Goal: Task Accomplishment & Management: Use online tool/utility

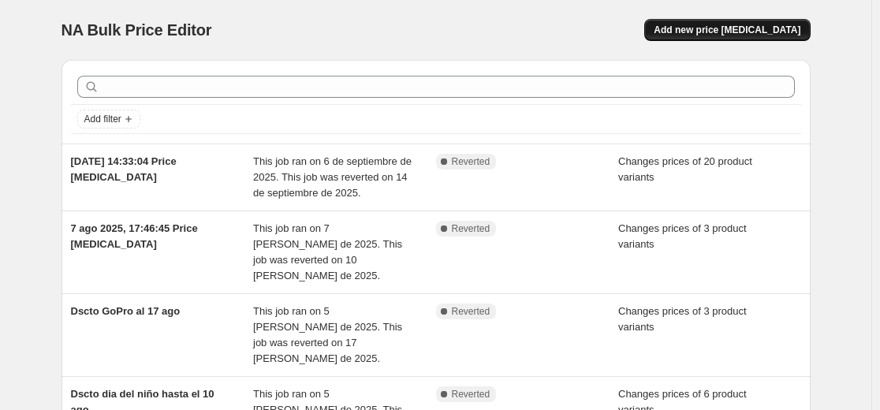
click at [701, 35] on span "Add new price [MEDICAL_DATA]" at bounding box center [726, 30] width 147 height 13
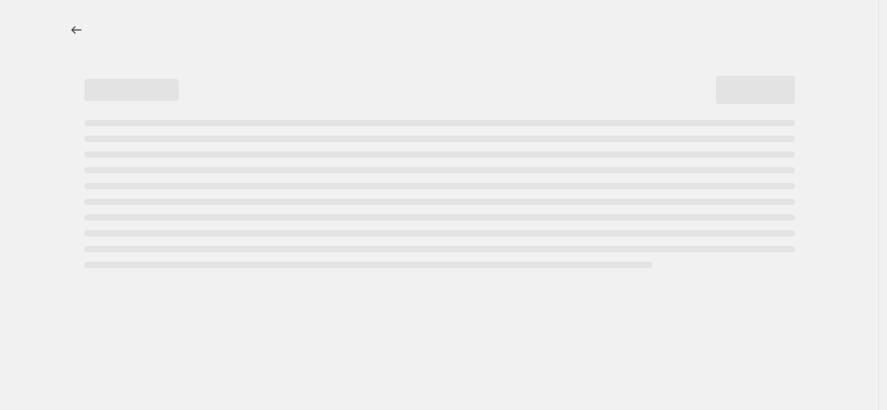
select select "percentage"
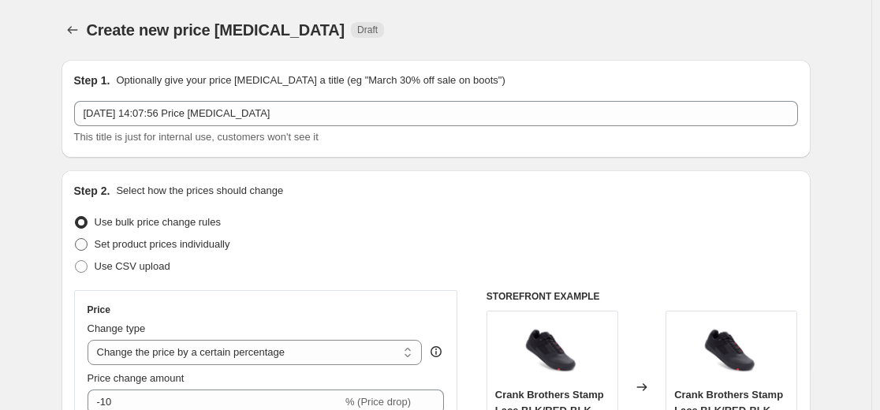
click at [98, 246] on span "Set product prices individually" at bounding box center [163, 244] width 136 height 12
click at [76, 239] on input "Set product prices individually" at bounding box center [75, 238] width 1 height 1
radio input "true"
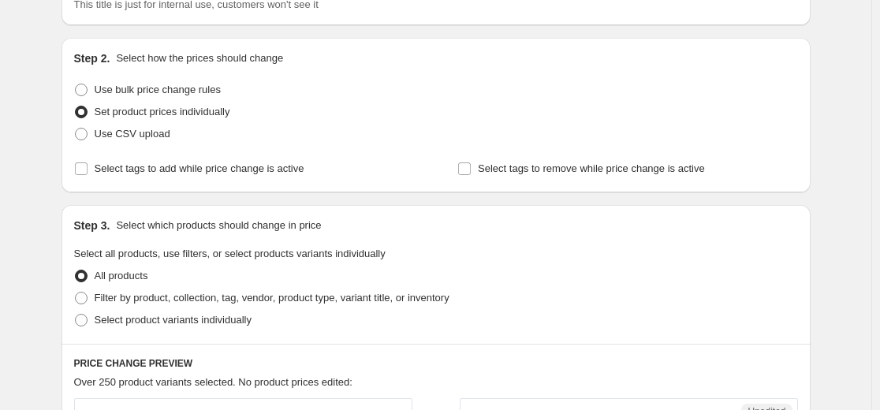
scroll to position [158, 0]
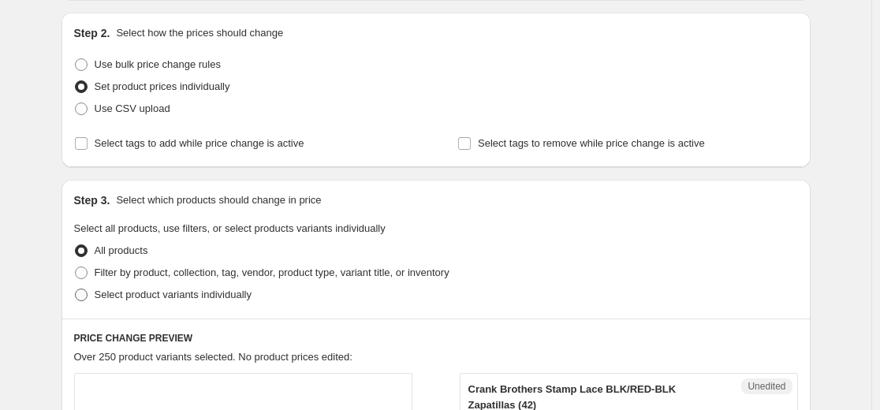
click at [96, 297] on label "Select product variants individually" at bounding box center [162, 295] width 177 height 22
click at [76, 289] on input "Select product variants individually" at bounding box center [75, 288] width 1 height 1
radio input "true"
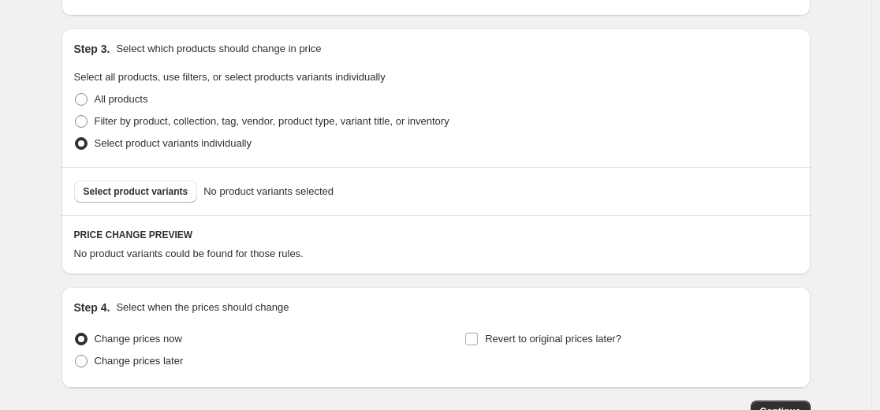
scroll to position [315, 0]
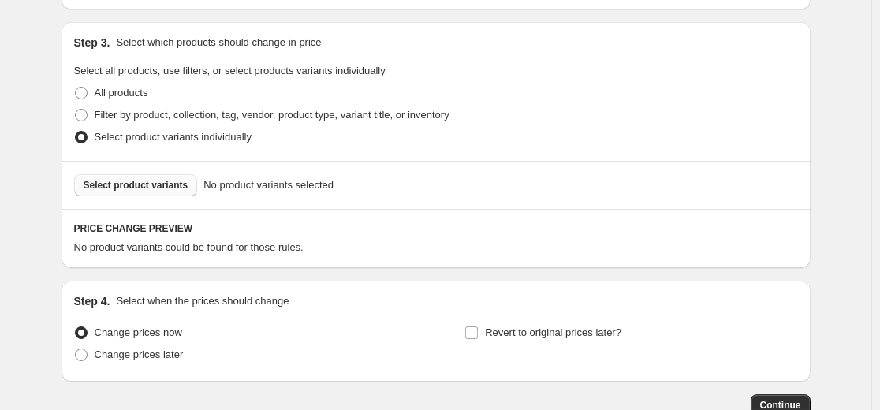
click at [173, 183] on span "Select product variants" at bounding box center [136, 185] width 105 height 13
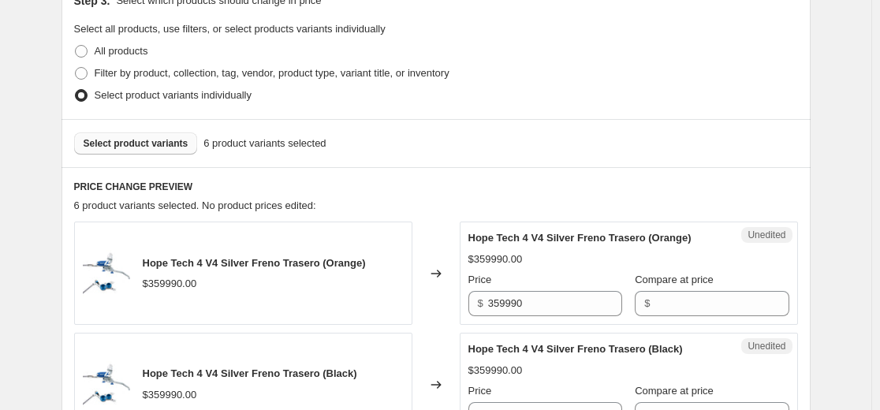
scroll to position [552, 0]
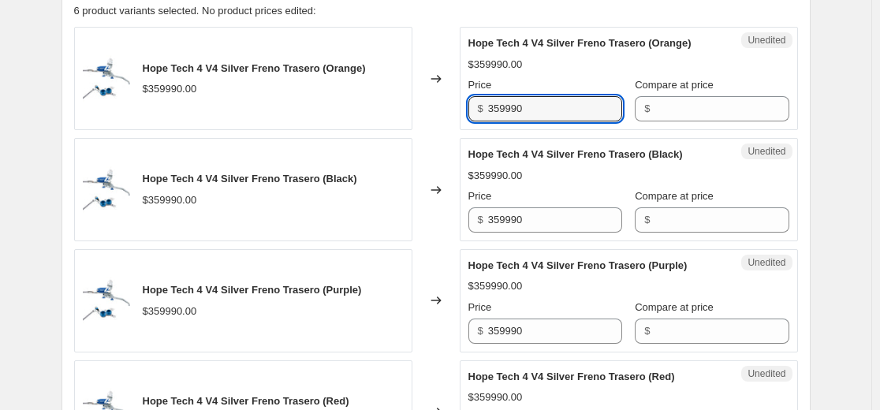
drag, startPoint x: 373, startPoint y: 110, endPoint x: 466, endPoint y: 91, distance: 95.1
click at [321, 110] on div "Hope Tech 4 V4 Silver Freno Trasero (Orange) $359990.00 Changed to Unedited Hop…" at bounding box center [435, 78] width 723 height 103
click at [675, 107] on input "Compare at price" at bounding box center [721, 108] width 134 height 25
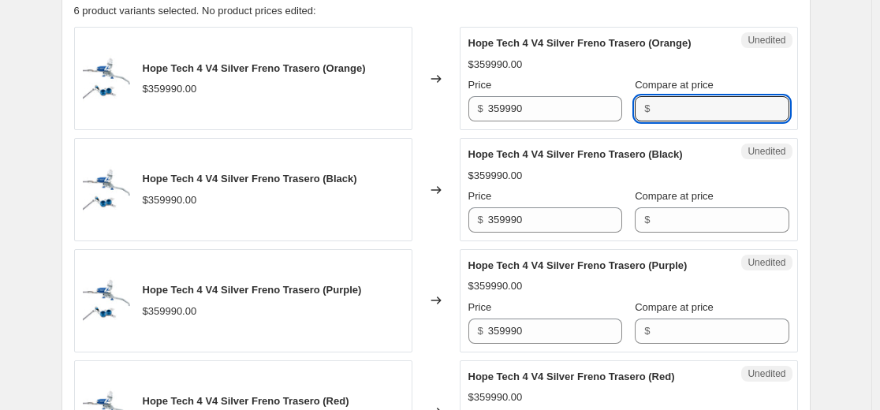
paste input "359990"
type input "359990"
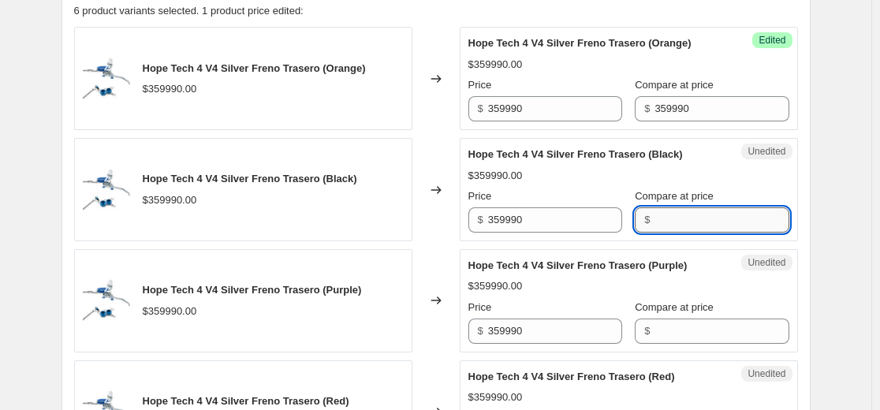
click at [654, 221] on input "Compare at price" at bounding box center [721, 219] width 134 height 25
paste input "359990"
type input "359990"
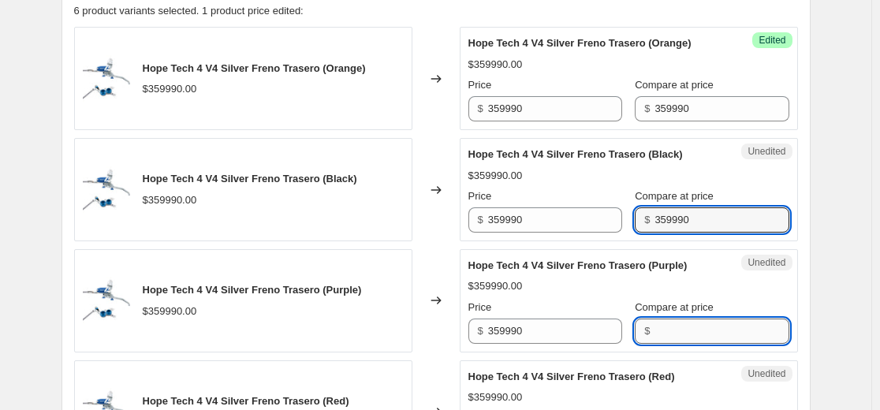
click at [662, 330] on input "Compare at price" at bounding box center [721, 330] width 134 height 25
paste input "359990"
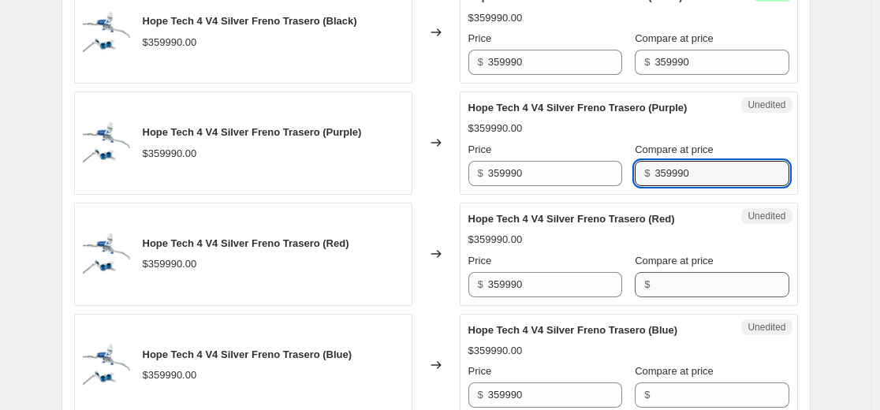
type input "359990"
click at [676, 291] on input "Compare at price" at bounding box center [721, 284] width 134 height 25
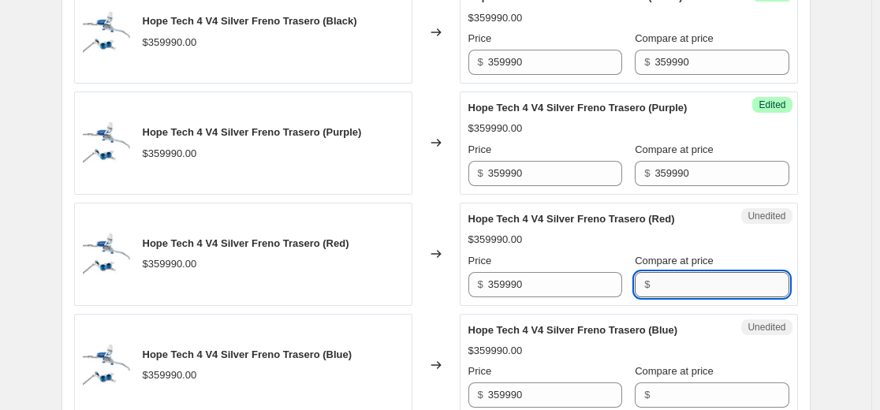
paste input "359990"
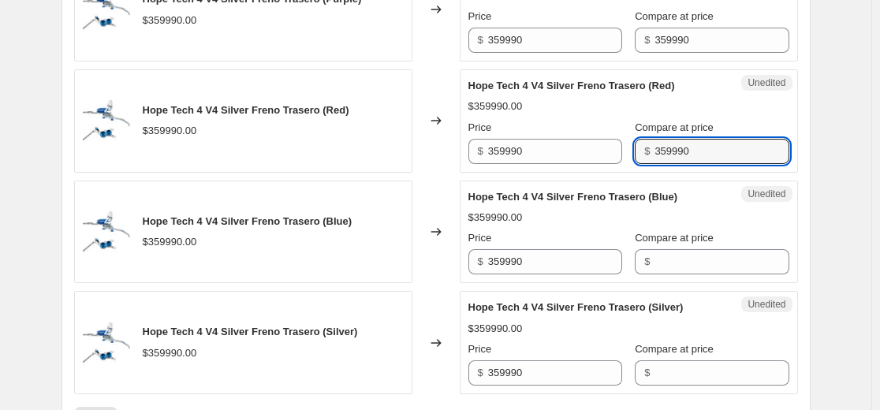
scroll to position [946, 0]
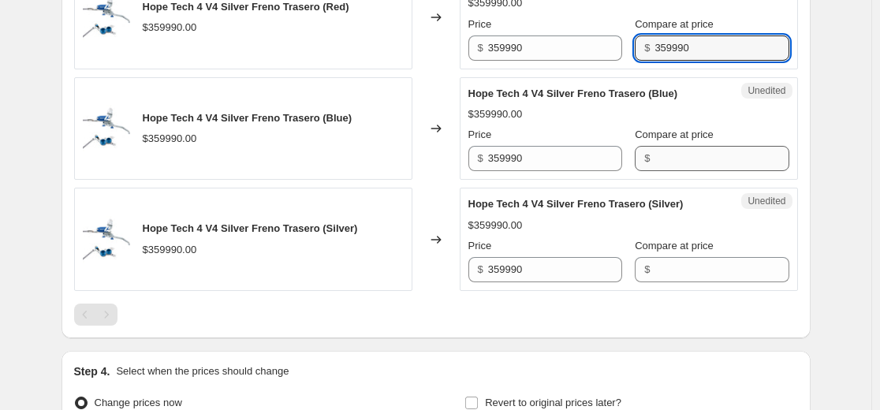
type input "359990"
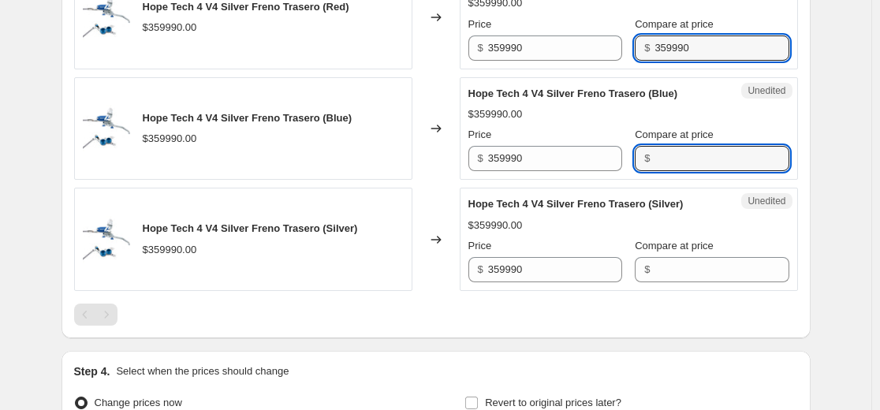
drag, startPoint x: 681, startPoint y: 161, endPoint x: 681, endPoint y: 172, distance: 11.0
click at [681, 161] on input "Compare at price" at bounding box center [721, 158] width 134 height 25
paste input "359990"
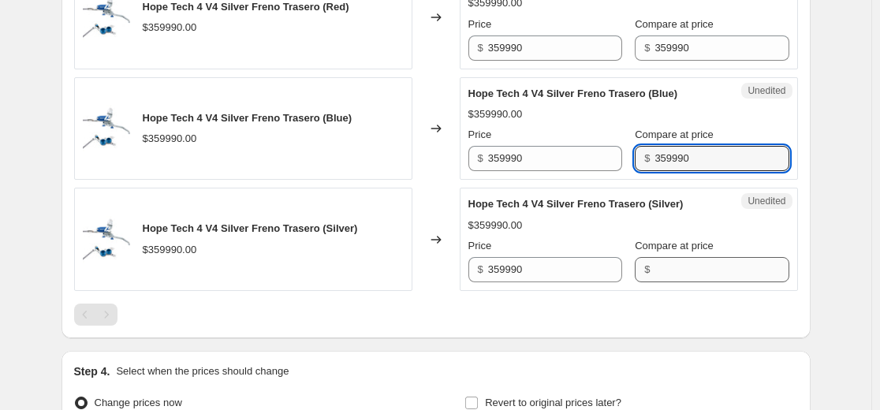
type input "359990"
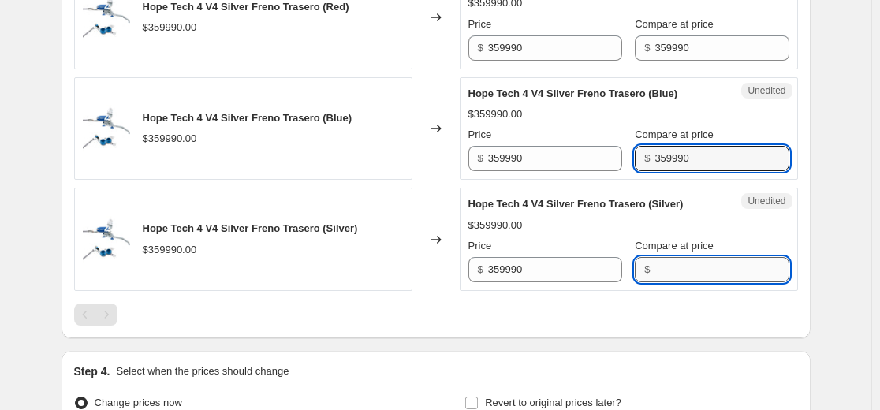
click at [666, 264] on input "Compare at price" at bounding box center [721, 269] width 134 height 25
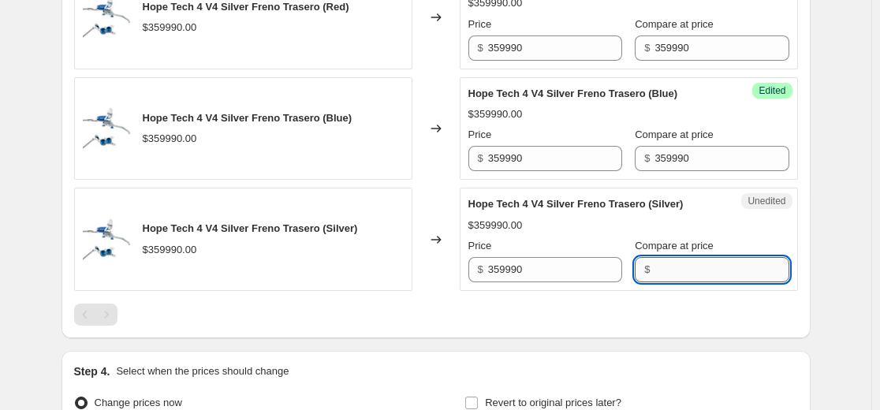
paste input "359990"
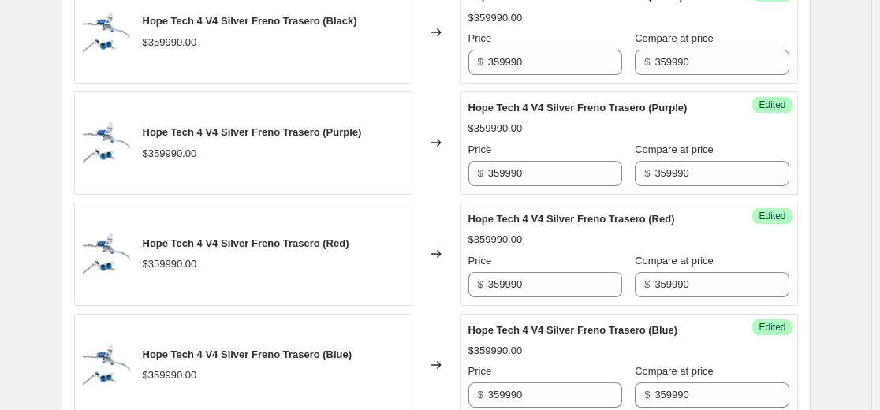
scroll to position [552, 0]
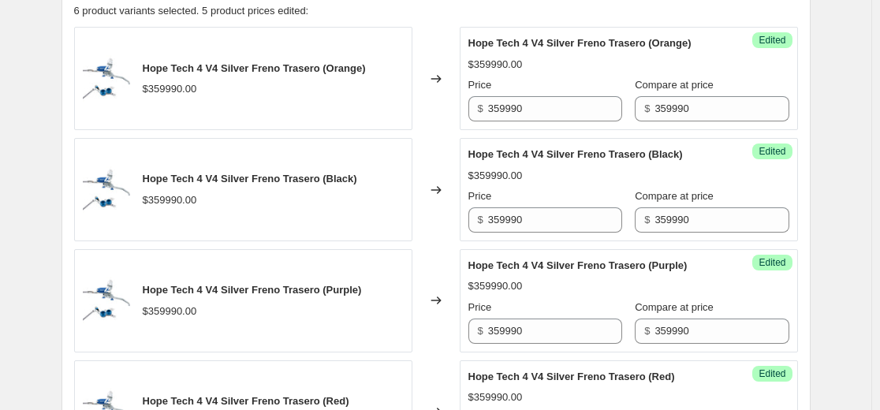
type input "359990"
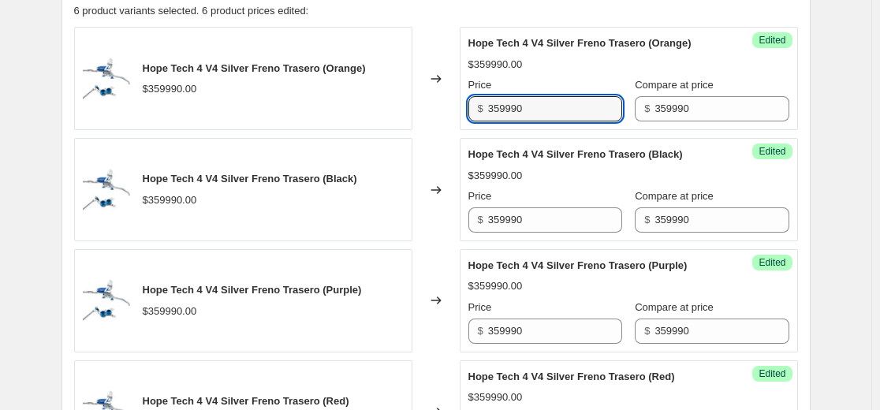
drag, startPoint x: 590, startPoint y: 107, endPoint x: 191, endPoint y: 162, distance: 403.4
click at [191, 162] on div "Hope Tech 4 V4 Silver Freno Trasero (Orange) $359990.00 Changed to Success Edit…" at bounding box center [435, 356] width 723 height 658
type input "2"
click at [574, 106] on input "323990" at bounding box center [555, 108] width 134 height 25
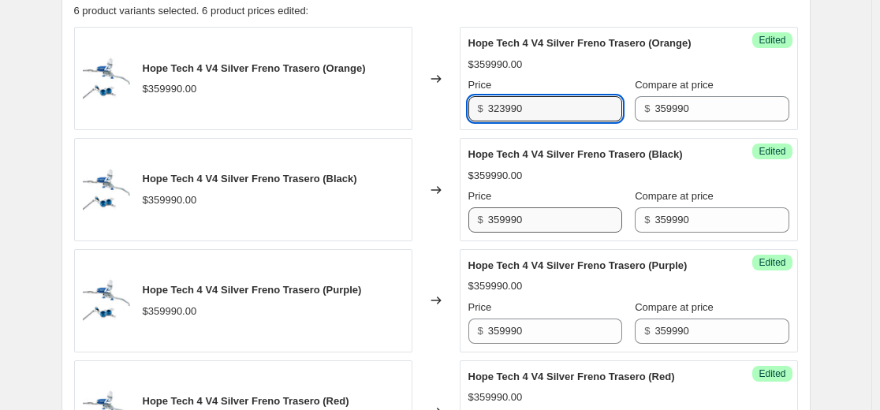
type input "323990"
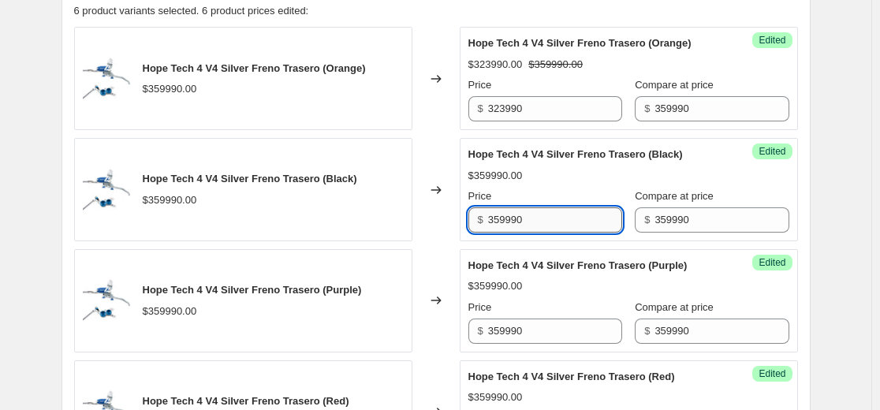
click at [542, 225] on input "359990" at bounding box center [555, 219] width 134 height 25
paste input "23"
type input "323990"
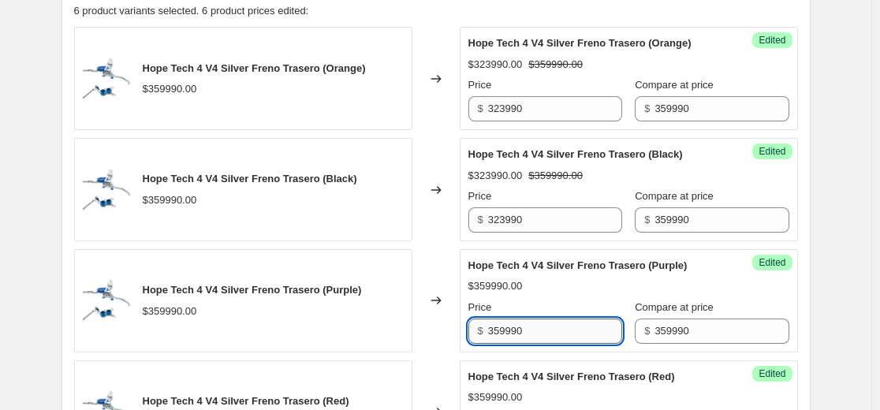
click at [549, 333] on input "359990" at bounding box center [555, 330] width 134 height 25
paste input "23"
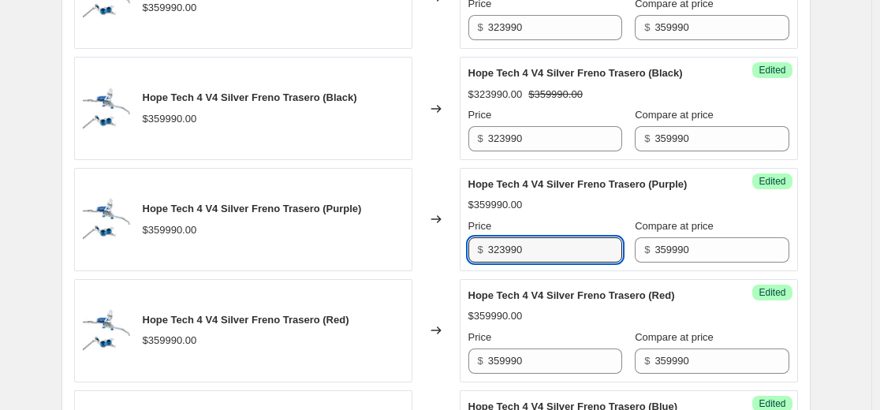
scroll to position [709, 0]
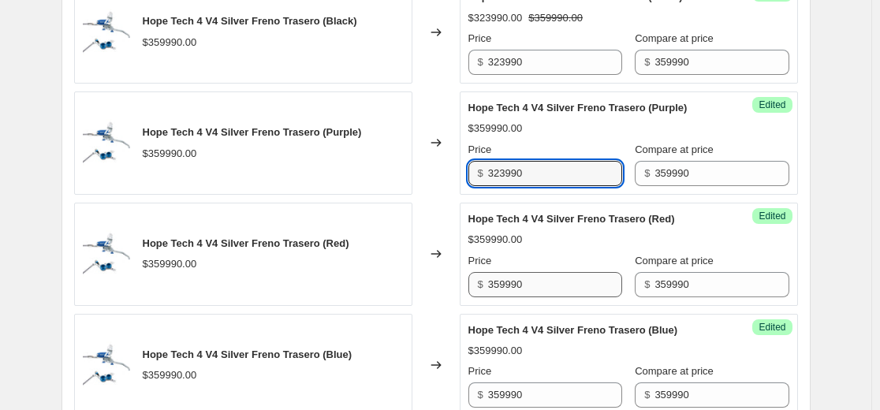
type input "323990"
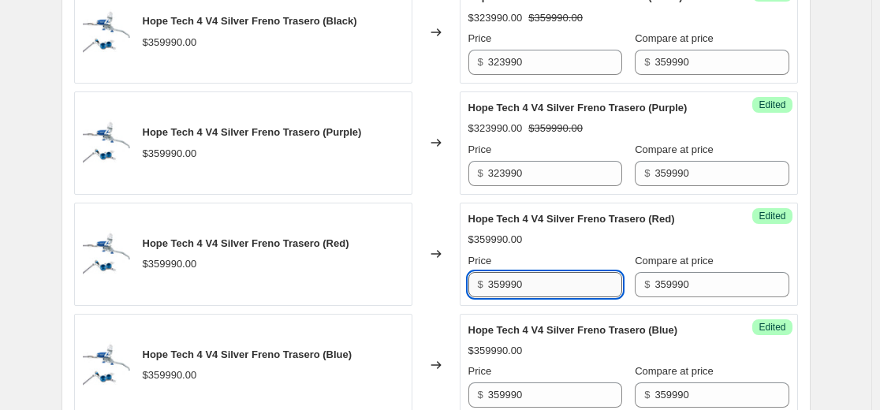
click at [556, 290] on input "359990" at bounding box center [555, 284] width 134 height 25
paste input "23"
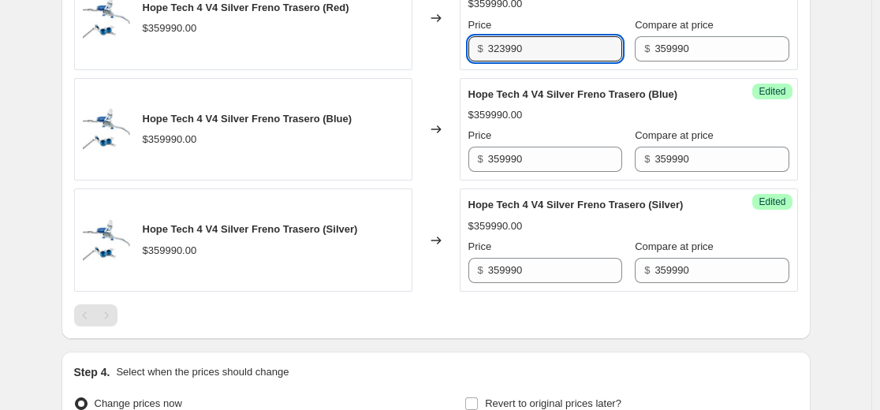
scroll to position [946, 0]
type input "323990"
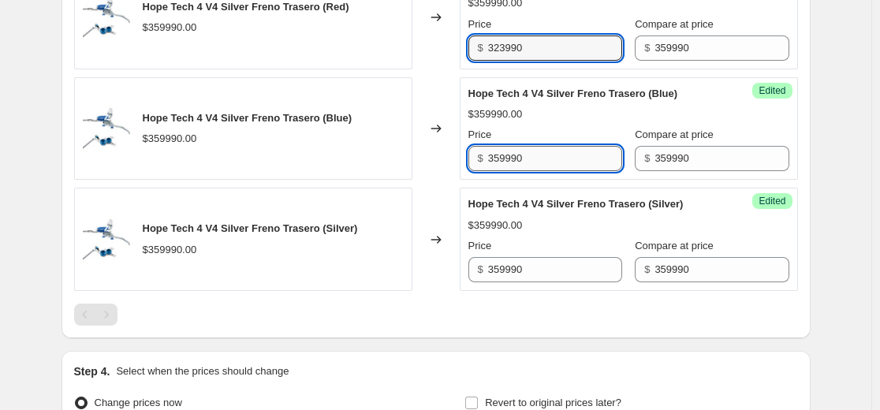
click at [563, 168] on input "359990" at bounding box center [555, 158] width 134 height 25
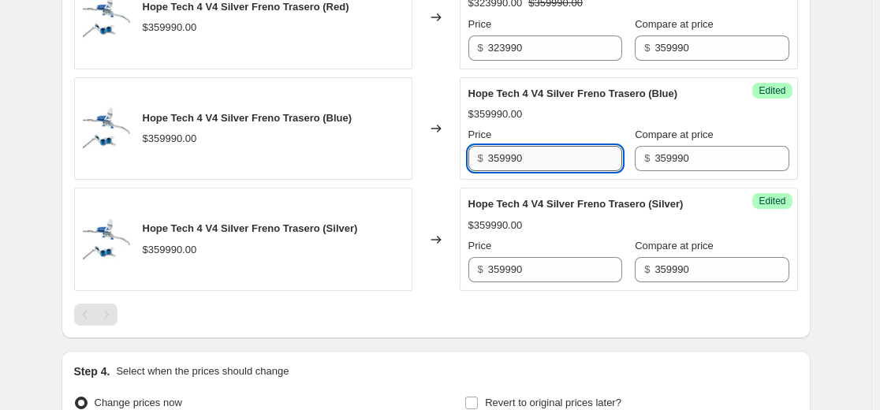
click at [563, 168] on input "359990" at bounding box center [555, 158] width 134 height 25
paste input "23"
type input "323990"
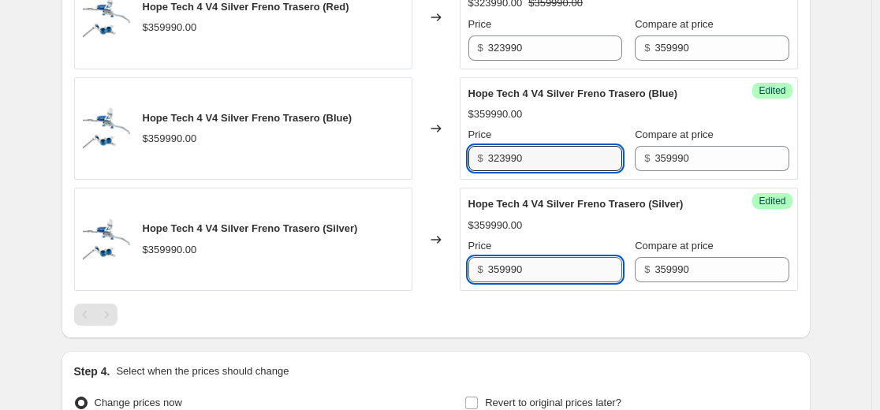
click at [568, 281] on input "359990" at bounding box center [555, 269] width 134 height 25
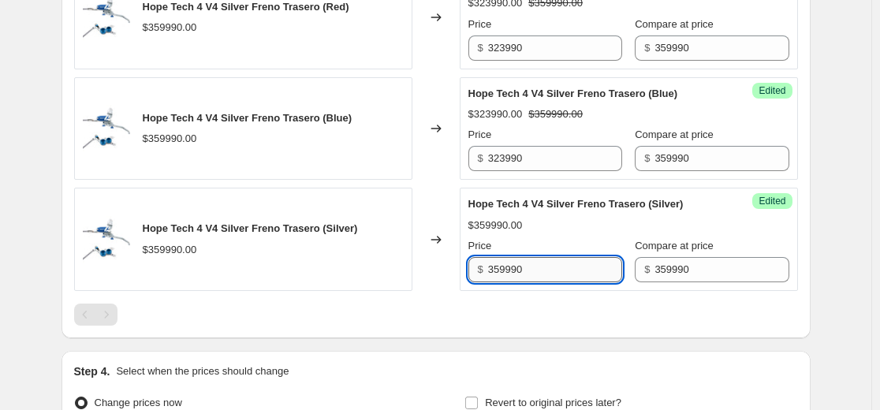
click at [568, 281] on input "359990" at bounding box center [555, 269] width 134 height 25
paste input "23"
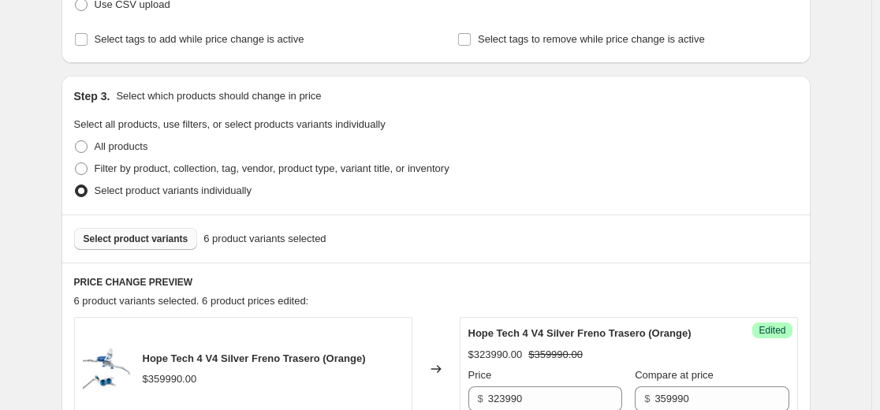
scroll to position [394, 0]
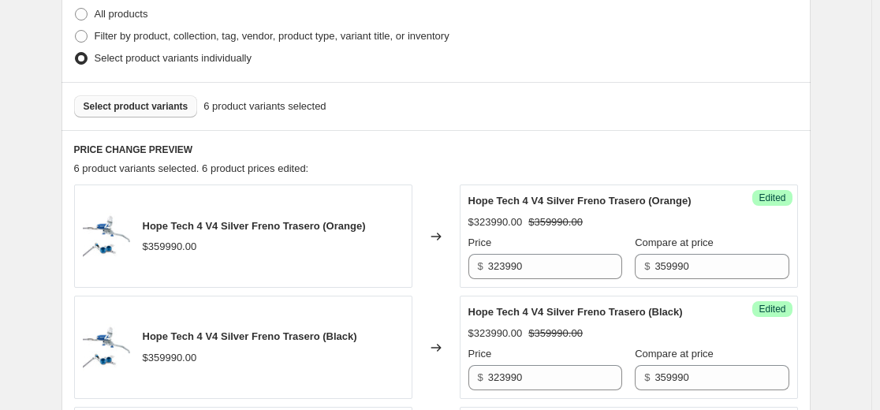
type input "323990"
click at [180, 109] on span "Select product variants" at bounding box center [136, 106] width 105 height 13
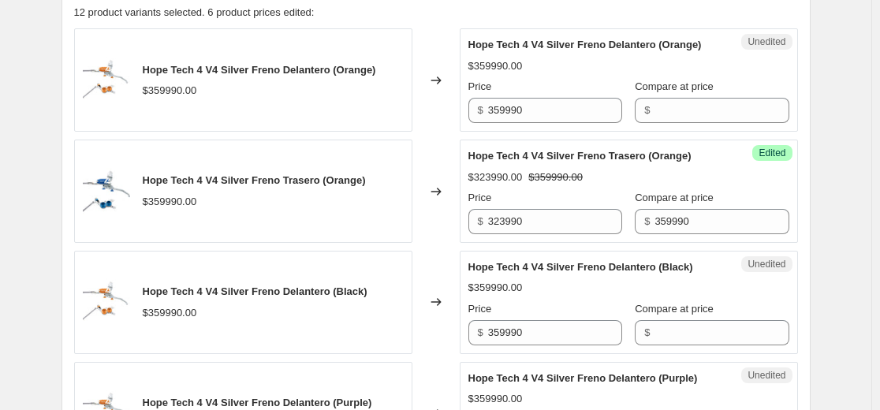
scroll to position [552, 0]
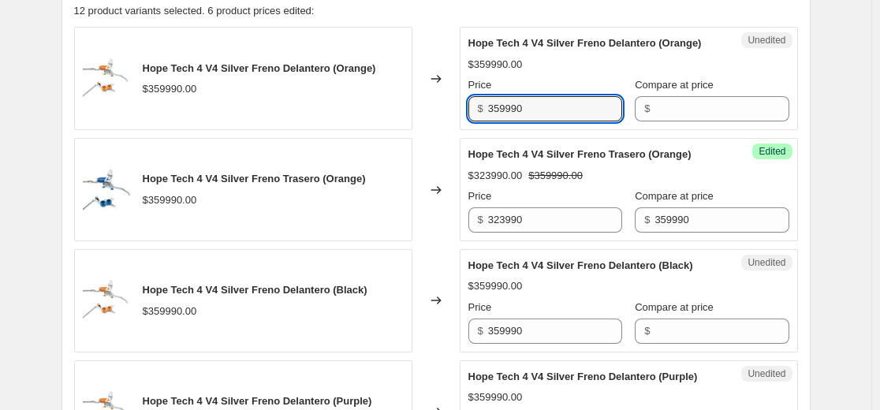
drag, startPoint x: 553, startPoint y: 130, endPoint x: 374, endPoint y: 127, distance: 179.7
click at [374, 127] on div "Hope Tech 4 V4 Silver Freno Delantero (Orange) $359990.00 Changed to Unedited H…" at bounding box center [435, 78] width 723 height 103
drag, startPoint x: 675, startPoint y: 108, endPoint x: 683, endPoint y: 118, distance: 12.9
click at [676, 93] on label "Compare at price" at bounding box center [673, 85] width 79 height 16
click at [676, 108] on input "Compare at price" at bounding box center [721, 108] width 134 height 25
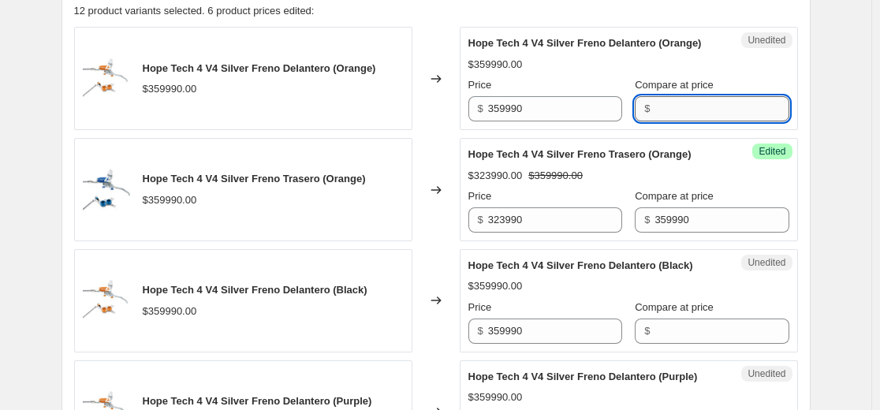
click at [685, 121] on input "Compare at price" at bounding box center [721, 108] width 134 height 25
paste input "359990"
type input "359990"
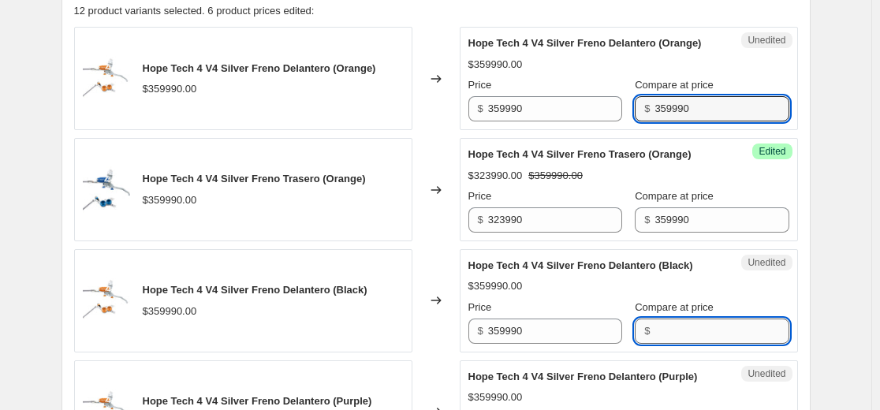
click at [664, 340] on input "Compare at price" at bounding box center [721, 330] width 134 height 25
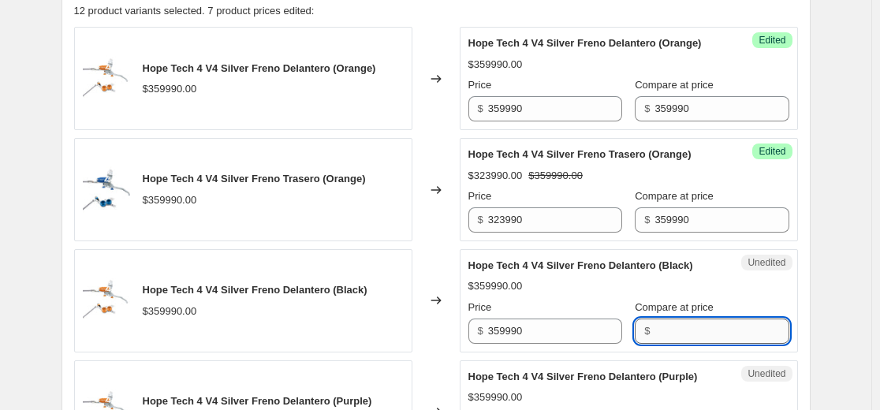
paste input "359990"
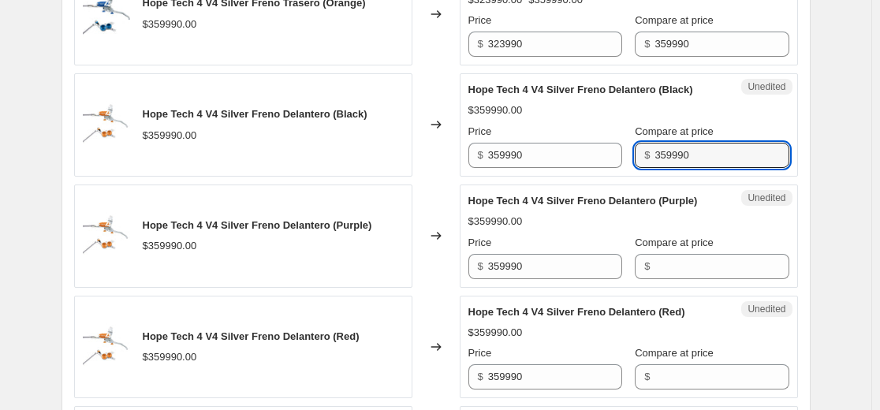
scroll to position [788, 0]
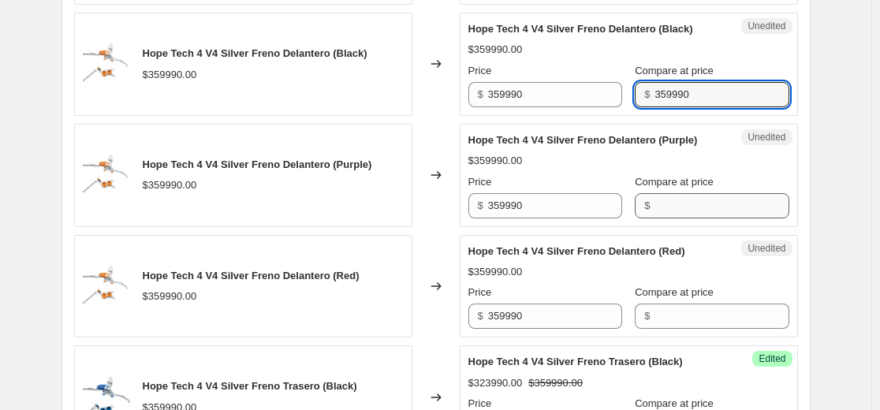
type input "359990"
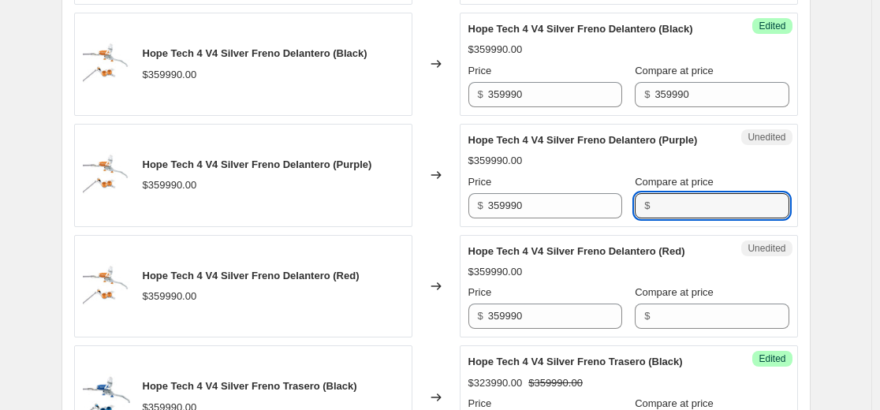
drag, startPoint x: 674, startPoint y: 226, endPoint x: 676, endPoint y: 236, distance: 10.5
click at [674, 218] on input "Compare at price" at bounding box center [721, 205] width 134 height 25
paste input "359990"
type input "359990"
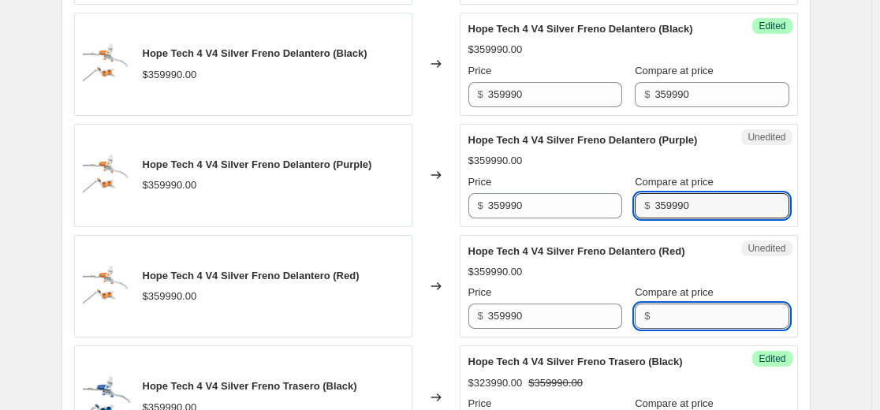
click at [679, 329] on input "Compare at price" at bounding box center [721, 315] width 134 height 25
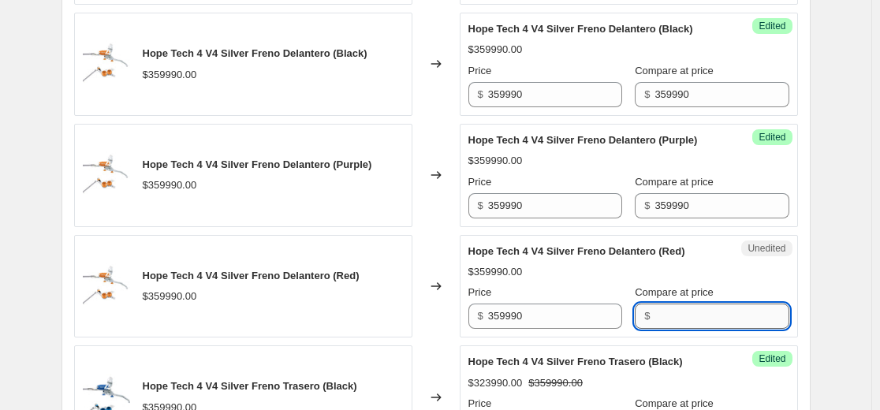
paste input "359990"
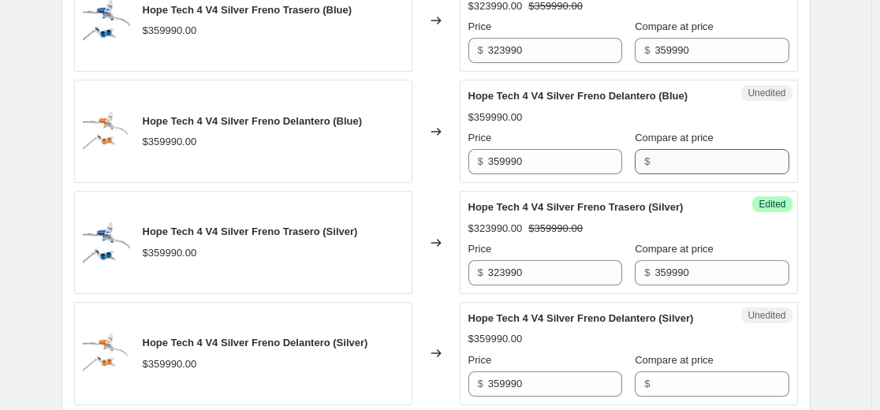
type input "359990"
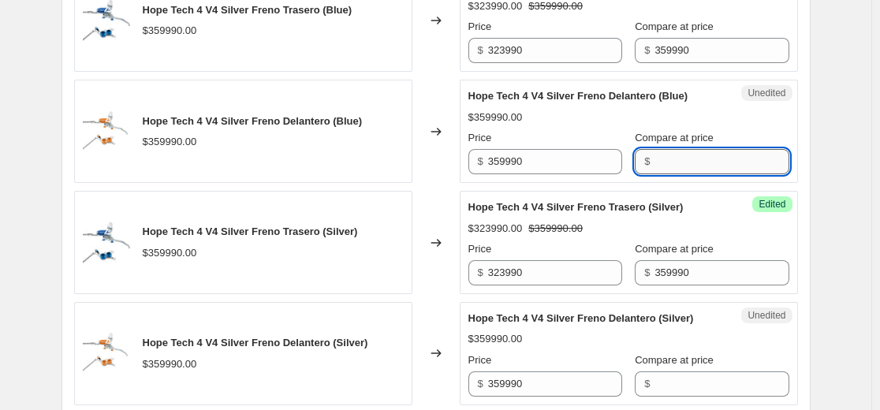
click at [694, 174] on input "Compare at price" at bounding box center [721, 161] width 134 height 25
paste input "359990"
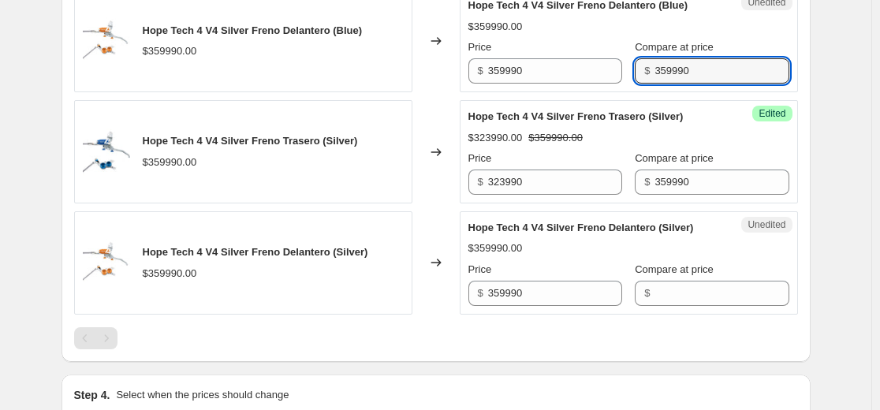
scroll to position [1655, 0]
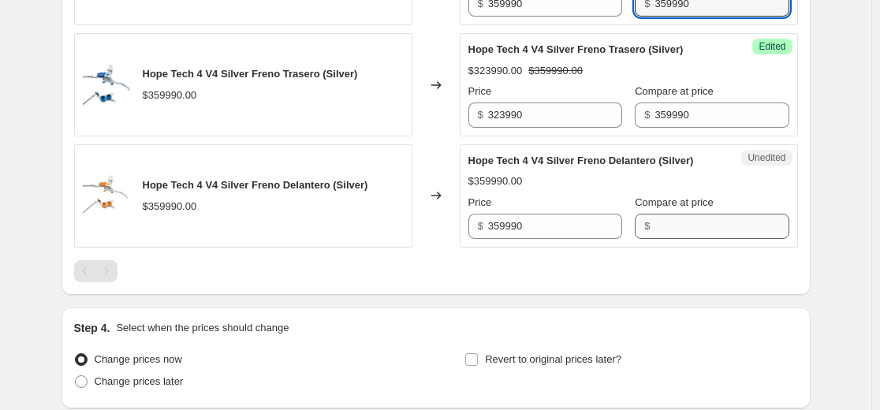
type input "359990"
click at [681, 239] on input "Compare at price" at bounding box center [721, 226] width 134 height 25
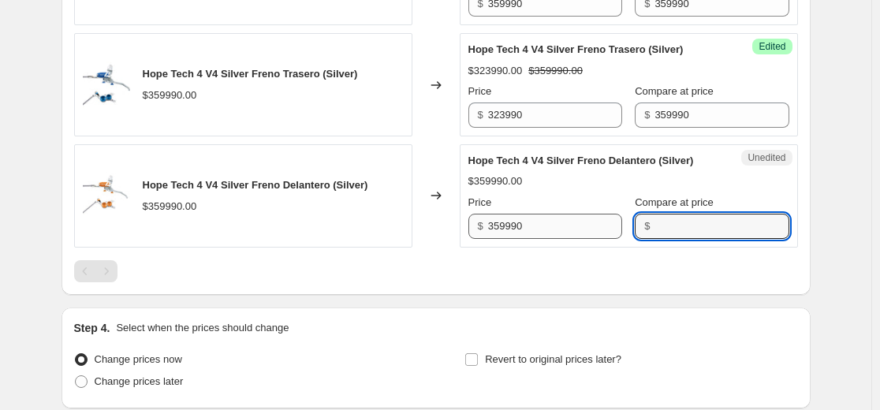
paste input "359990"
type input "359990"
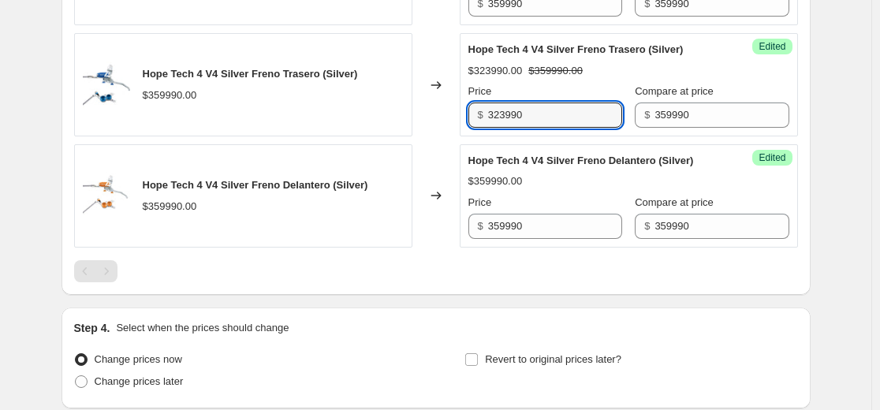
drag, startPoint x: 534, startPoint y: 134, endPoint x: 378, endPoint y: 155, distance: 156.7
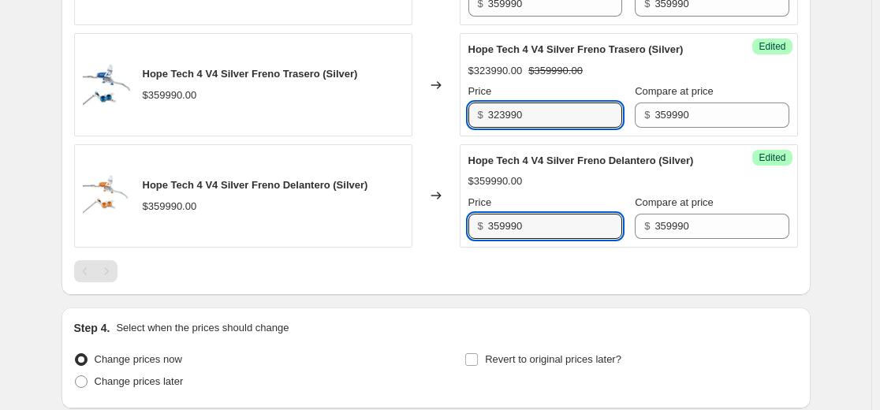
click at [315, 244] on div "Hope Tech 4 V4 Silver Freno Delantero (Silver) $359990.00 Changed to Success Ed…" at bounding box center [435, 195] width 723 height 103
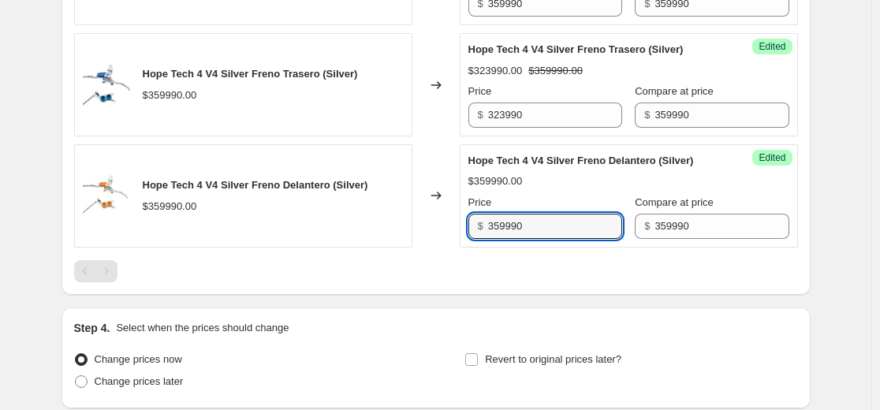
paste input "23"
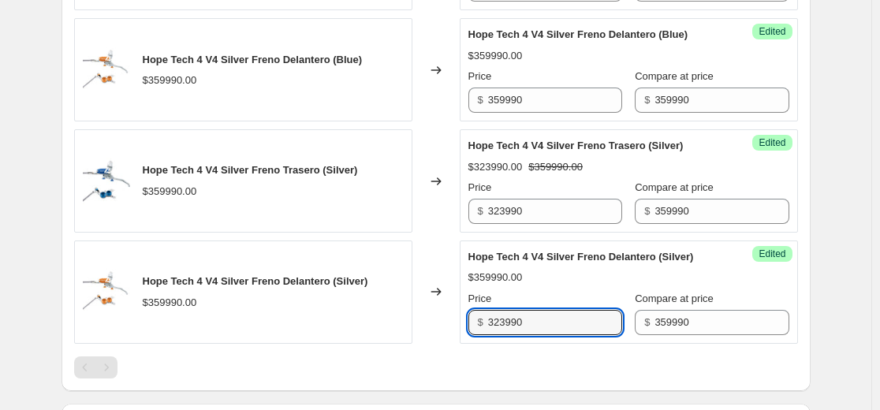
scroll to position [1419, 0]
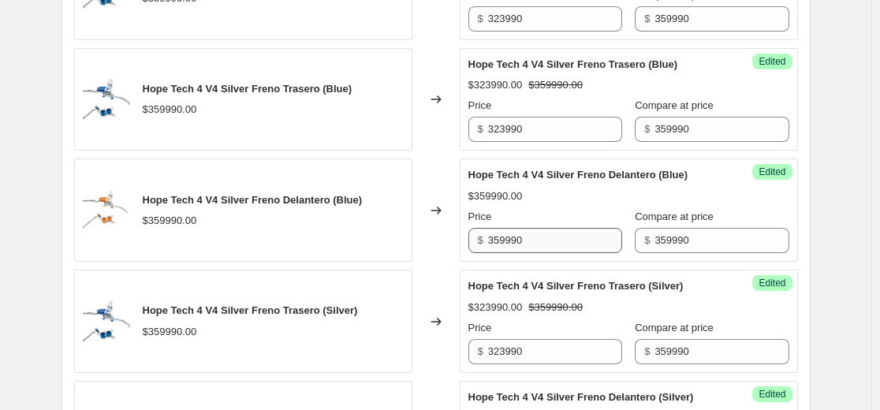
type input "323990"
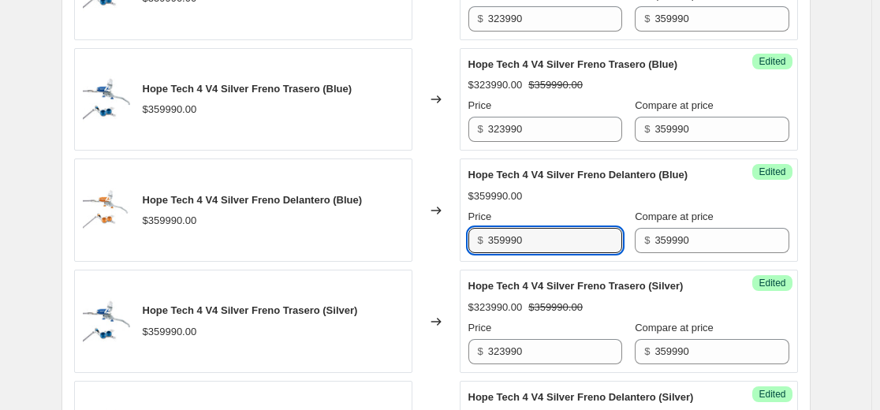
drag, startPoint x: 575, startPoint y: 258, endPoint x: 209, endPoint y: 268, distance: 365.8
click at [220, 262] on div "Hope Tech 4 V4 Silver Freno Delantero (Blue) $359990.00 Changed to Success Edit…" at bounding box center [435, 209] width 723 height 103
paste input "23"
type input "323990"
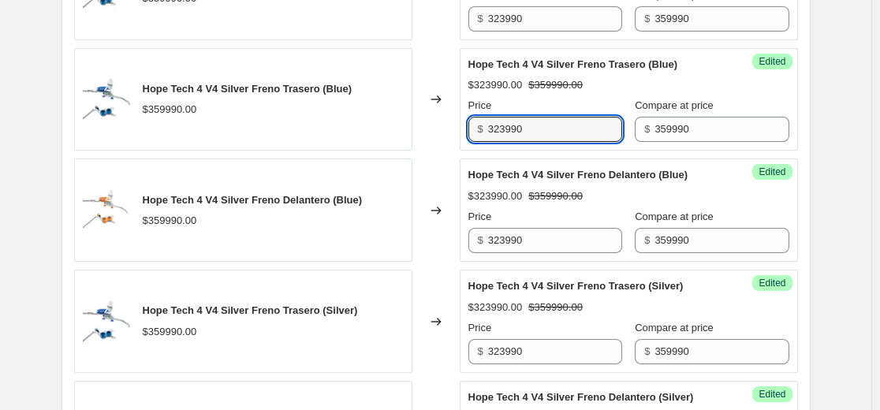
drag, startPoint x: 404, startPoint y: 147, endPoint x: 367, endPoint y: 147, distance: 36.3
click at [376, 147] on div "Hope Tech 4 V4 Silver Freno Trasero (Blue) $359990.00 Changed to Success Edited…" at bounding box center [435, 99] width 723 height 103
click at [541, 32] on input "323990" at bounding box center [555, 18] width 134 height 25
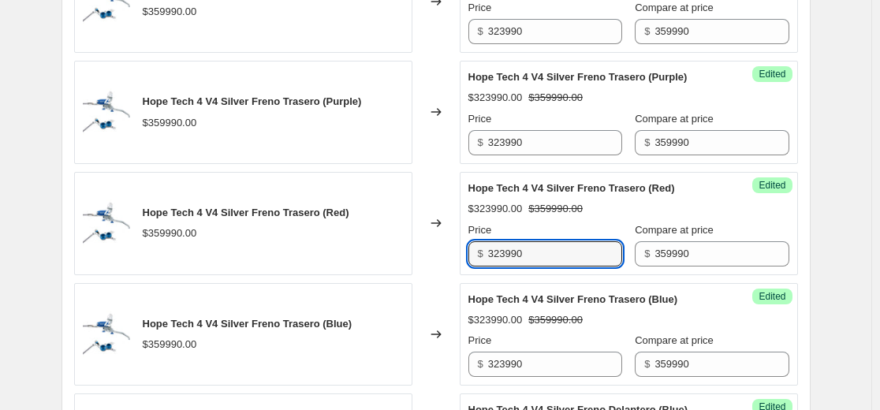
scroll to position [1182, 0]
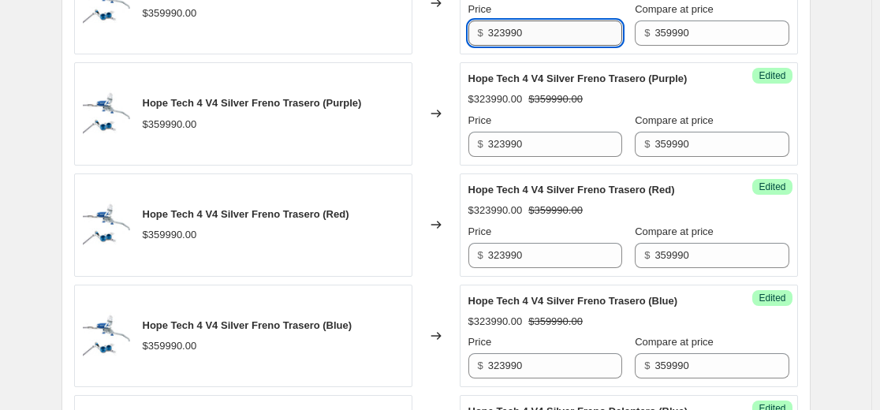
click at [567, 46] on input "323990" at bounding box center [555, 32] width 134 height 25
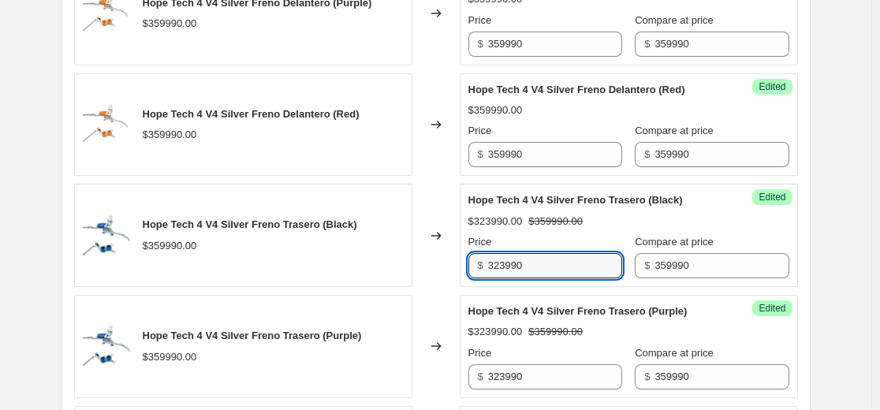
scroll to position [946, 0]
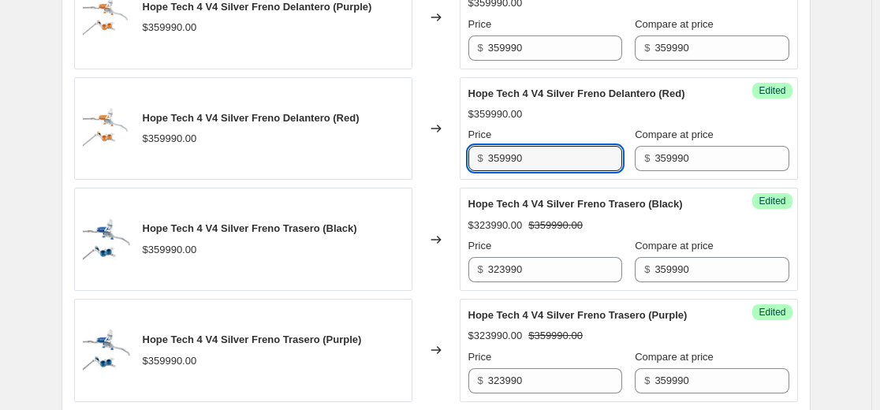
drag, startPoint x: 541, startPoint y: 171, endPoint x: 307, endPoint y: 179, distance: 234.2
click at [307, 179] on div "Hope Tech 4 V4 Silver Freno Delantero (Red) $359990.00 Changed to Success Edite…" at bounding box center [435, 128] width 723 height 103
paste input "23"
type input "323990"
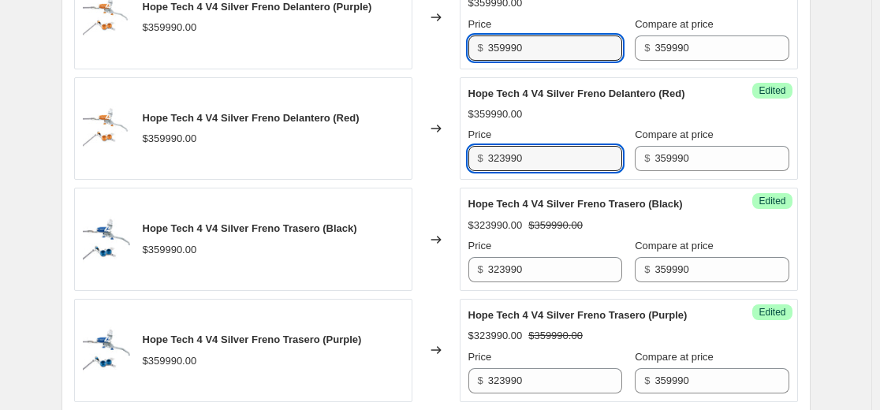
drag, startPoint x: 444, startPoint y: 63, endPoint x: 236, endPoint y: 67, distance: 208.1
click at [236, 65] on div "Hope Tech 4 V4 Silver Freno Delantero (Purple) $359990.00 Changed to Success Ed…" at bounding box center [435, 17] width 723 height 103
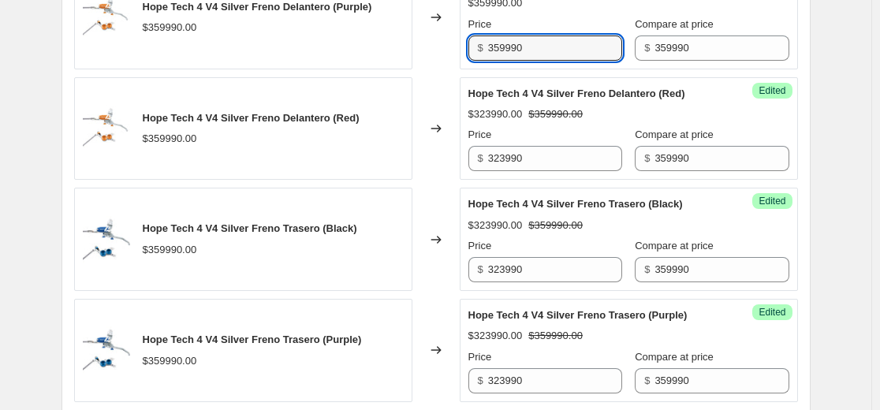
paste input "23"
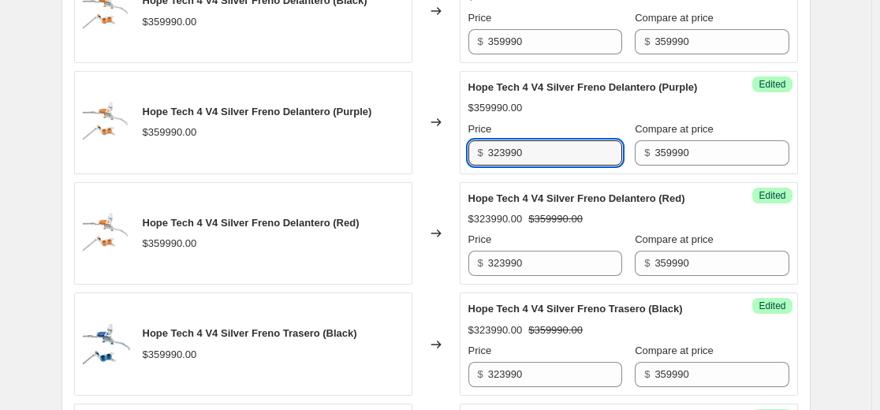
scroll to position [709, 0]
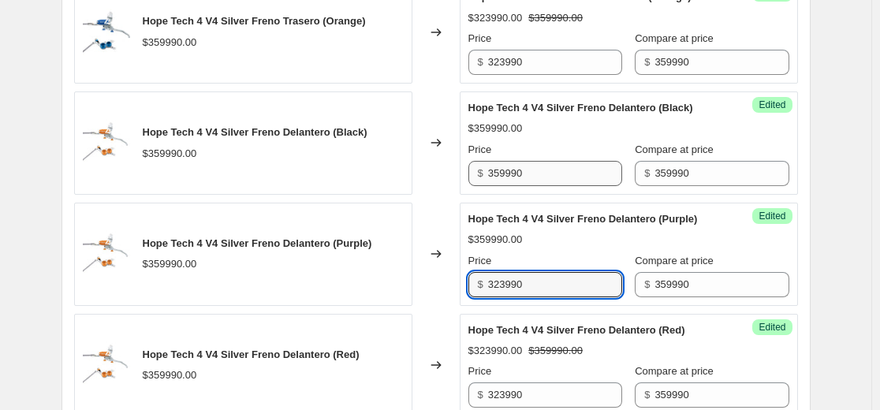
type input "323990"
drag, startPoint x: 562, startPoint y: 193, endPoint x: 370, endPoint y: 192, distance: 191.5
click at [370, 192] on div "Hope Tech 4 V4 Silver Freno Delantero (Black) $359990.00 Changed to Success Edi…" at bounding box center [435, 142] width 723 height 103
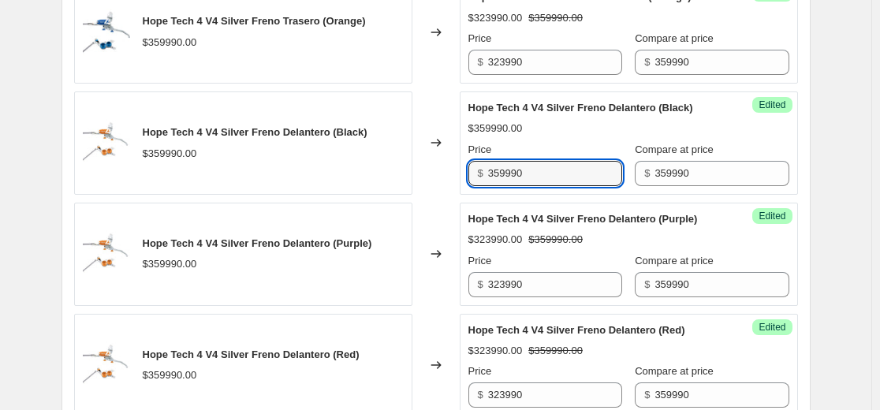
paste input "23"
type input "323990"
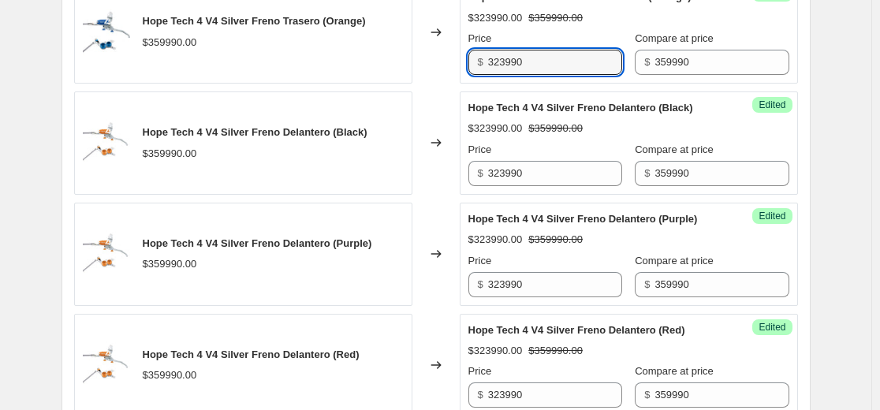
drag, startPoint x: 535, startPoint y: 76, endPoint x: 320, endPoint y: 90, distance: 215.6
click at [273, 76] on div "Hope Tech 4 V4 Silver Freno Trasero (Orange) $359990.00 Changed to Success Edit…" at bounding box center [435, 31] width 723 height 103
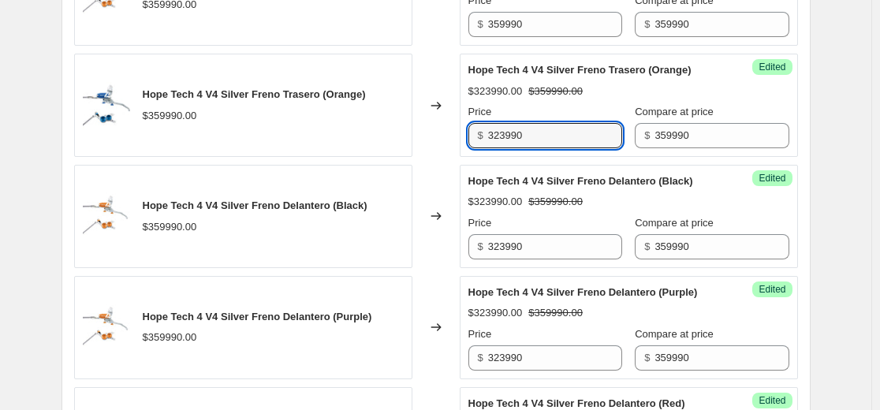
scroll to position [552, 0]
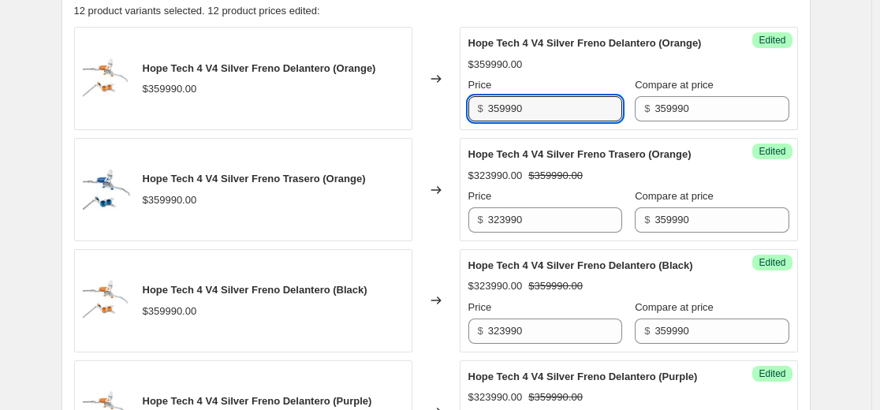
drag, startPoint x: 527, startPoint y: 125, endPoint x: 202, endPoint y: 149, distance: 326.4
click at [234, 130] on div "Hope Tech 4 V4 Silver Freno Delantero (Orange) $359990.00 Changed to Success Ed…" at bounding box center [435, 78] width 723 height 103
paste input "23"
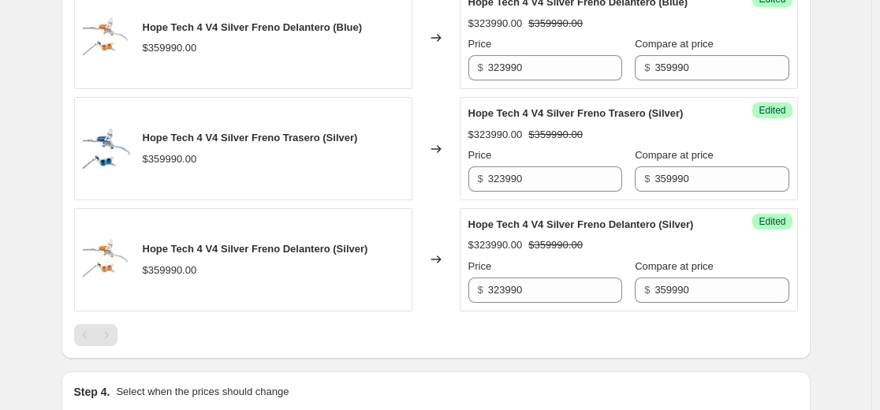
scroll to position [1734, 0]
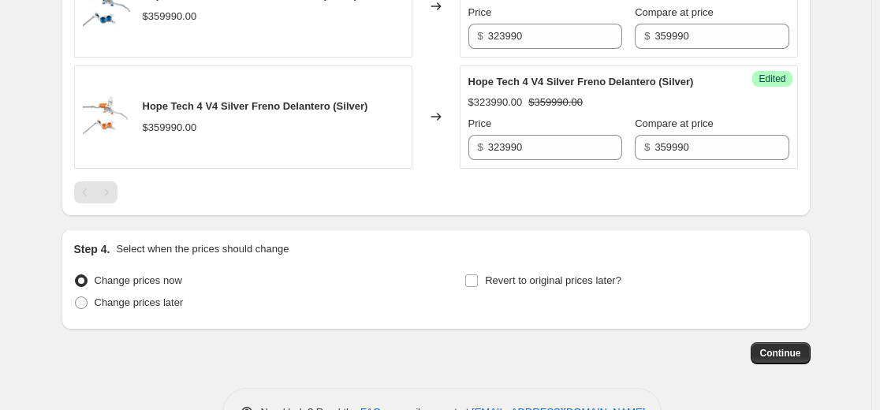
type input "323990"
click at [573, 200] on div at bounding box center [435, 192] width 723 height 22
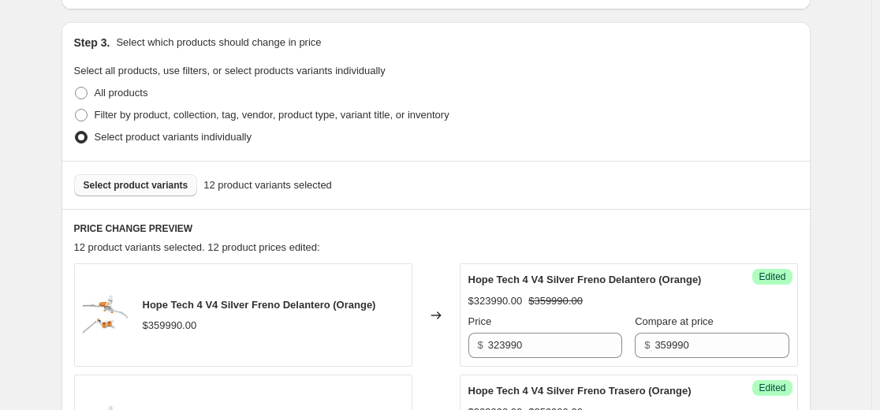
scroll to position [236, 0]
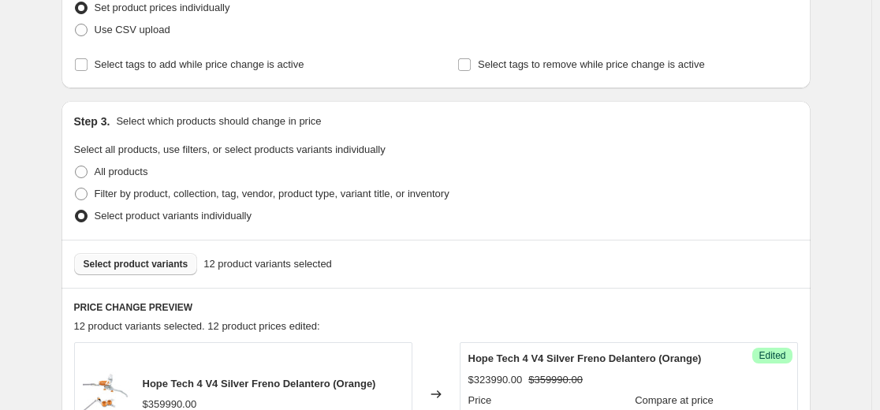
click at [146, 270] on span "Select product variants" at bounding box center [136, 264] width 105 height 13
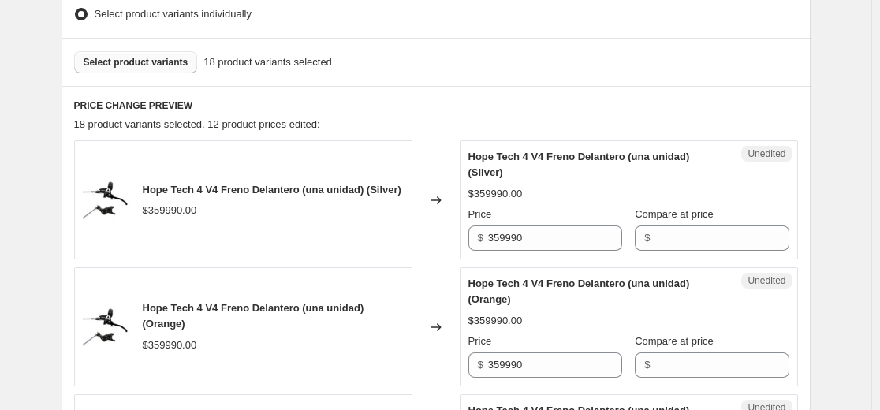
scroll to position [473, 0]
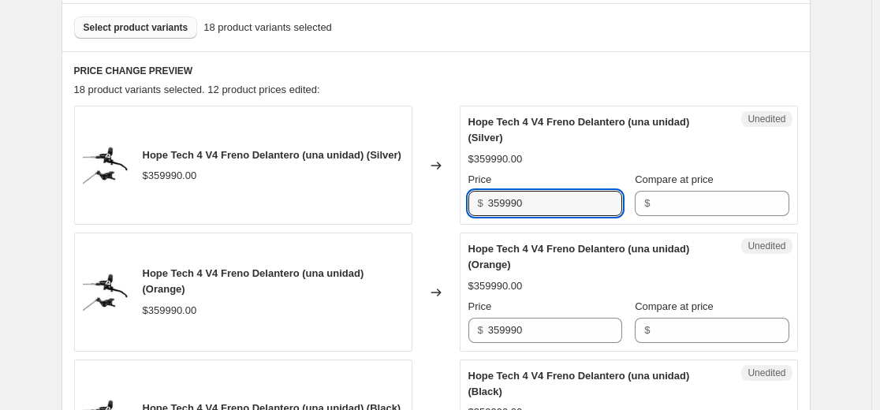
drag, startPoint x: 545, startPoint y: 206, endPoint x: 291, endPoint y: 229, distance: 255.5
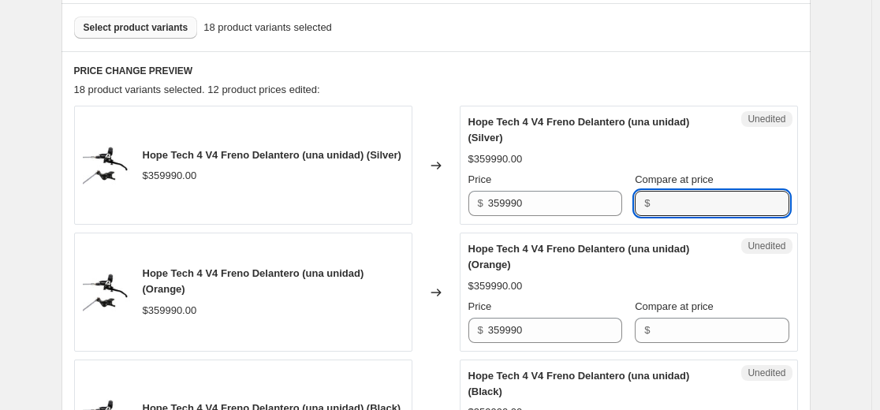
drag, startPoint x: 669, startPoint y: 203, endPoint x: 673, endPoint y: 230, distance: 27.9
click at [669, 203] on input "Compare at price" at bounding box center [721, 203] width 134 height 25
paste input "359990"
type input "359990"
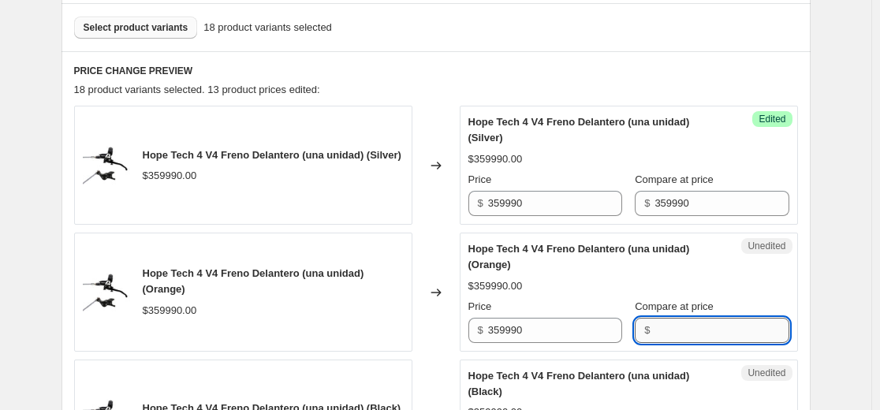
click at [670, 332] on input "Compare at price" at bounding box center [721, 330] width 134 height 25
paste input "359990"
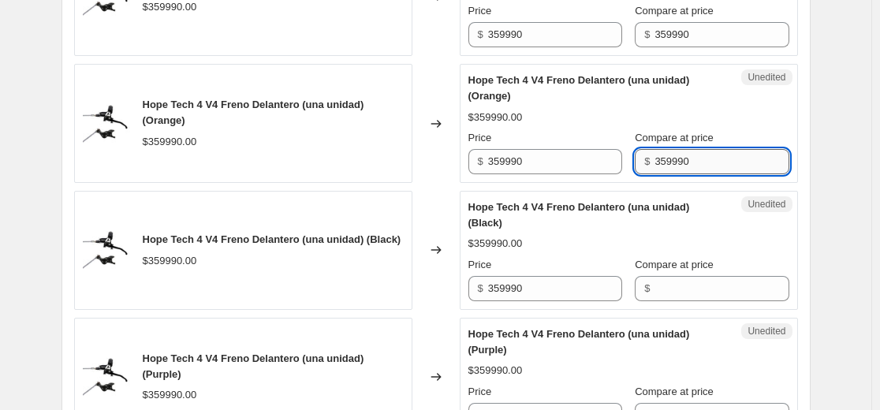
scroll to position [709, 0]
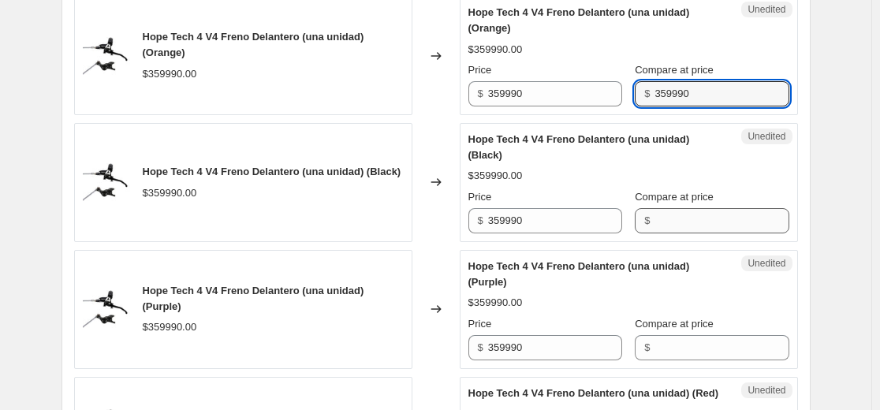
type input "359990"
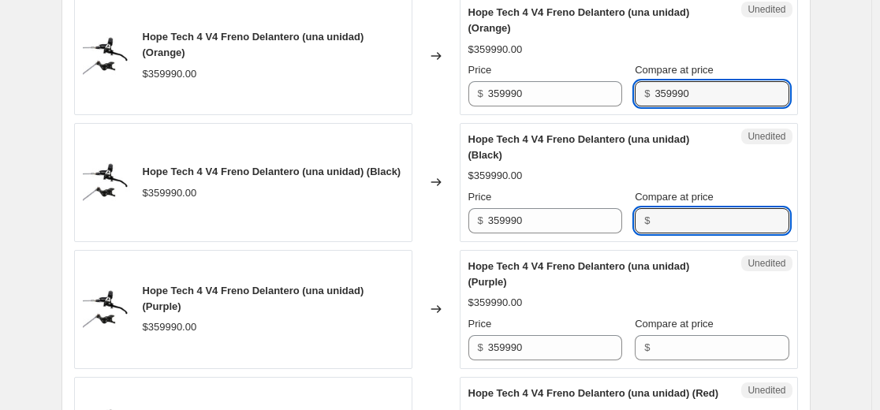
drag, startPoint x: 660, startPoint y: 220, endPoint x: 654, endPoint y: 268, distance: 48.4
click at [660, 220] on input "Compare at price" at bounding box center [721, 220] width 134 height 25
paste input "359990"
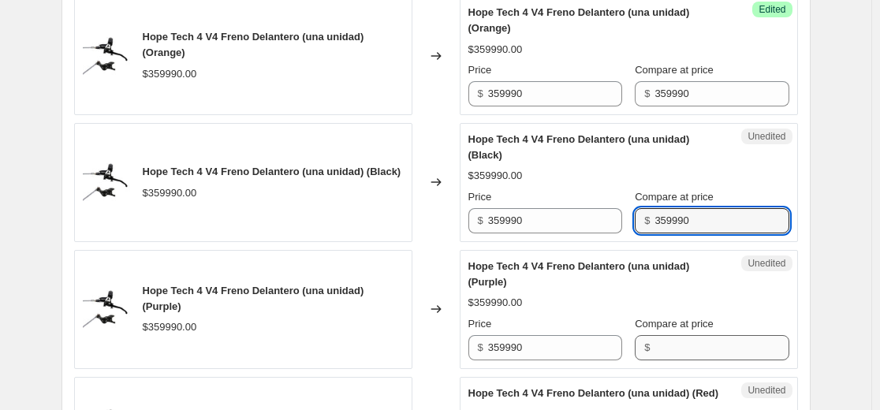
type input "359990"
click at [661, 348] on input "Compare at price" at bounding box center [721, 347] width 134 height 25
paste input "359990"
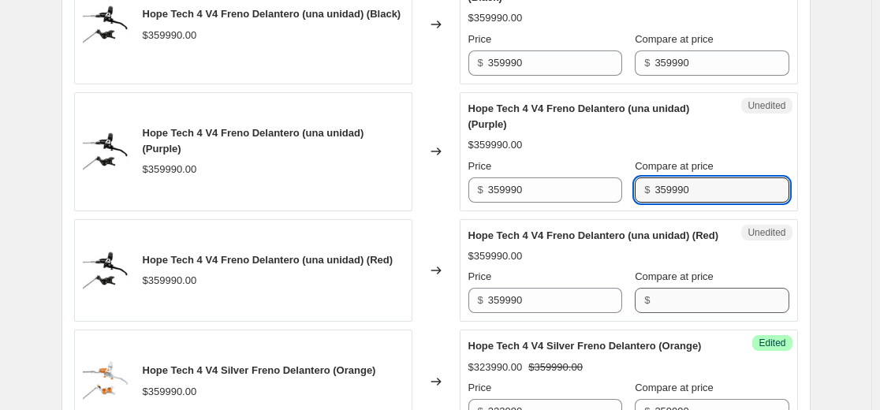
type input "359990"
click at [664, 313] on input "Compare at price" at bounding box center [721, 300] width 134 height 25
paste input "359990"
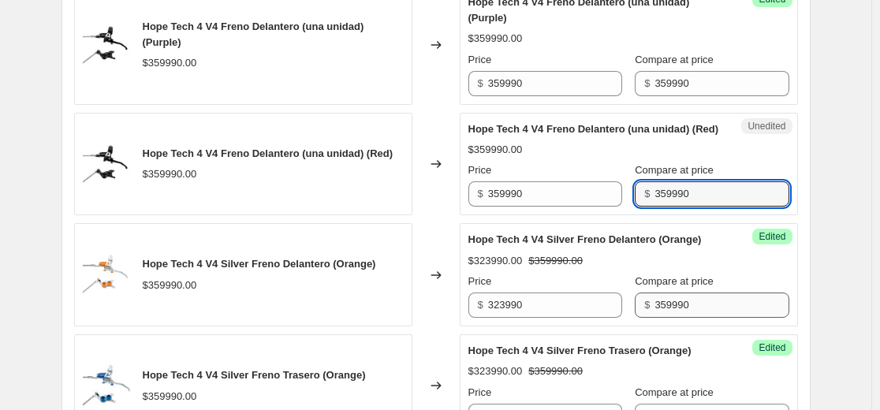
scroll to position [1025, 0]
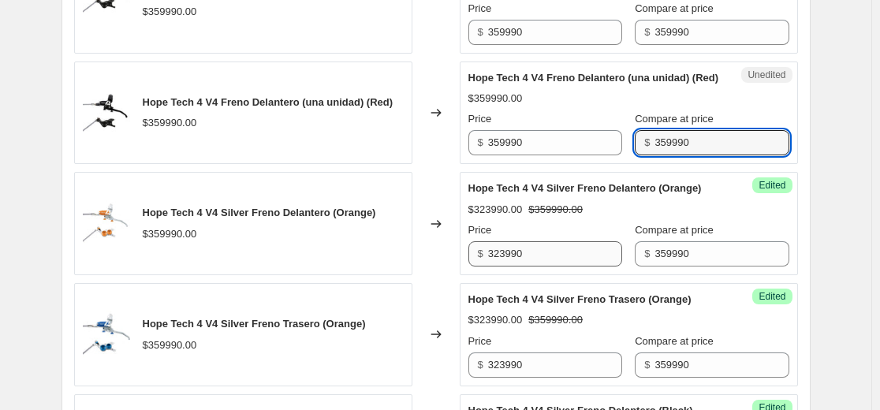
type input "359990"
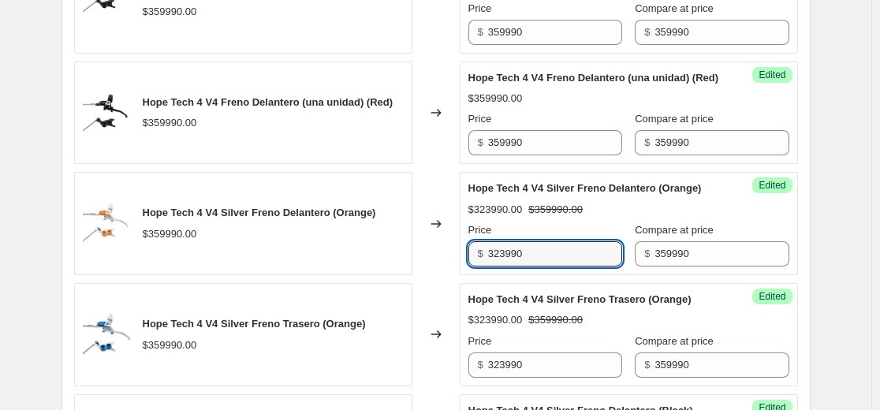
drag, startPoint x: 563, startPoint y: 289, endPoint x: 345, endPoint y: 289, distance: 218.3
click at [345, 275] on div "Hope Tech 4 V4 Silver Freno Delantero (Orange) $359990.00 Changed to Success Ed…" at bounding box center [435, 223] width 723 height 103
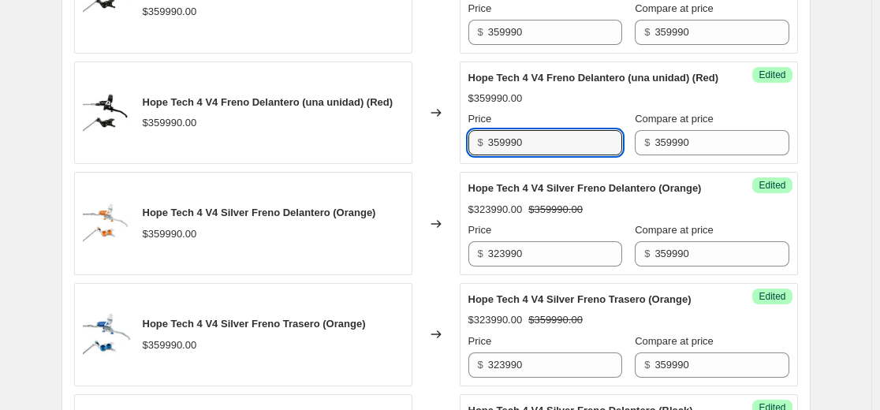
drag, startPoint x: 508, startPoint y: 158, endPoint x: 352, endPoint y: 144, distance: 155.8
click at [356, 165] on div "Hope Tech 4 V4 Freno Delantero (una unidad) (Red) $359990.00 Changed to Success…" at bounding box center [435, 112] width 723 height 103
paste input "23"
type input "323990"
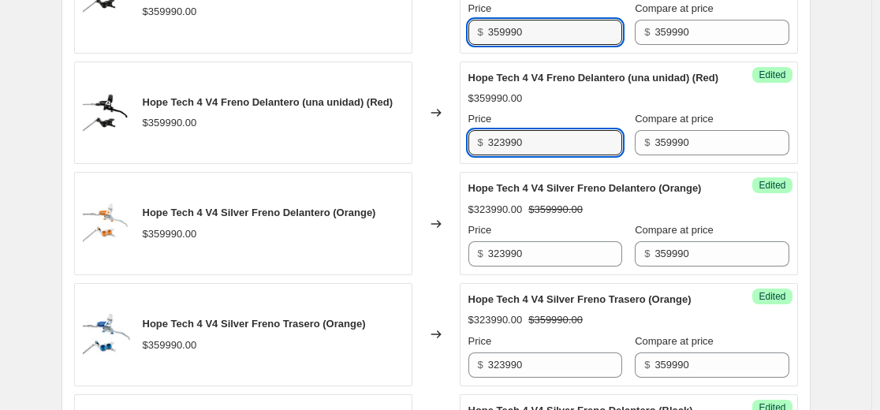
paste input "23"
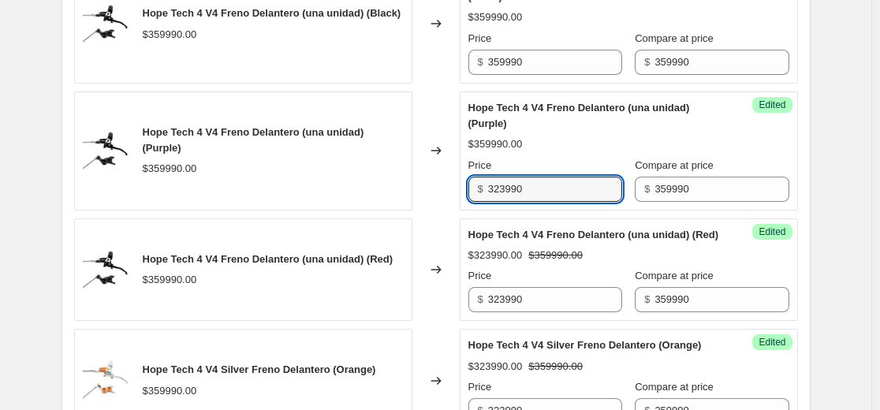
scroll to position [867, 0]
type input "323990"
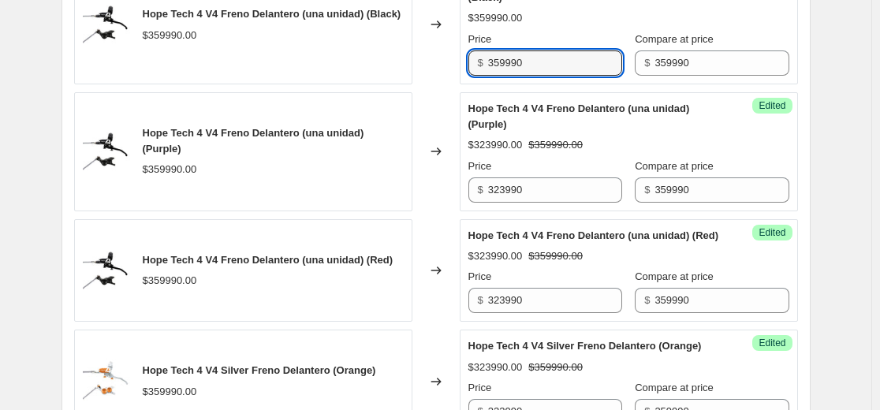
drag, startPoint x: 541, startPoint y: 54, endPoint x: 329, endPoint y: 72, distance: 212.7
click at [352, 68] on div "Hope Tech 4 V4 Freno Delantero (una unidad) (Black) $359990.00 Changed to Succe…" at bounding box center [435, 24] width 723 height 119
paste input "23"
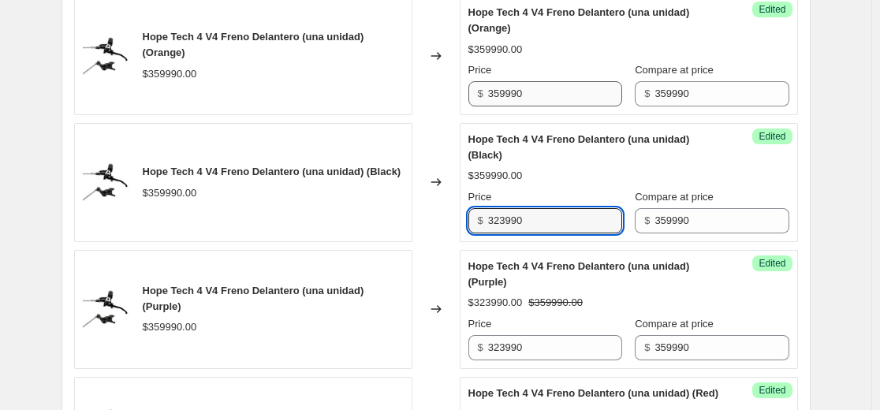
type input "323990"
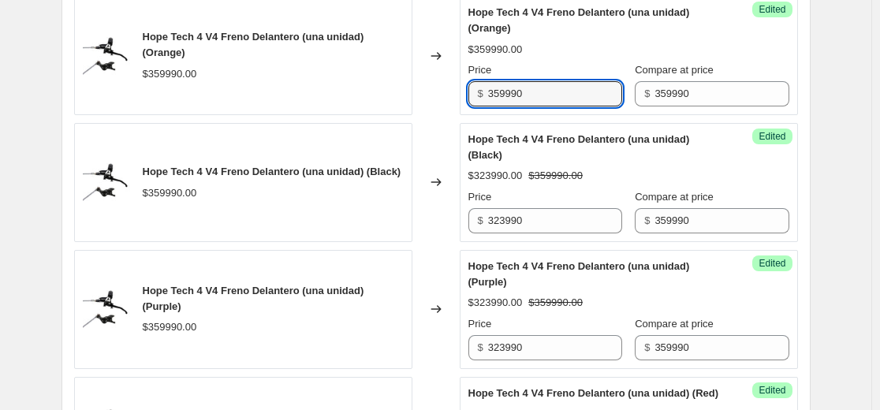
drag, startPoint x: 496, startPoint y: 95, endPoint x: 168, endPoint y: 116, distance: 329.3
click at [236, 106] on div "Hope Tech 4 V4 Freno Delantero (una unidad) (Orange) $359990.00 Changed to Succ…" at bounding box center [435, 55] width 723 height 119
paste input "23"
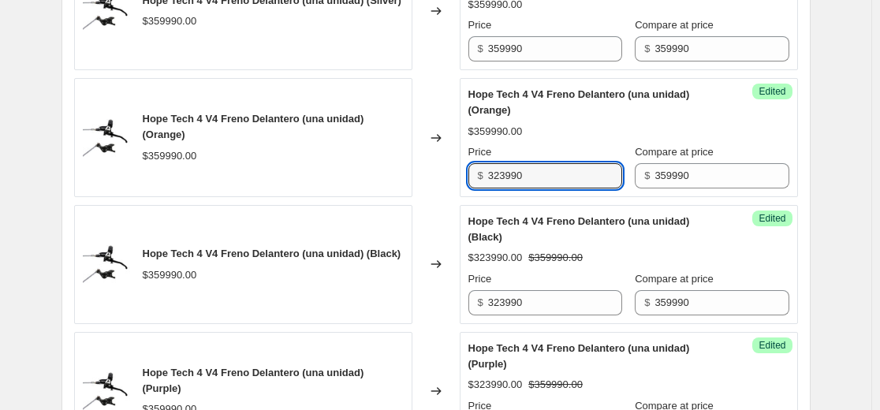
scroll to position [552, 0]
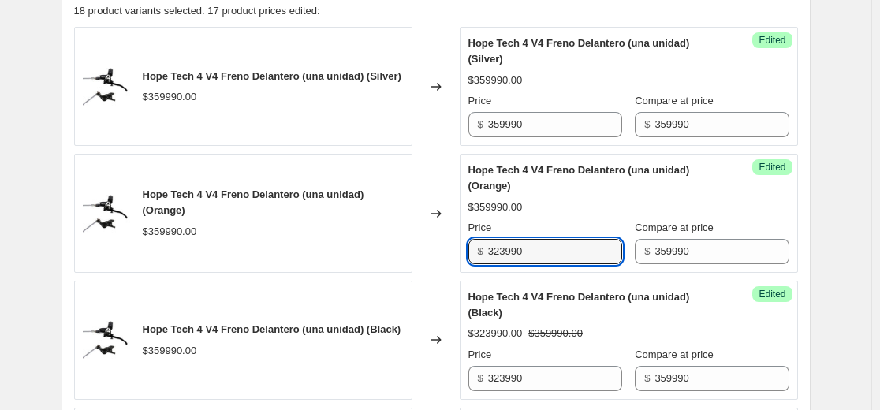
type input "323990"
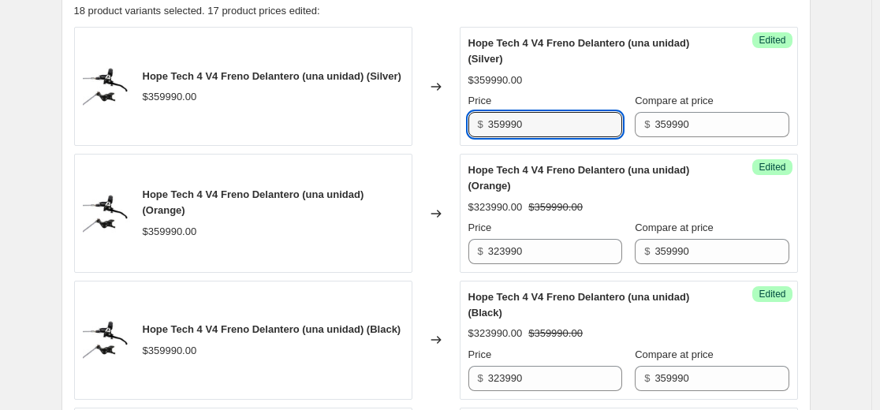
drag, startPoint x: 473, startPoint y: 127, endPoint x: 242, endPoint y: 127, distance: 230.9
click at [242, 127] on div "Hope Tech 4 V4 Freno Delantero (una unidad) (Silver) $359990.00 Changed to Succ…" at bounding box center [435, 86] width 723 height 119
paste input "23"
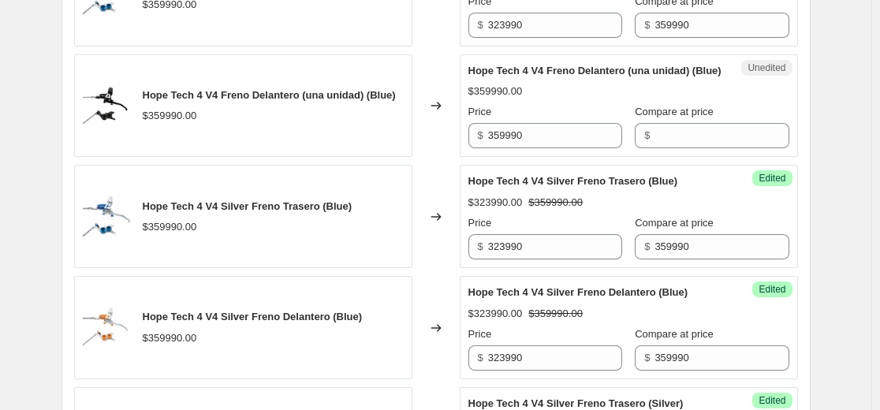
scroll to position [2128, 0]
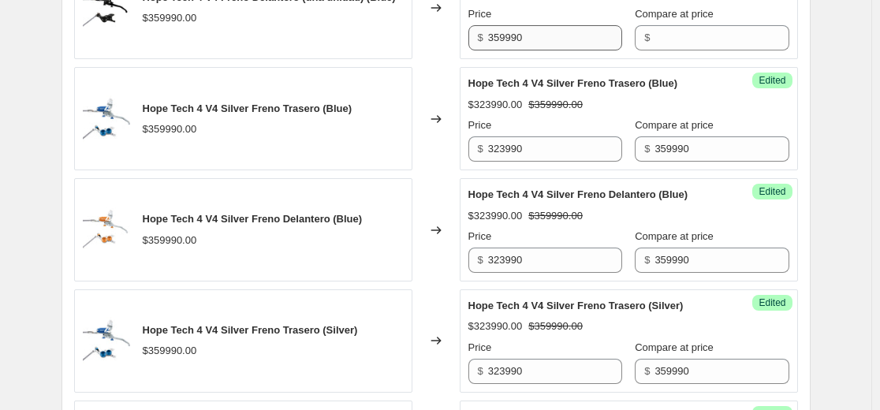
type input "323990"
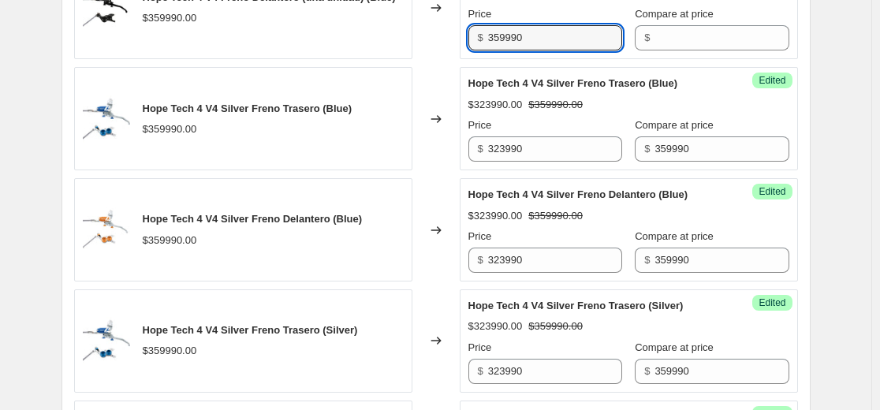
drag, startPoint x: 575, startPoint y: 86, endPoint x: 158, endPoint y: 92, distance: 416.2
click at [158, 60] on div "Hope Tech 4 V4 Freno Delantero (una unidad) (Blue) $359990.00 Changed to Unedit…" at bounding box center [435, 8] width 723 height 103
paste input "23"
type input "323990"
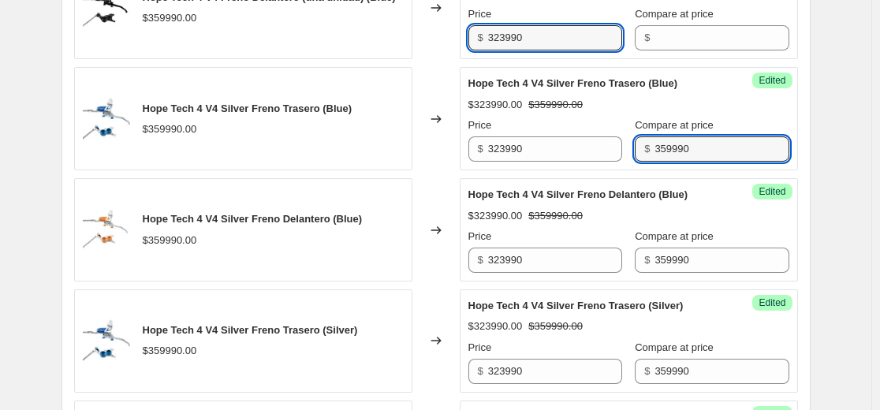
drag, startPoint x: 697, startPoint y: 197, endPoint x: 386, endPoint y: 225, distance: 311.8
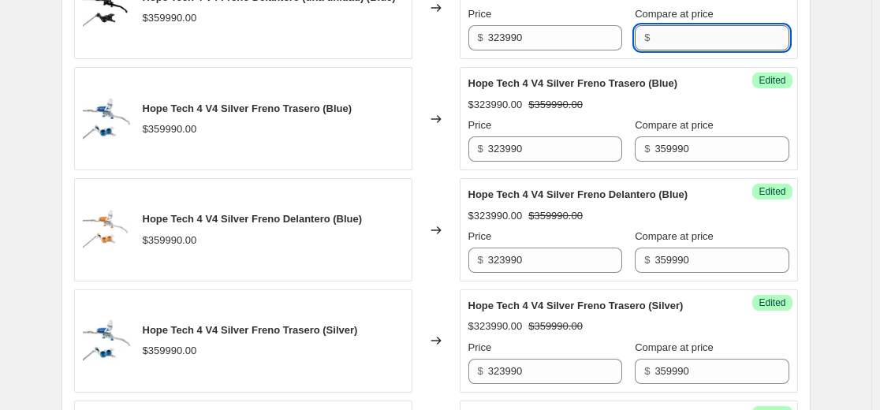
click at [674, 50] on input "Compare at price" at bounding box center [721, 37] width 134 height 25
paste input "359990"
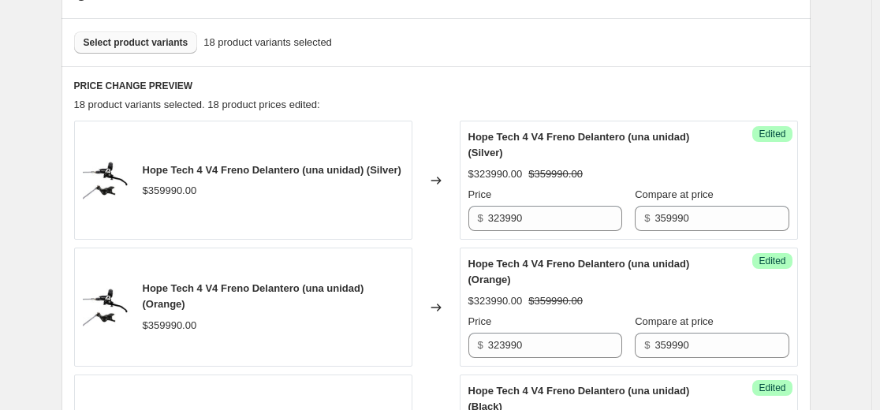
scroll to position [315, 0]
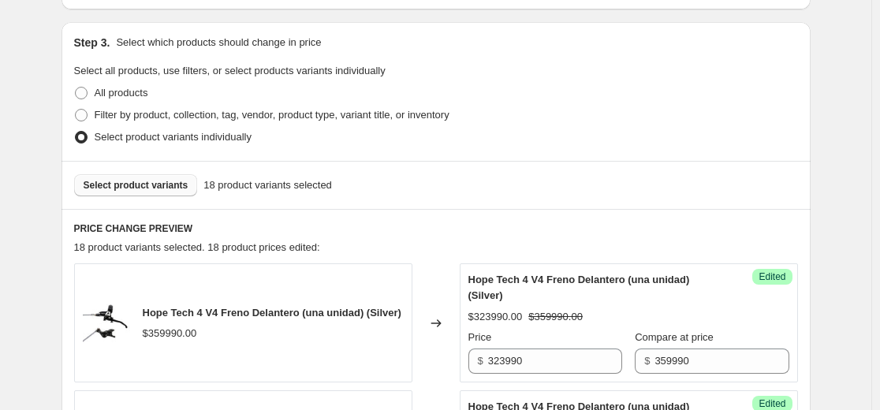
type input "359990"
click at [153, 188] on span "Select product variants" at bounding box center [136, 185] width 105 height 13
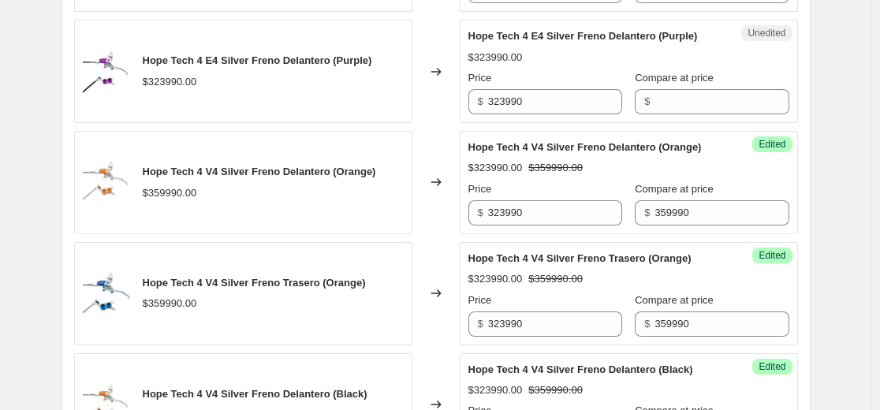
scroll to position [1182, 0]
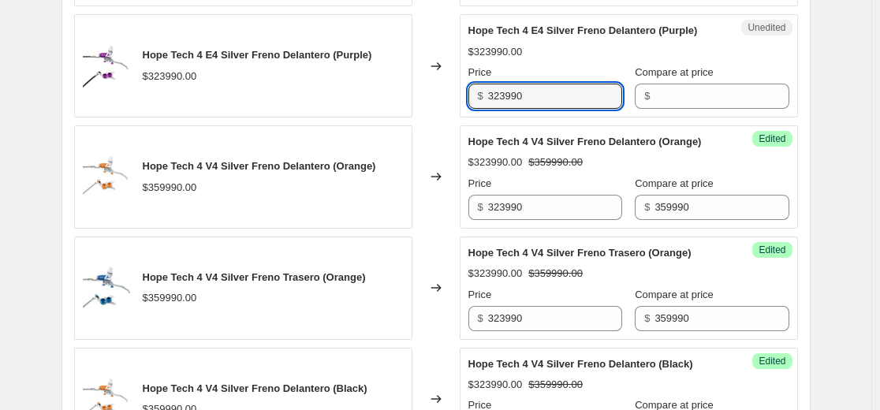
drag, startPoint x: 552, startPoint y: 115, endPoint x: 357, endPoint y: 115, distance: 195.4
click at [357, 115] on div "Hope Tech 4 E4 Silver Freno Delantero (Purple) $323990.00 Changed to Unedited H…" at bounding box center [435, 65] width 723 height 103
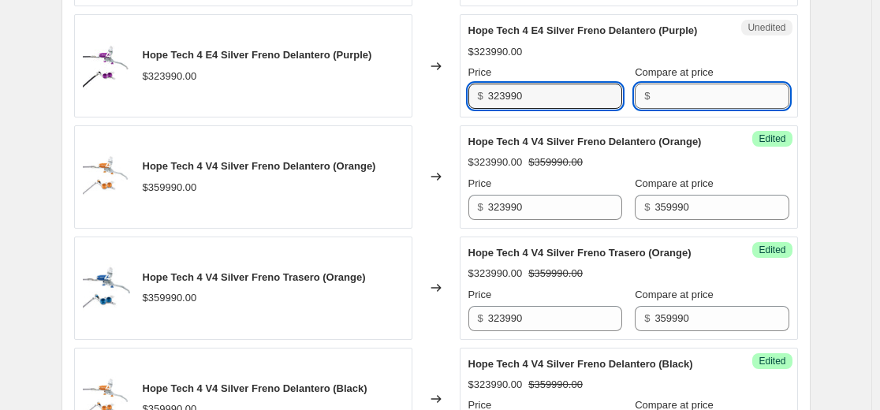
click at [668, 107] on input "Compare at price" at bounding box center [721, 96] width 134 height 25
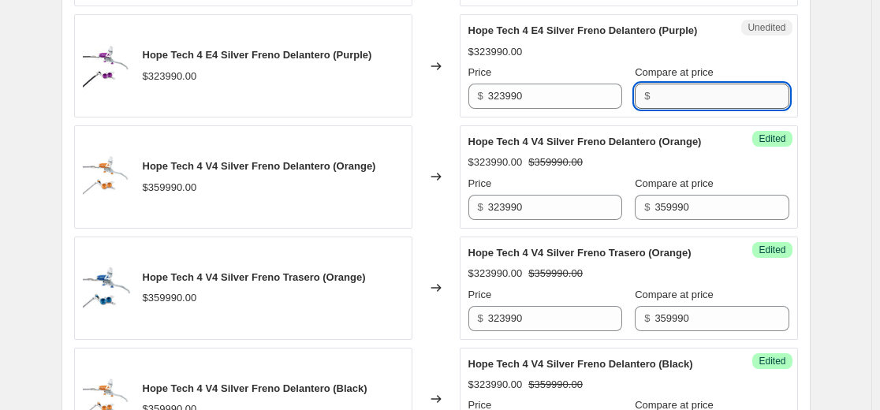
paste input "323990"
type input "323990"
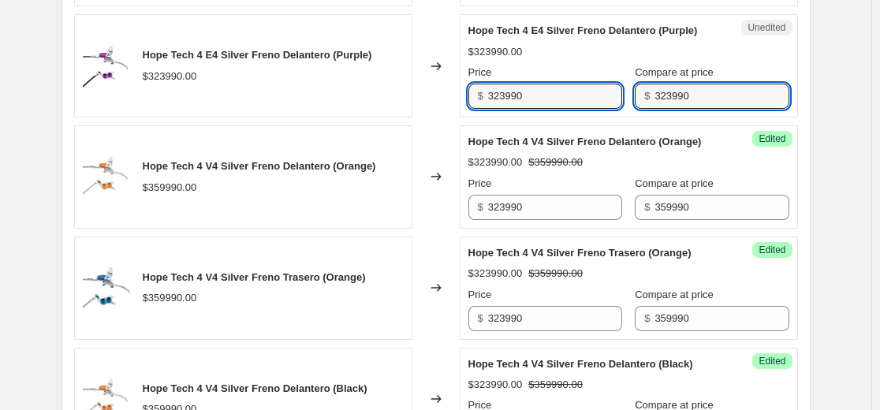
drag, startPoint x: 534, startPoint y: 111, endPoint x: 73, endPoint y: 118, distance: 461.1
click at [80, 117] on div "Hope Tech 4 E4 Silver Freno Delantero (Purple) $323990.00 Changed to Unedited H…" at bounding box center [435, 65] width 723 height 103
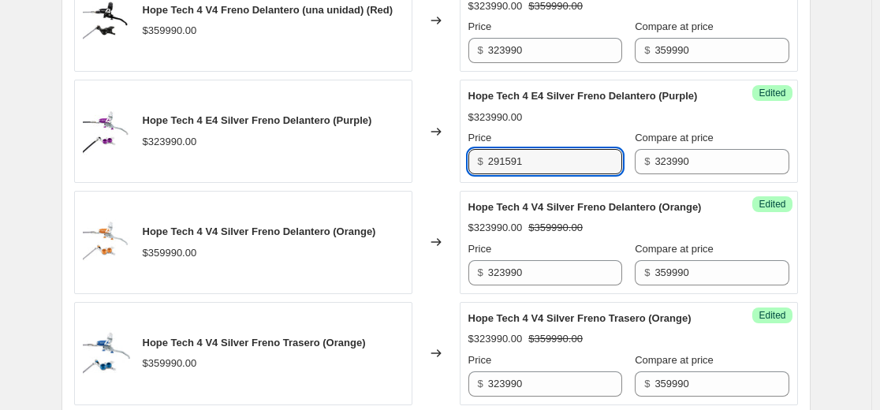
scroll to position [1103, 0]
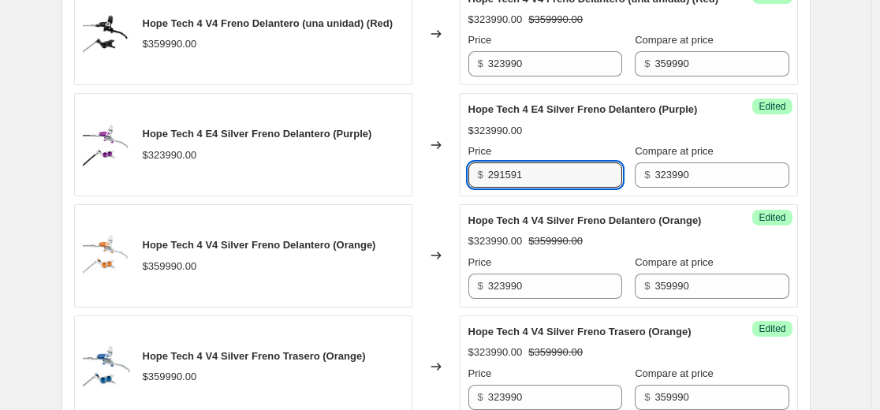
type input "291591"
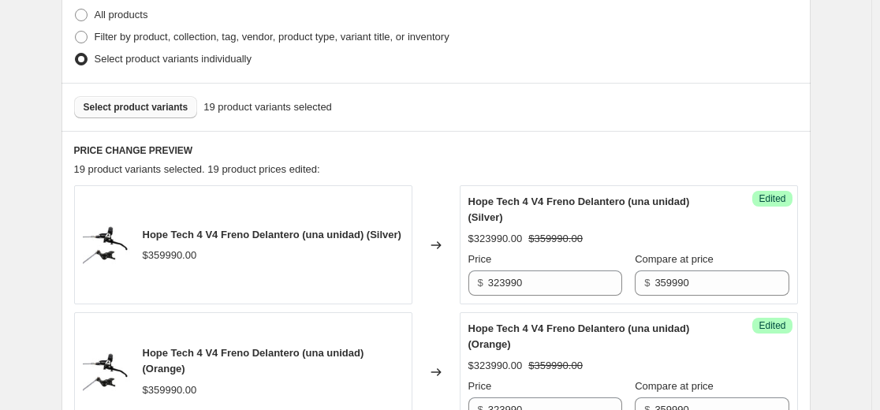
scroll to position [394, 0]
click at [158, 105] on span "Select product variants" at bounding box center [136, 106] width 105 height 13
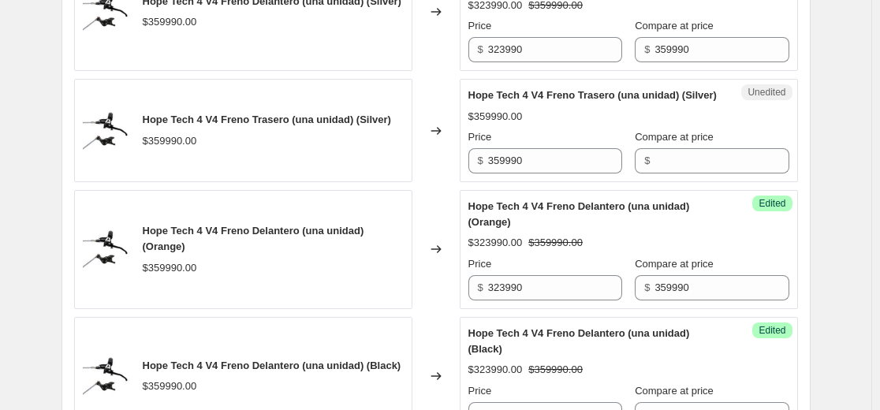
scroll to position [630, 0]
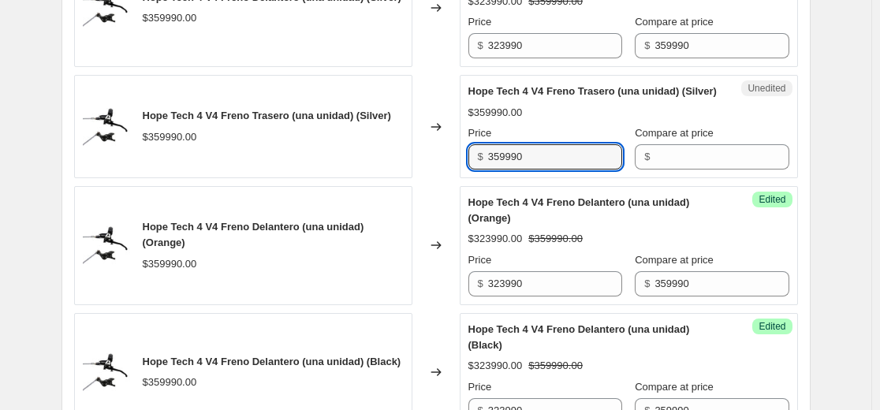
drag, startPoint x: 547, startPoint y: 171, endPoint x: 337, endPoint y: 182, distance: 209.9
click at [337, 178] on div "Hope Tech 4 V4 Freno Trasero (una unidad) (Silver) $359990.00 Changed to Unedit…" at bounding box center [435, 126] width 723 height 103
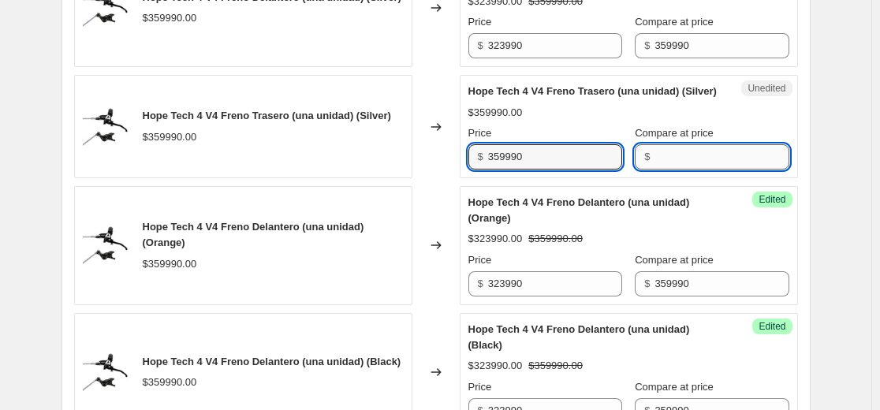
click at [703, 169] on input "Compare at price" at bounding box center [721, 156] width 134 height 25
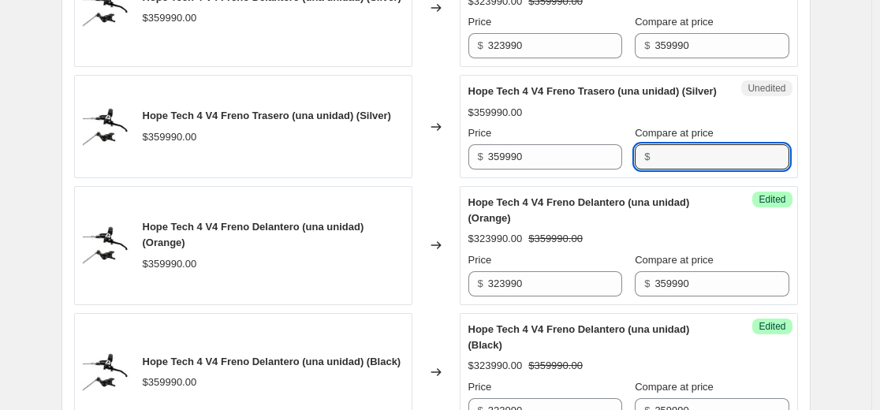
paste input "359990"
type input "359990"
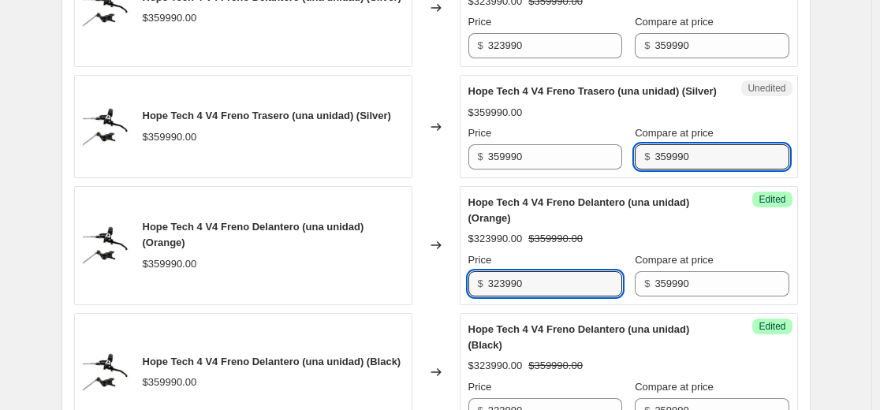
drag, startPoint x: 556, startPoint y: 305, endPoint x: 374, endPoint y: 314, distance: 182.3
click at [374, 305] on div "Hope Tech 4 V4 Freno Delantero (una unidad) (Orange) $359990.00 Changed to Succ…" at bounding box center [435, 245] width 723 height 119
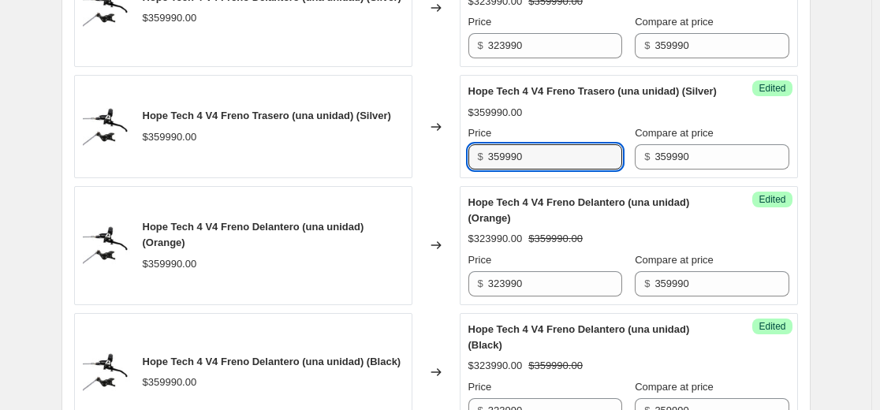
drag, startPoint x: 534, startPoint y: 170, endPoint x: 349, endPoint y: 190, distance: 185.5
click at [307, 178] on div "Hope Tech 4 V4 Freno Trasero (una unidad) (Silver) $359990.00 Changed to Succes…" at bounding box center [435, 126] width 723 height 103
paste input "23"
type input "323990"
click at [593, 226] on div "Hope Tech 4 V4 Freno Delantero (una unidad) (Orange)" at bounding box center [597, 211] width 258 height 32
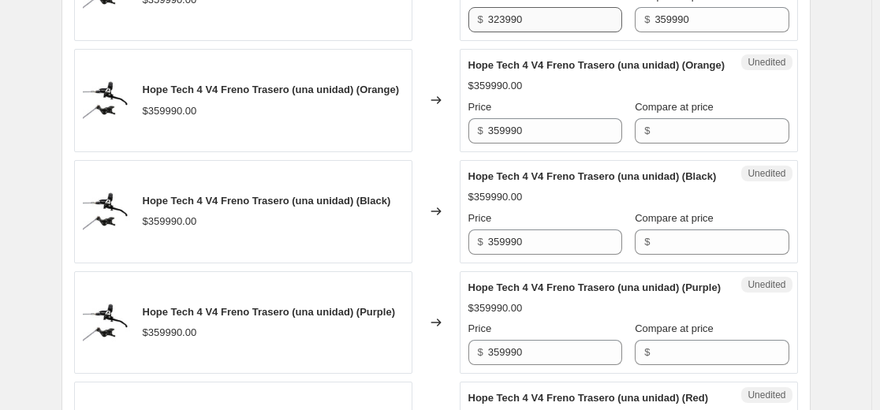
scroll to position [1261, 0]
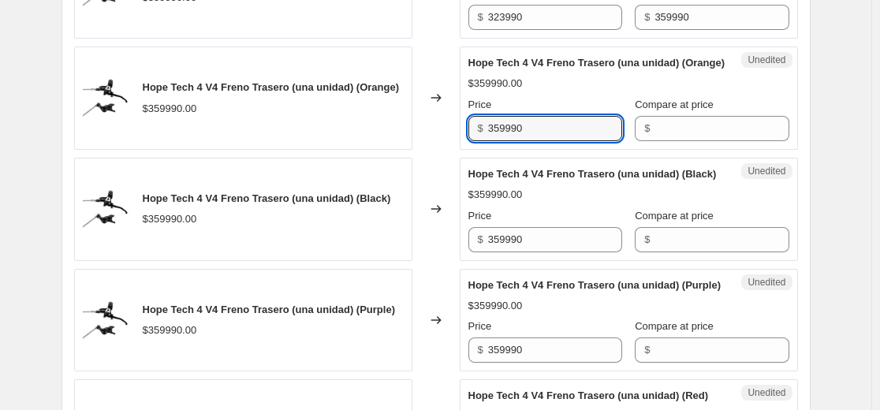
click at [316, 150] on div "Hope Tech 4 V4 Freno Trasero (una unidad) (Orange) $359990.00 Changed to Unedit…" at bounding box center [435, 97] width 723 height 103
paste input "23"
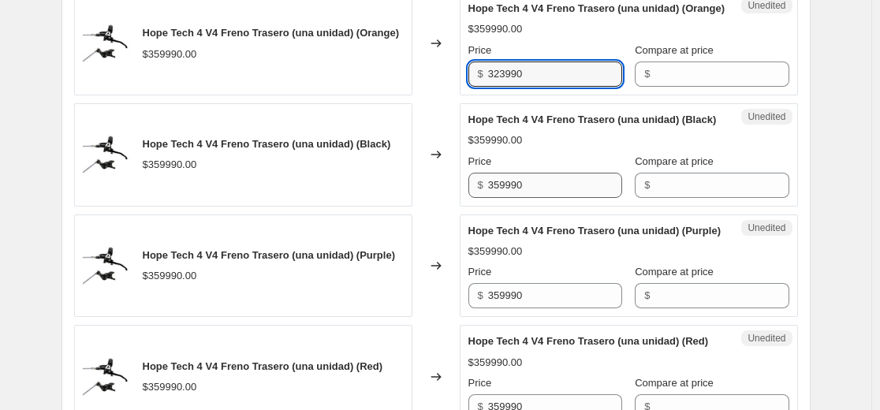
scroll to position [1340, 0]
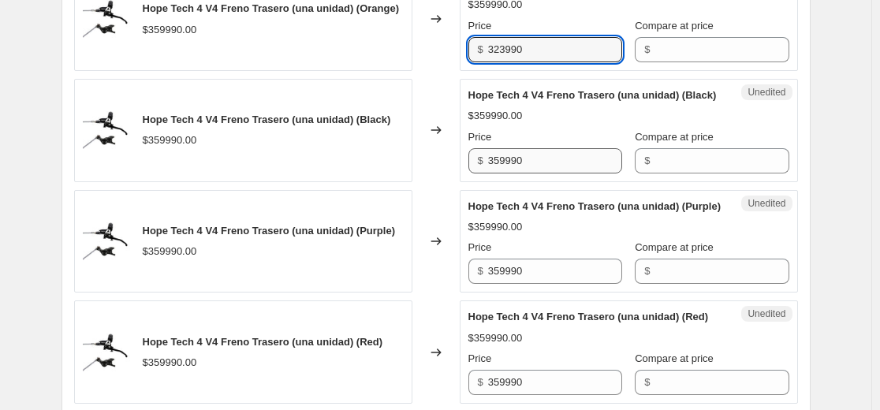
type input "323990"
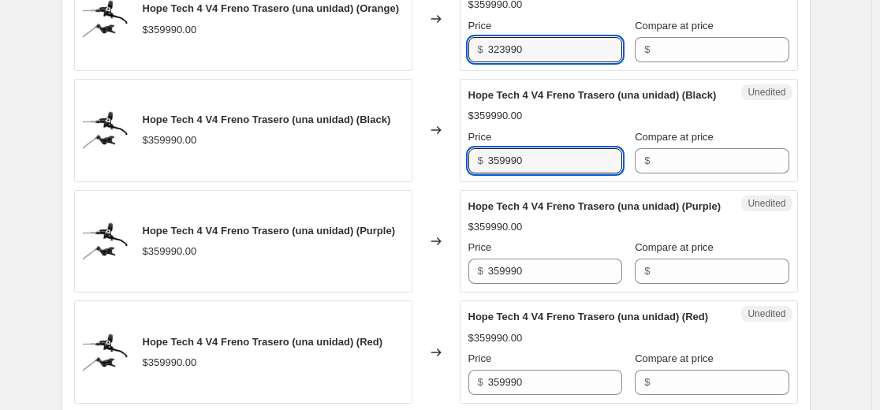
drag, startPoint x: 552, startPoint y: 221, endPoint x: 259, endPoint y: 233, distance: 293.4
click at [264, 182] on div "Hope Tech 4 V4 Freno Trasero (una unidad) (Black) $359990.00 Changed to Unedite…" at bounding box center [435, 130] width 723 height 103
paste input "23"
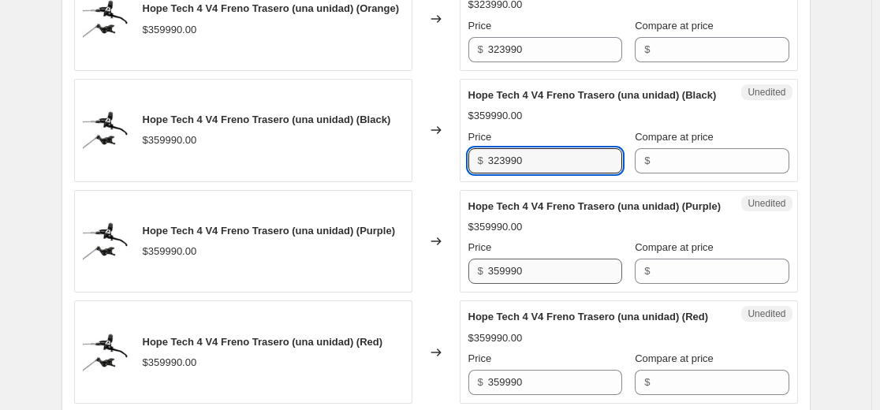
type input "323990"
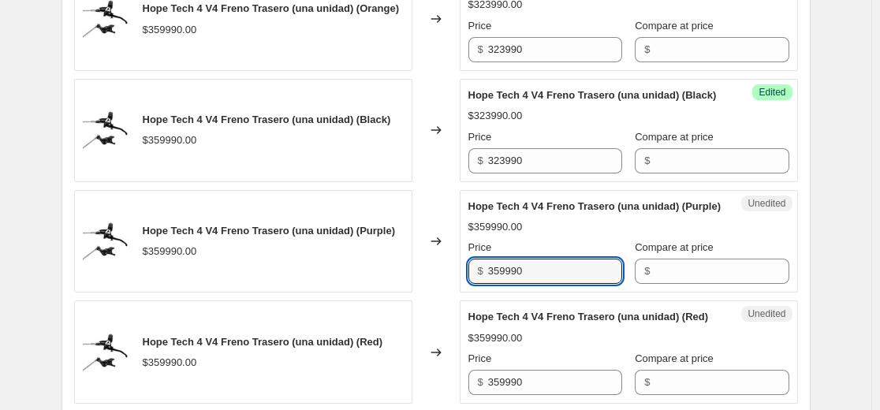
drag, startPoint x: 528, startPoint y: 356, endPoint x: 220, endPoint y: 365, distance: 308.3
click at [214, 293] on div "Hope Tech 4 V4 Freno Trasero (una unidad) (Purple) $359990.00 Changed to Unedit…" at bounding box center [435, 241] width 723 height 103
paste input "23"
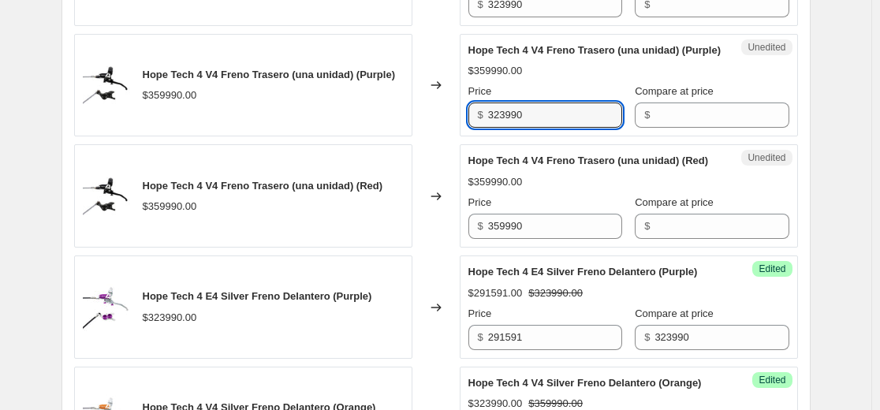
scroll to position [1497, 0]
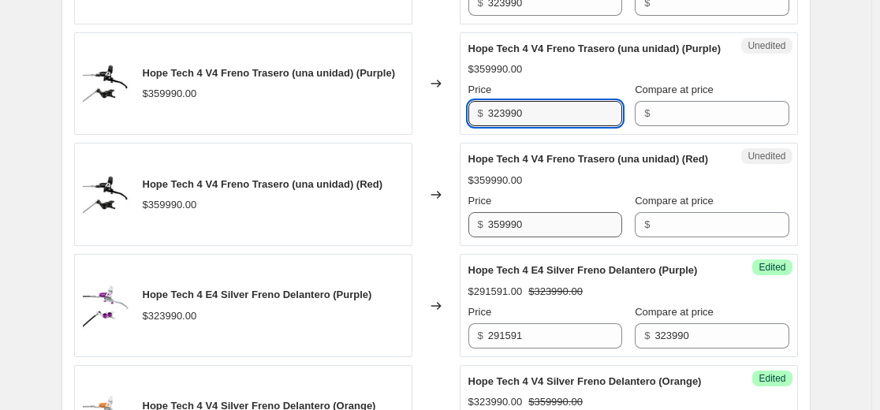
type input "323990"
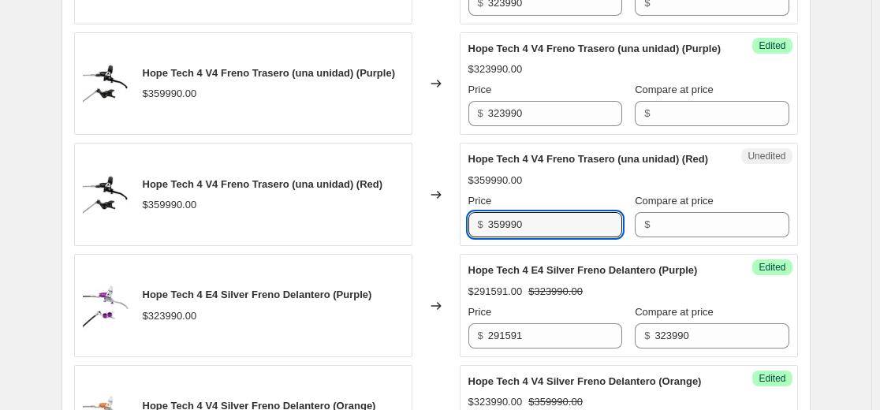
drag, startPoint x: 552, startPoint y: 319, endPoint x: 277, endPoint y: 327, distance: 275.9
click at [286, 246] on div "Hope Tech 4 V4 Freno Trasero (una unidad) (Red) $359990.00 Changed to Unedited …" at bounding box center [435, 194] width 723 height 103
paste input "23"
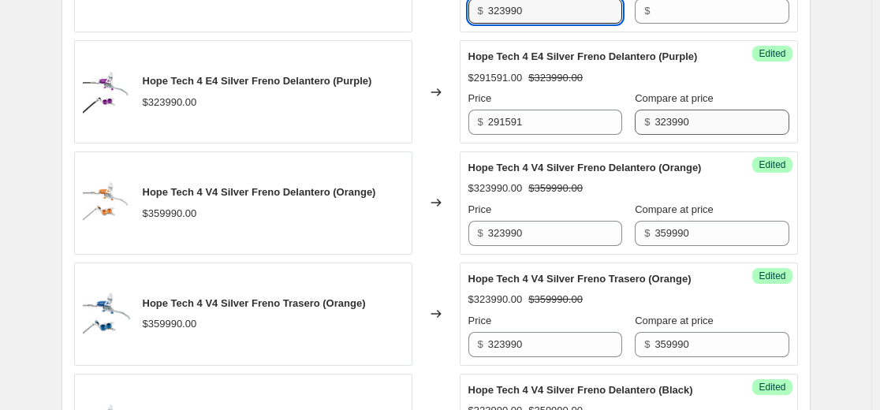
scroll to position [1734, 0]
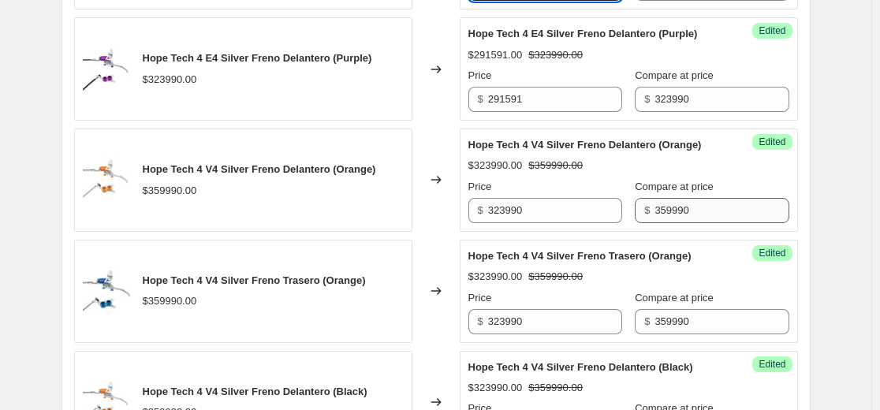
type input "323990"
drag, startPoint x: 698, startPoint y: 325, endPoint x: 434, endPoint y: 340, distance: 264.5
click at [434, 232] on div "Hope Tech 4 V4 Silver Freno Delantero (Orange) $359990.00 Changed to Success Ed…" at bounding box center [435, 179] width 723 height 103
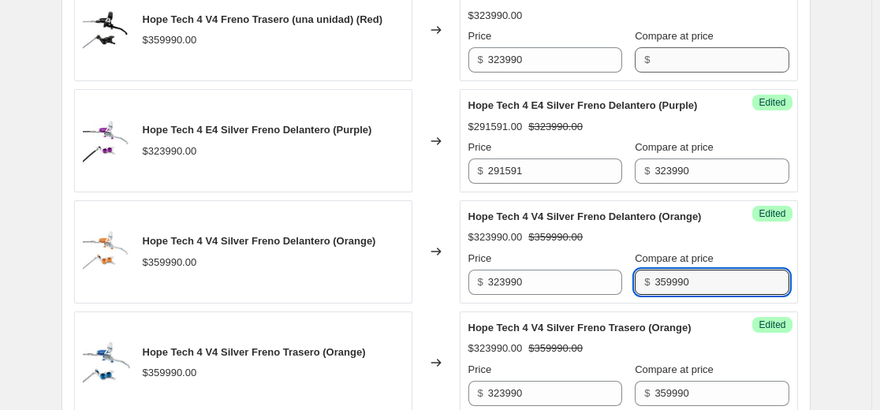
scroll to position [1576, 0]
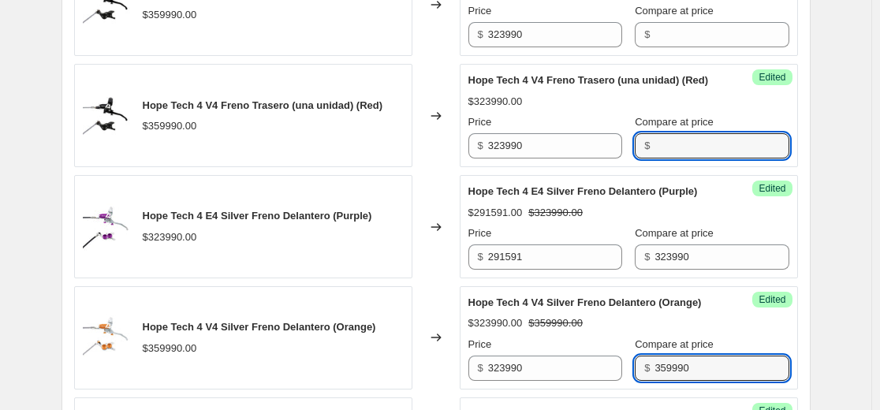
drag, startPoint x: 653, startPoint y: 240, endPoint x: 658, endPoint y: 221, distance: 20.5
click at [654, 158] on input "Compare at price" at bounding box center [721, 145] width 134 height 25
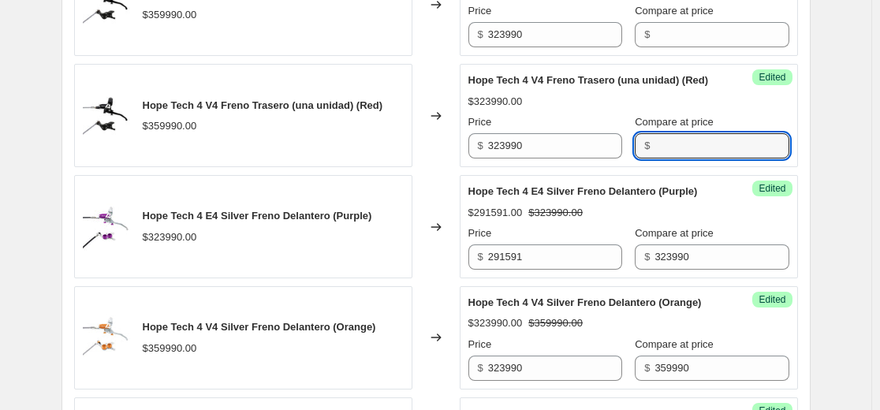
paste input "359990"
type input "359990"
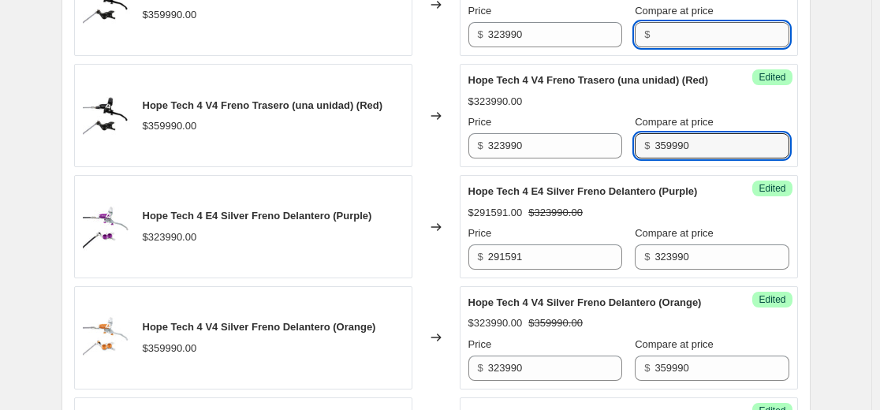
click at [681, 47] on input "Compare at price" at bounding box center [721, 34] width 134 height 25
paste input "359990"
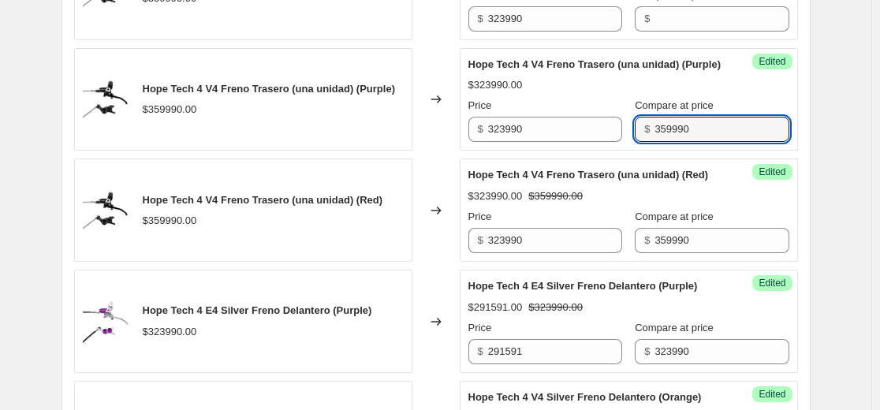
scroll to position [1419, 0]
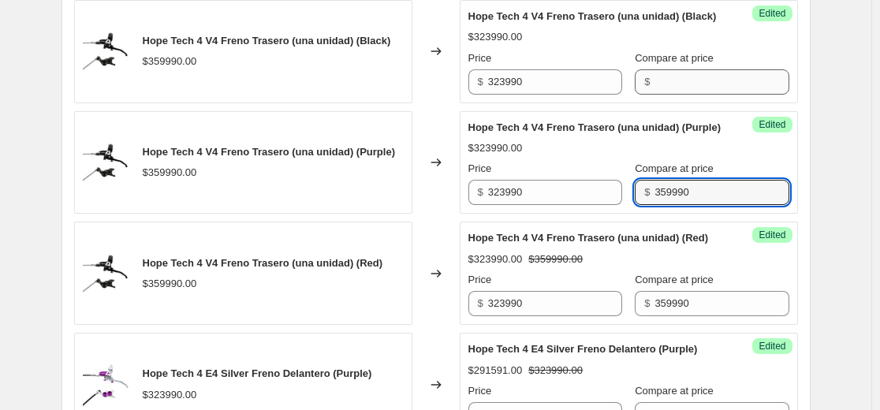
type input "359990"
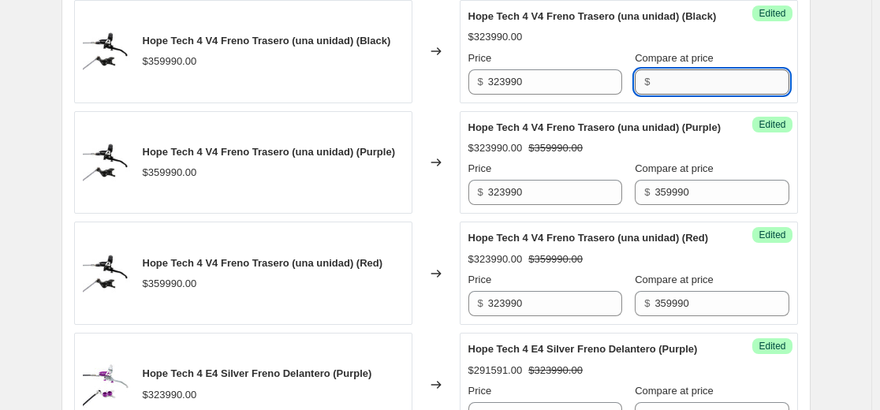
click at [688, 95] on input "Compare at price" at bounding box center [721, 81] width 134 height 25
paste input "359990"
type input "359990"
paste input "359990"
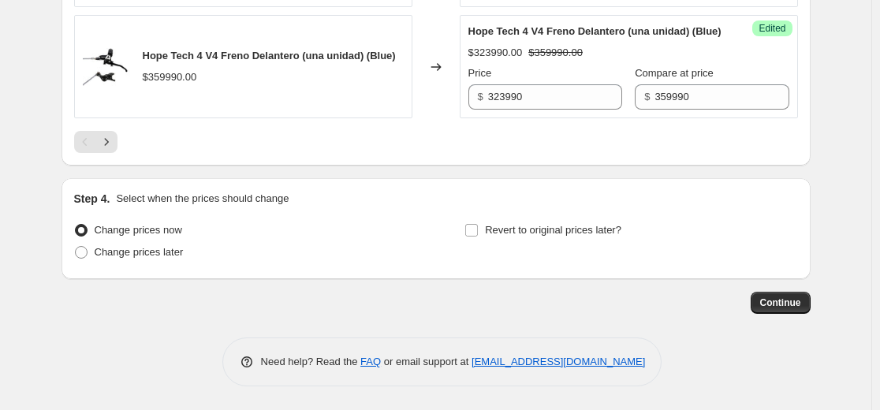
scroll to position [2837, 0]
type input "359990"
click at [109, 150] on icon "Next" at bounding box center [107, 142] width 16 height 16
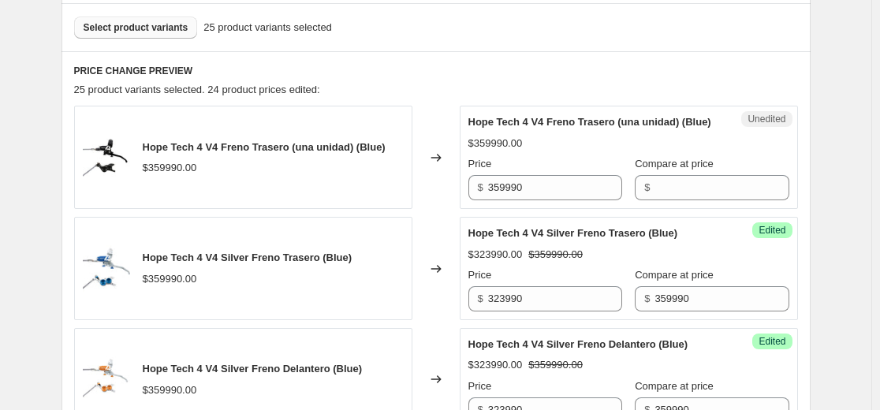
scroll to position [471, 0]
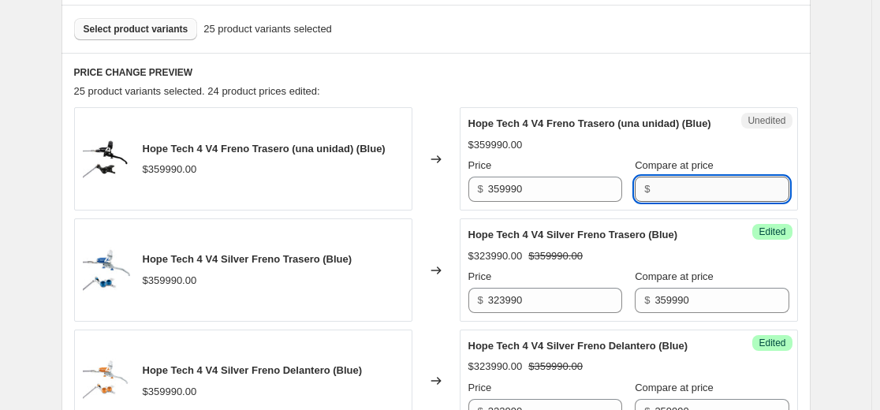
click at [709, 202] on input "Compare at price" at bounding box center [721, 189] width 134 height 25
paste input "359990"
type input "359990"
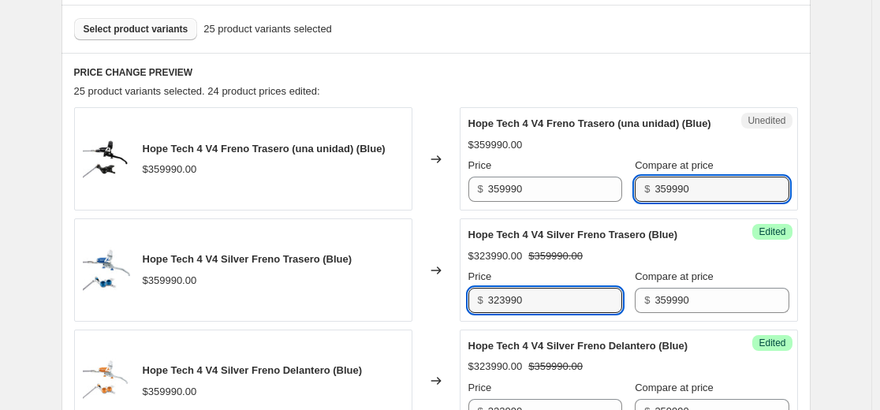
drag, startPoint x: 564, startPoint y: 320, endPoint x: 281, endPoint y: 343, distance: 283.8
click at [288, 342] on div "Hope Tech 4 V4 Freno Trasero (una unidad) (Blue) $359990.00 Changed to Unedited…" at bounding box center [435, 380] width 723 height 547
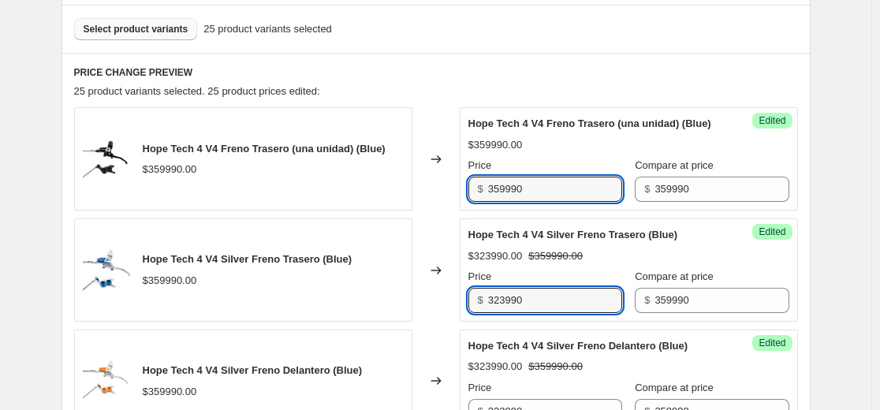
click at [265, 197] on div "Hope Tech 4 V4 Freno Trasero (una unidad) (Blue) $359990.00 Changed to Success …" at bounding box center [435, 158] width 723 height 103
paste input "23"
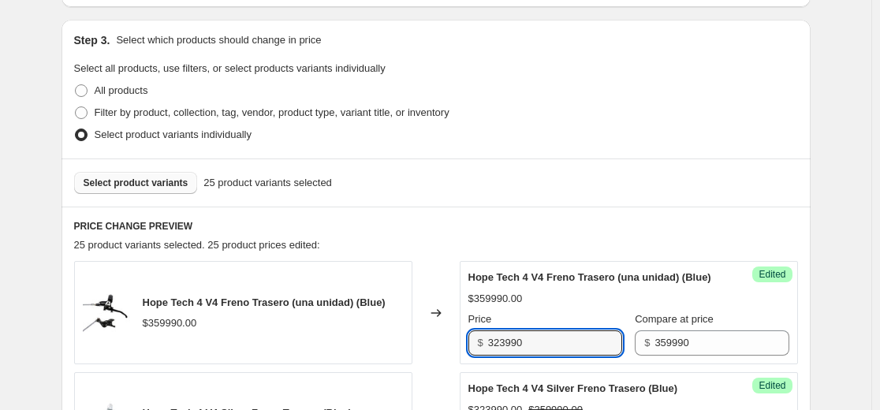
scroll to position [314, 0]
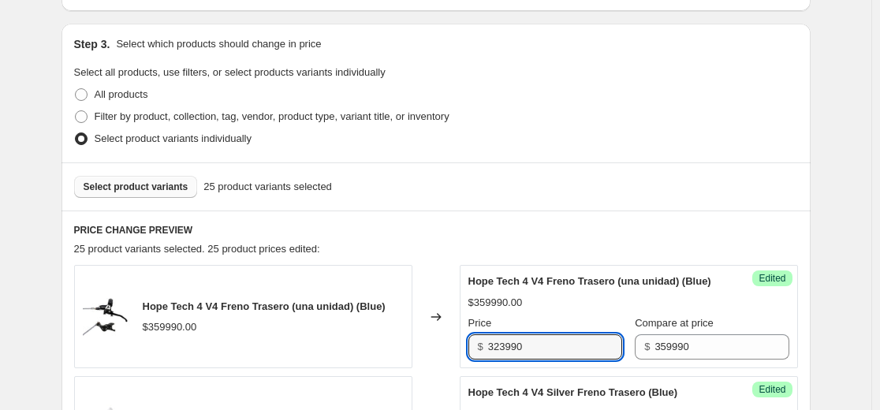
type input "323990"
click at [299, 162] on div "Step 3. Select which products should change in price Select all products, use f…" at bounding box center [435, 93] width 749 height 139
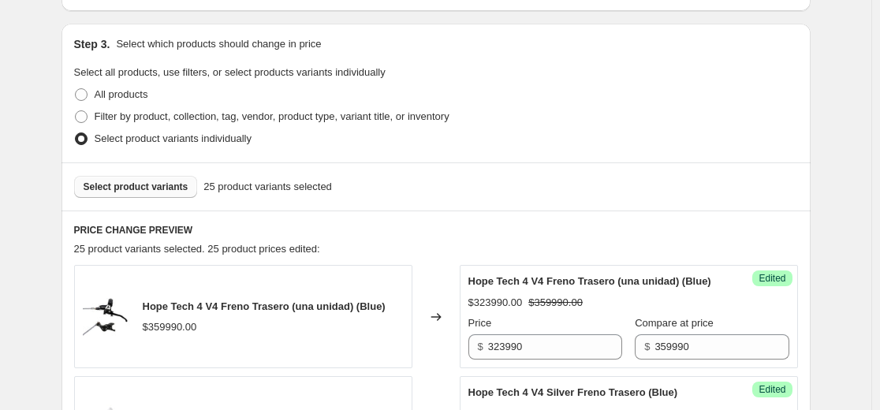
click at [168, 185] on span "Select product variants" at bounding box center [136, 186] width 105 height 13
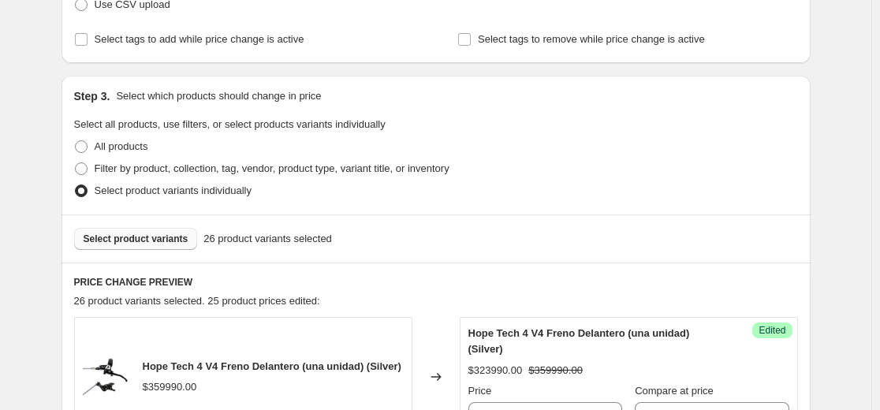
scroll to position [235, 0]
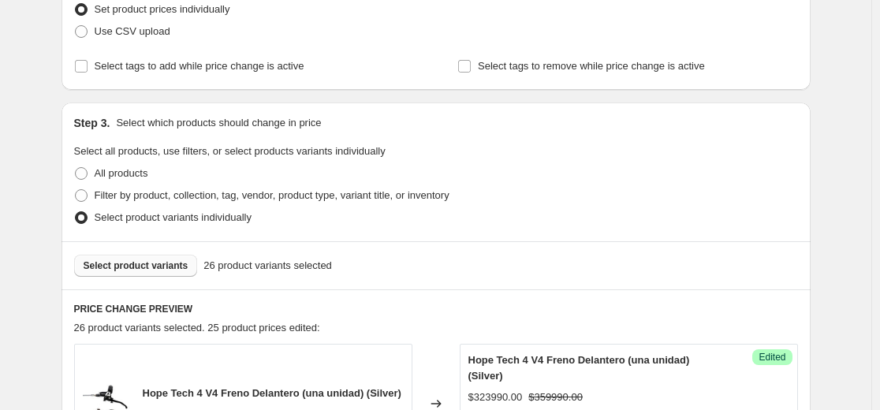
click at [152, 267] on span "Select product variants" at bounding box center [136, 265] width 105 height 13
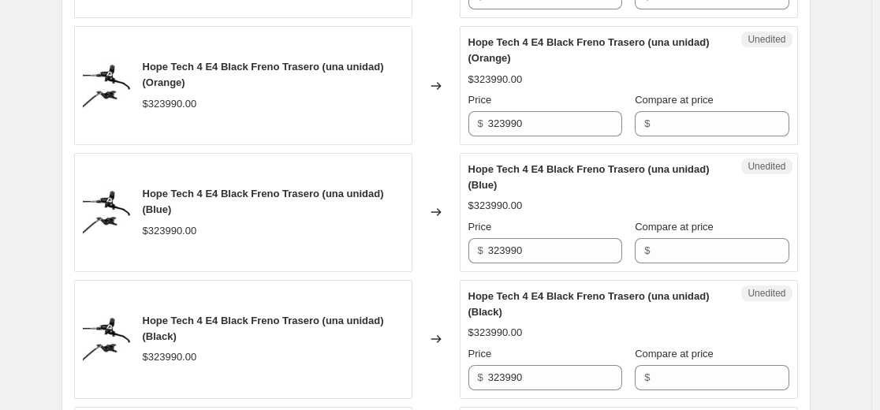
scroll to position [1732, 0]
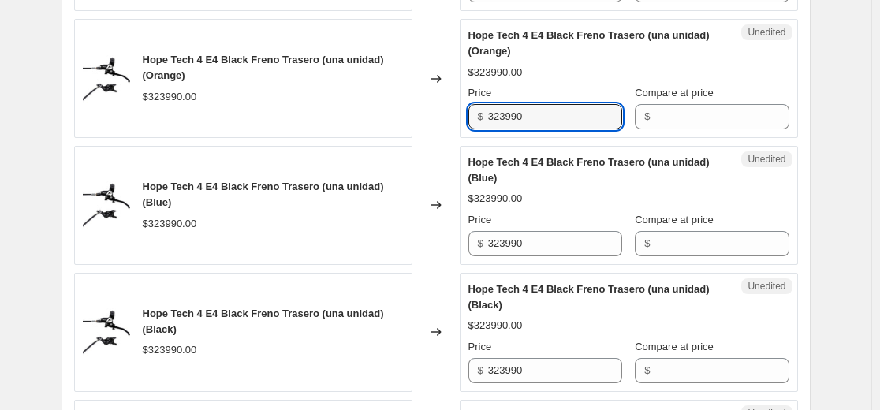
drag, startPoint x: 569, startPoint y: 218, endPoint x: 362, endPoint y: 214, distance: 207.3
click at [362, 138] on div "Hope Tech 4 E4 Black Freno Trasero (una unidad) (Orange) $323990.00 Changed to …" at bounding box center [435, 78] width 723 height 119
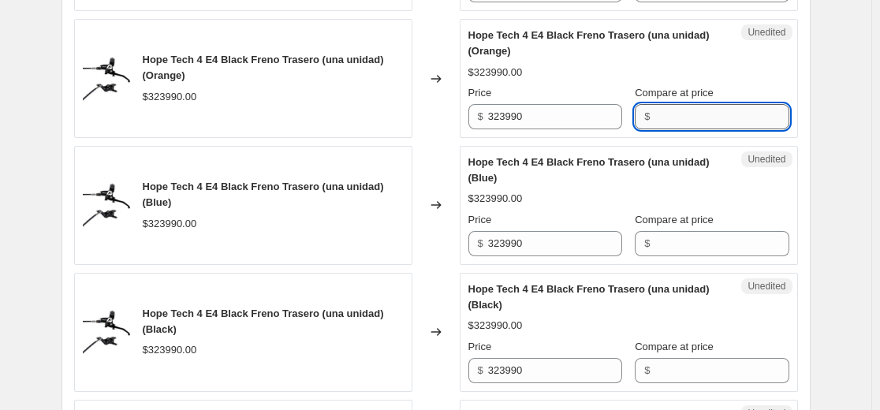
click at [694, 129] on input "Compare at price" at bounding box center [721, 116] width 134 height 25
paste input "323990"
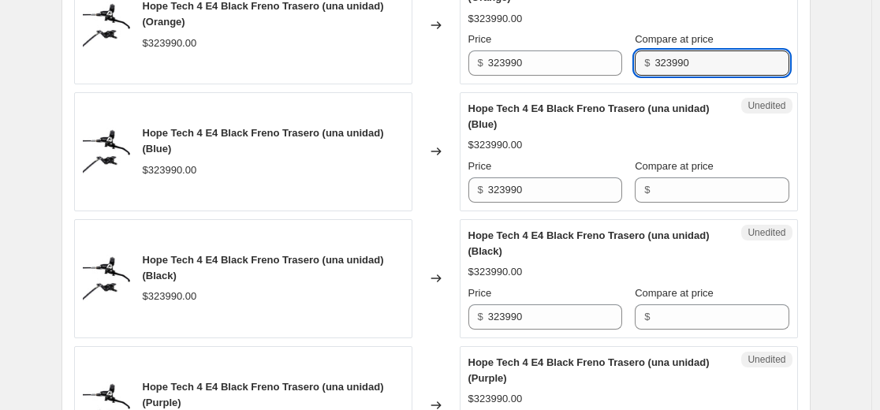
scroll to position [1811, 0]
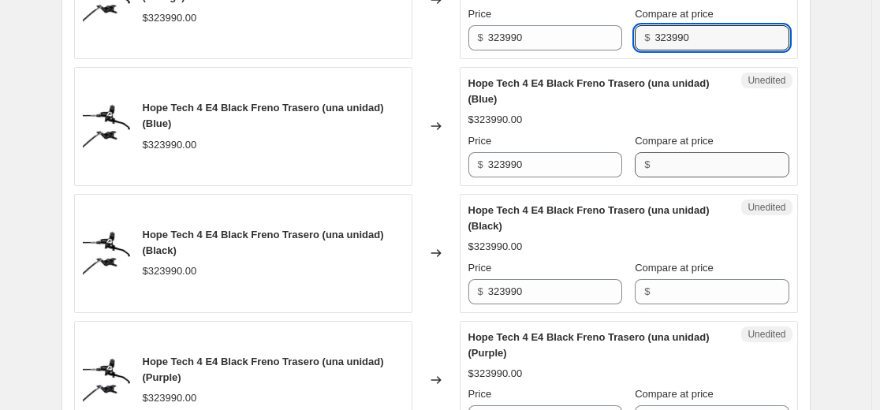
type input "323990"
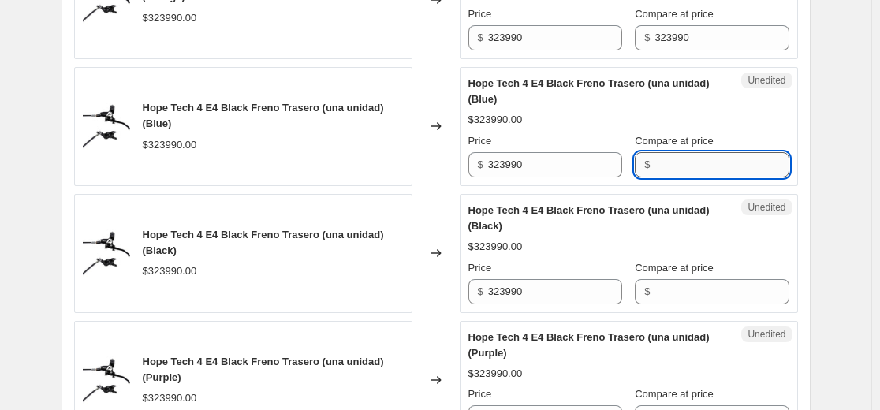
click at [687, 177] on input "Compare at price" at bounding box center [721, 164] width 134 height 25
paste input "323990"
type input "323990"
click at [690, 304] on input "Compare at price" at bounding box center [721, 291] width 134 height 25
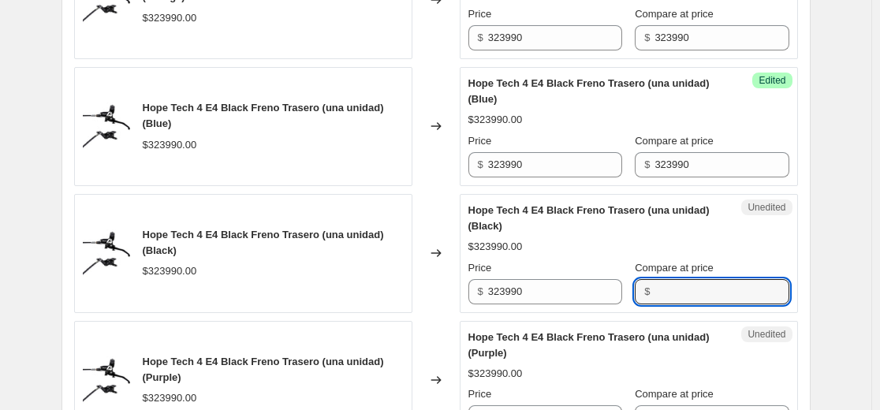
paste input "323990"
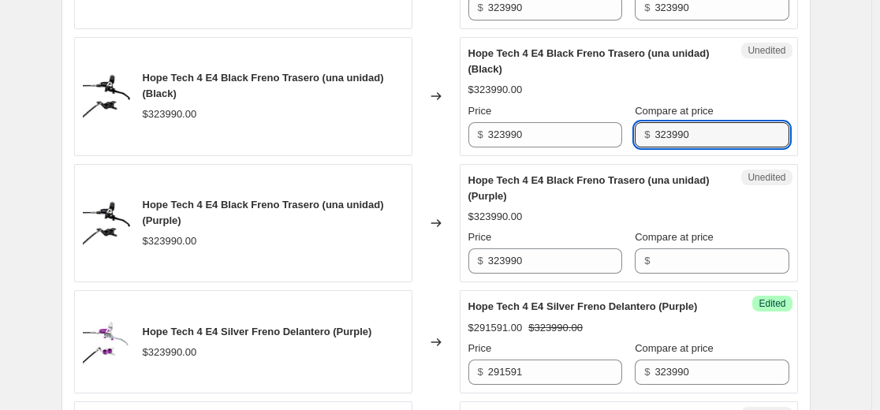
scroll to position [1969, 0]
type input "323990"
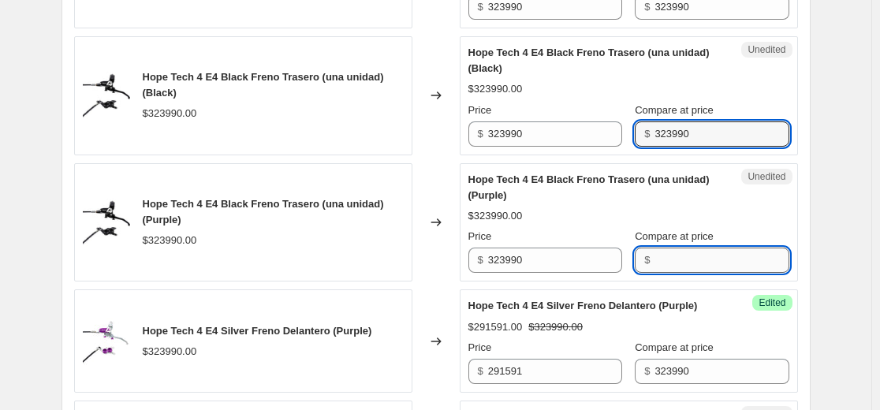
click at [688, 273] on input "Compare at price" at bounding box center [721, 259] width 134 height 25
paste input "323990"
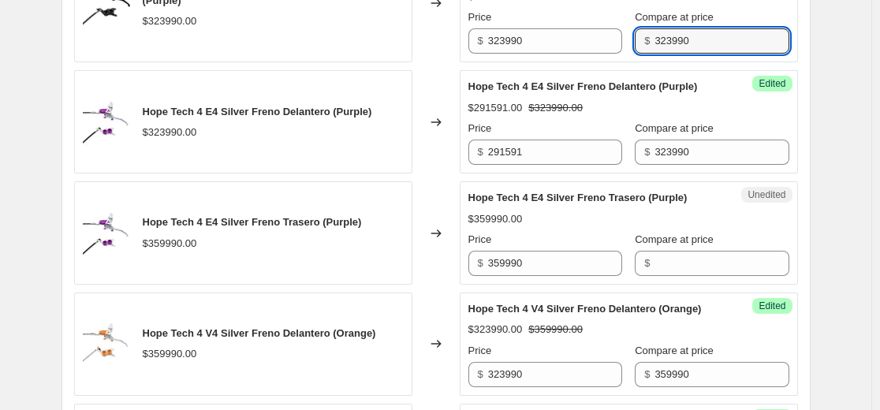
scroll to position [2205, 0]
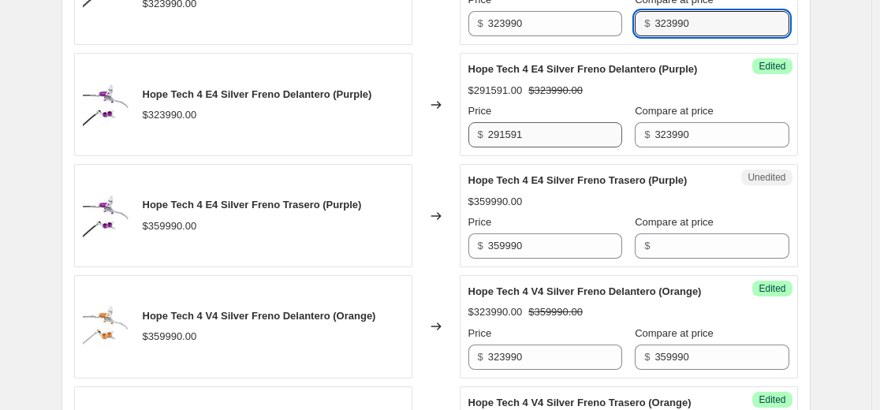
type input "323990"
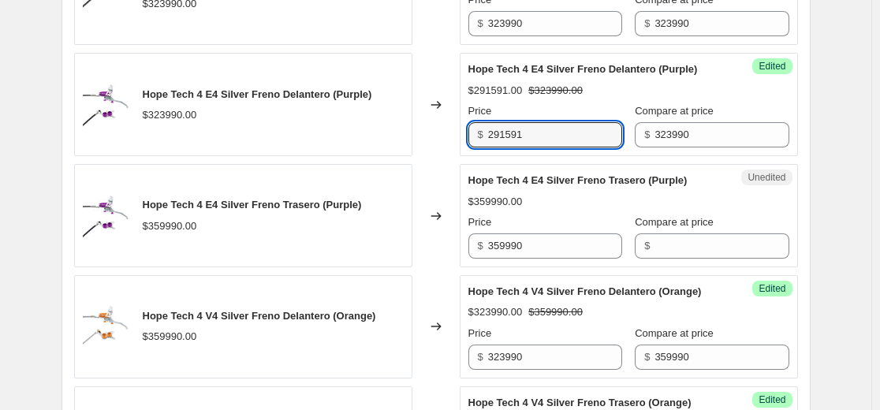
drag, startPoint x: 563, startPoint y: 231, endPoint x: 318, endPoint y: 232, distance: 244.3
click at [314, 156] on div "Hope Tech 4 E4 Silver Freno Delantero (Purple) $323990.00 Changed to Success Ed…" at bounding box center [435, 104] width 723 height 103
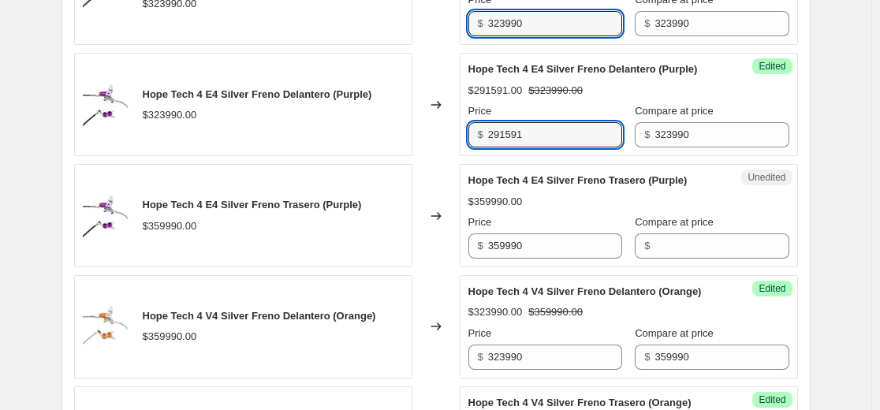
drag, startPoint x: 459, startPoint y: 112, endPoint x: 420, endPoint y: 121, distance: 39.8
paste input "291591"
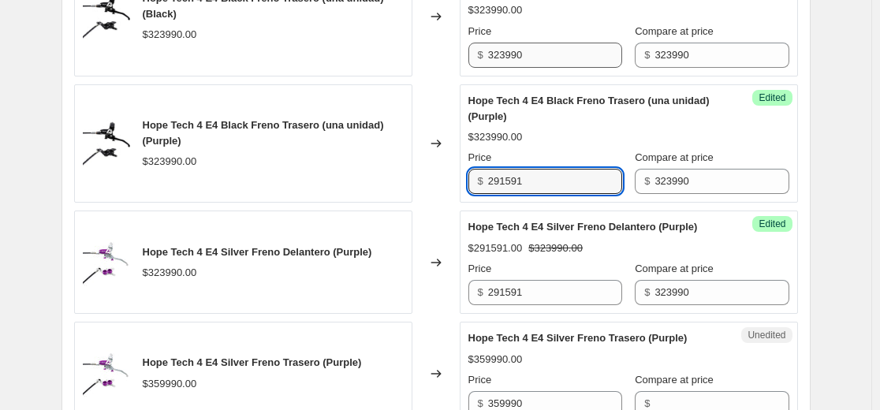
type input "291591"
click at [301, 76] on div "Hope Tech 4 E4 Black Freno Trasero (una unidad) (Black) $323990.00 Changed to S…" at bounding box center [435, 16] width 723 height 119
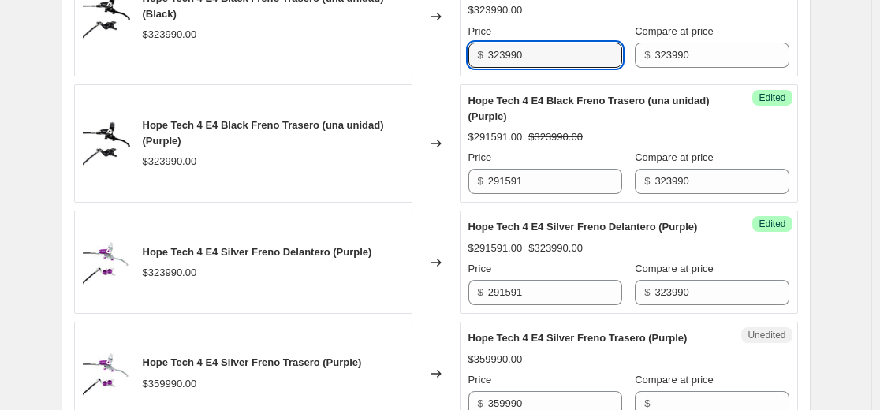
paste input "291591"
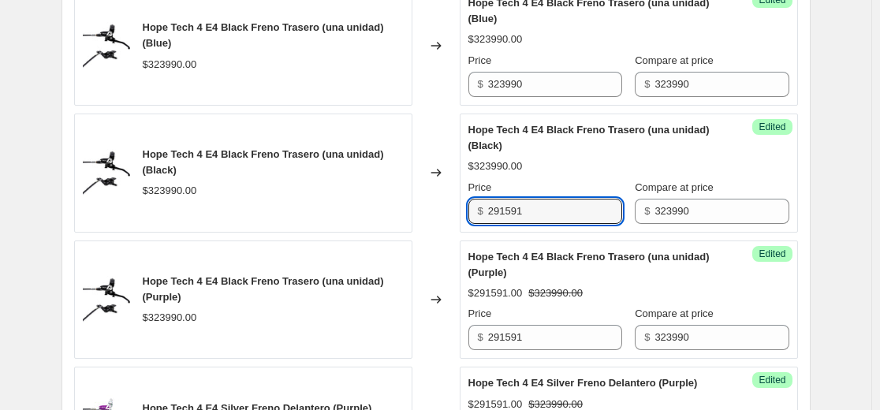
scroll to position [1890, 0]
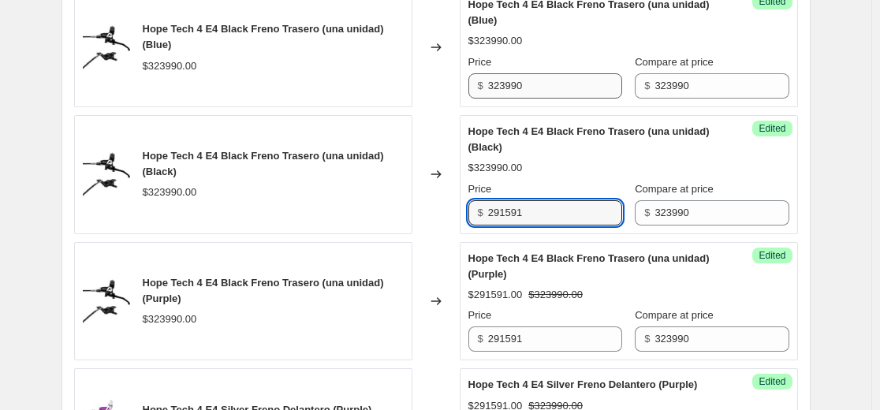
type input "291591"
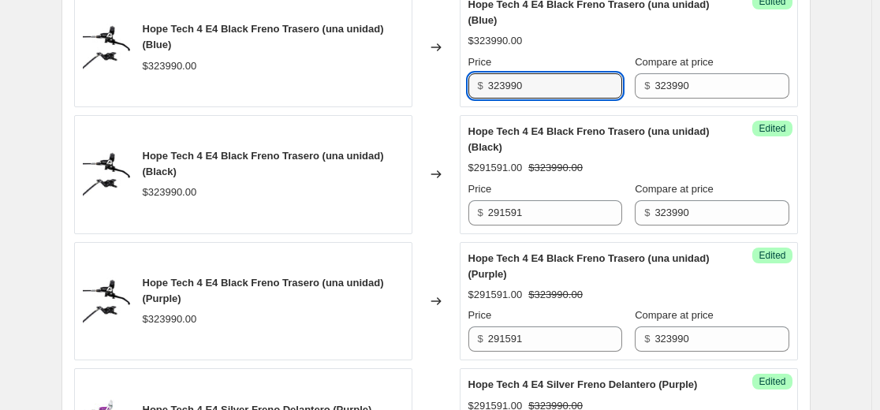
drag, startPoint x: 537, startPoint y: 174, endPoint x: 414, endPoint y: 105, distance: 141.8
click at [275, 107] on div "Hope Tech 4 E4 Black Freno Trasero (una unidad) (Blue) $323990.00 Changed to Su…" at bounding box center [435, 47] width 723 height 119
paste input "291591"
type input "291591"
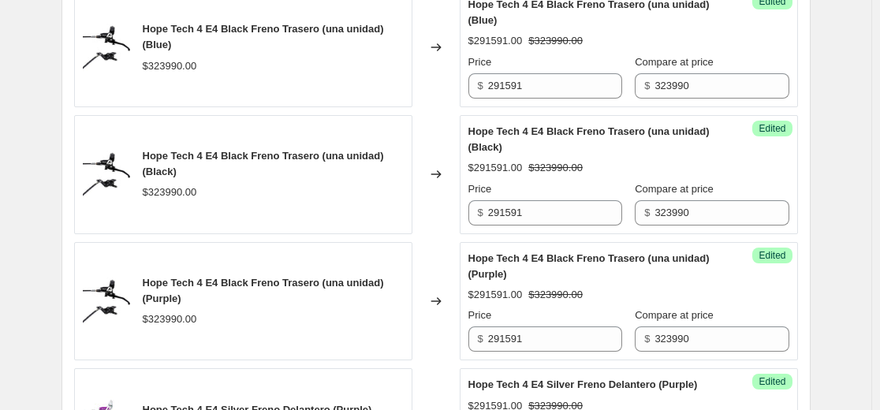
drag, startPoint x: 543, startPoint y: 48, endPoint x: 228, endPoint y: 62, distance: 315.6
paste input "291591"
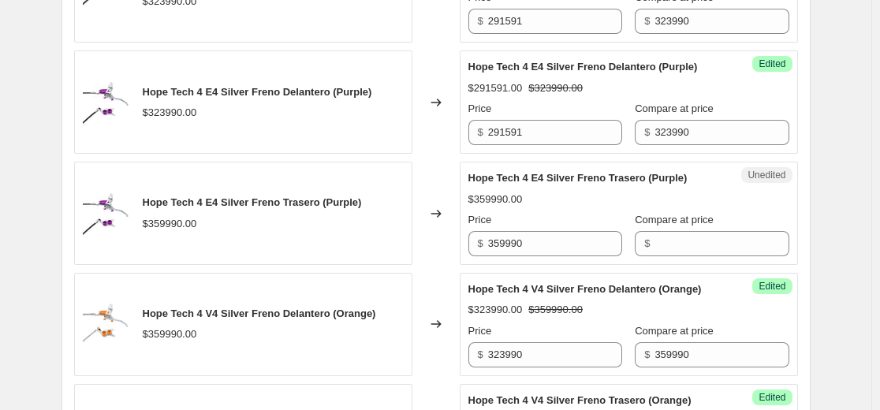
scroll to position [2284, 0]
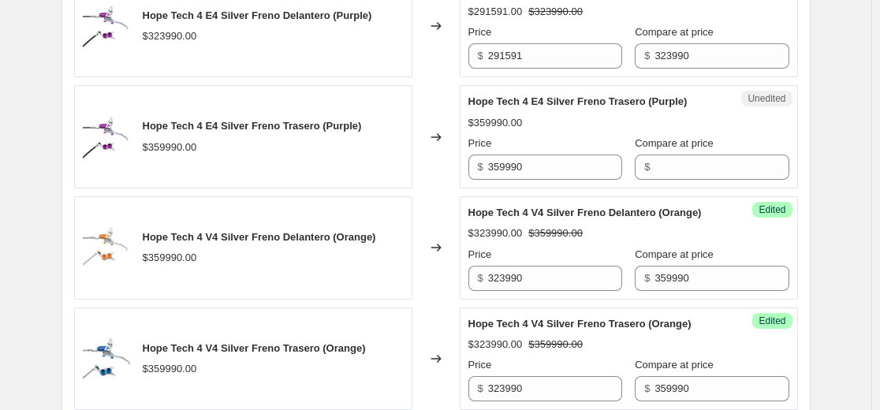
type input "291591"
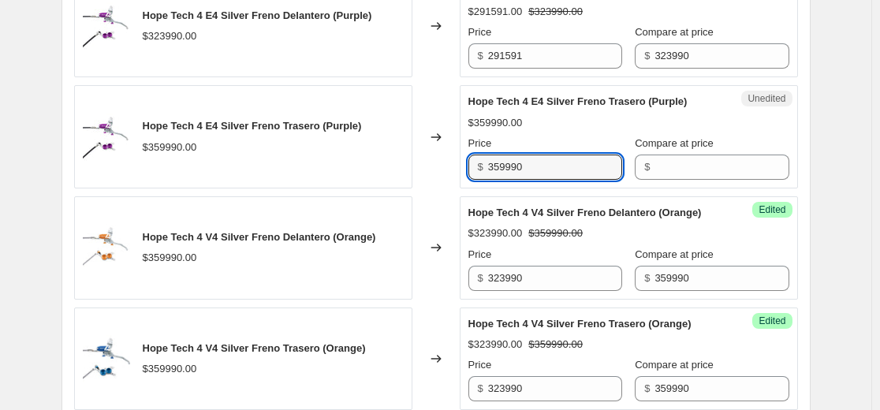
click at [197, 188] on div "Hope Tech 4 E4 Silver Freno Trasero (Purple) $359990.00 Changed to Unedited Hop…" at bounding box center [435, 136] width 723 height 103
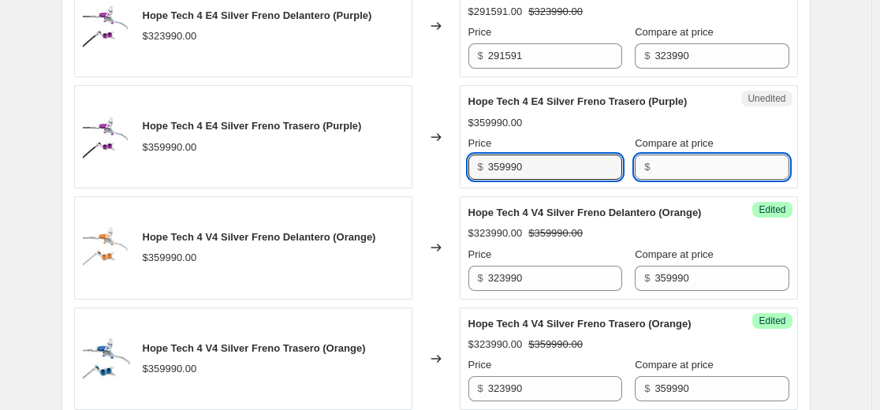
click at [700, 180] on input "Compare at price" at bounding box center [721, 166] width 134 height 25
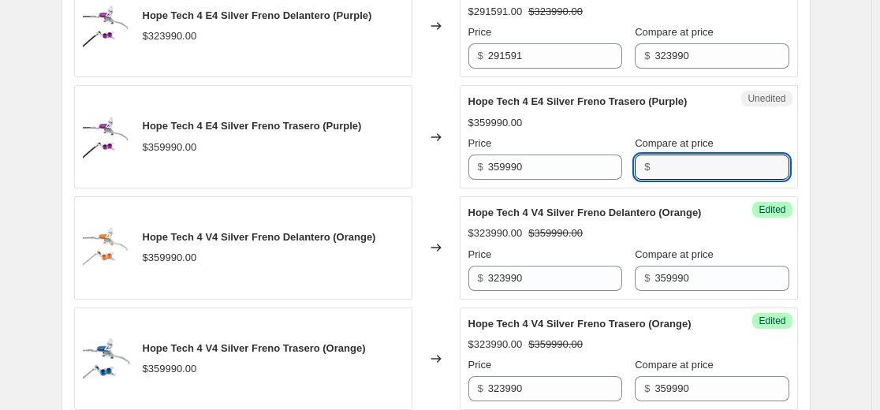
paste input "359990"
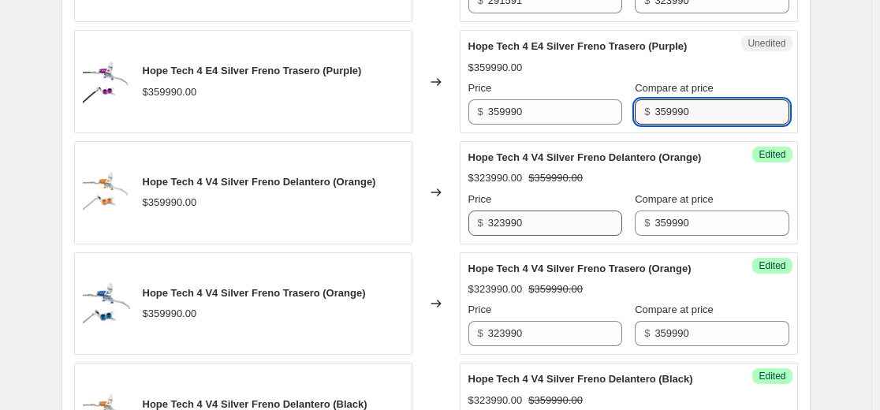
scroll to position [2363, 0]
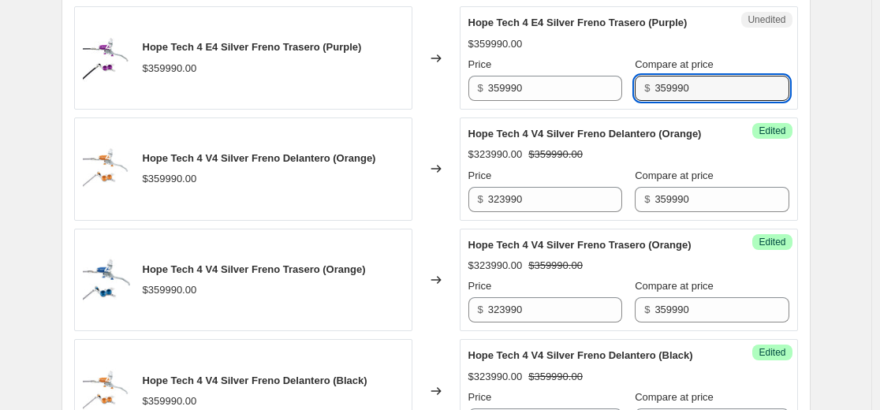
type input "359990"
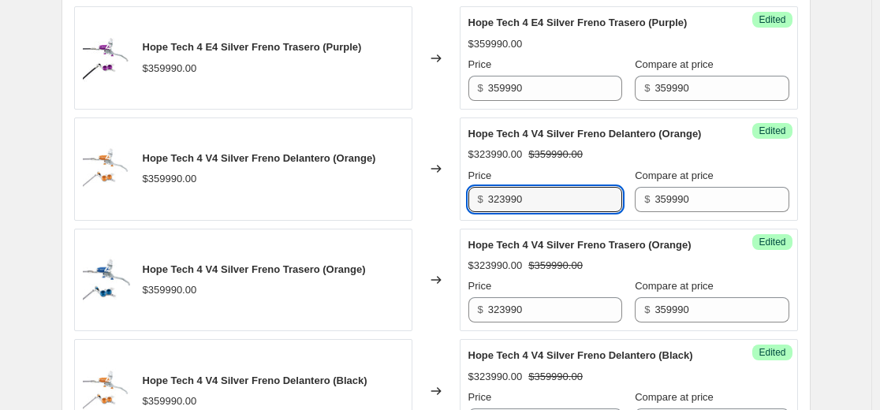
drag, startPoint x: 318, startPoint y: 322, endPoint x: 411, endPoint y: 285, distance: 100.4
click at [283, 221] on div "Hope Tech 4 V4 Silver Freno Delantero (Orange) $359990.00 Changed to Success Ed…" at bounding box center [435, 168] width 723 height 103
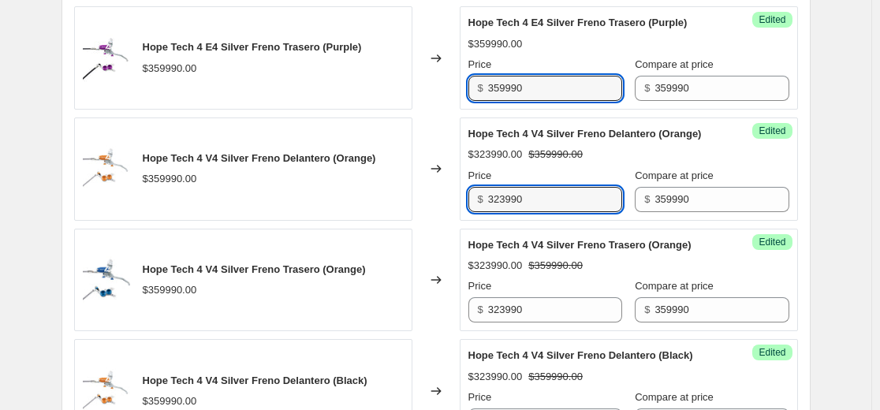
drag, startPoint x: 559, startPoint y: 178, endPoint x: 257, endPoint y: 183, distance: 301.9
click at [258, 110] on div "Hope Tech 4 E4 Silver Freno Trasero (Purple) $359990.00 Changed to Success Edit…" at bounding box center [435, 57] width 723 height 103
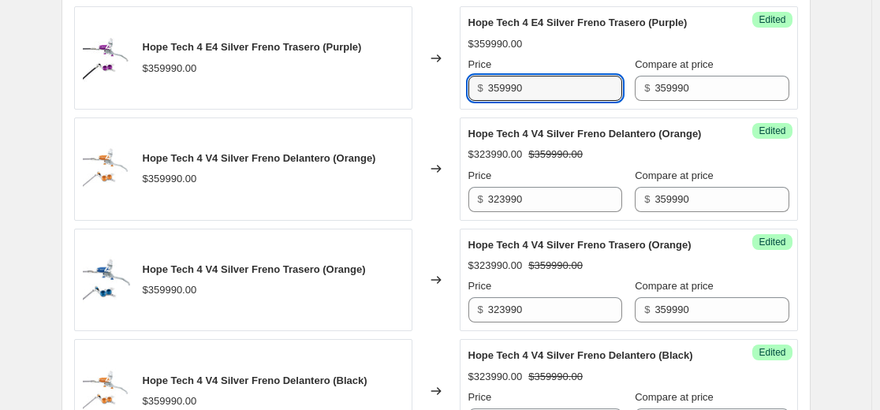
paste input "23"
type input "323990"
click at [585, 142] on div "Hope Tech 4 V4 Silver Freno Delantero (Orange)" at bounding box center [597, 134] width 258 height 16
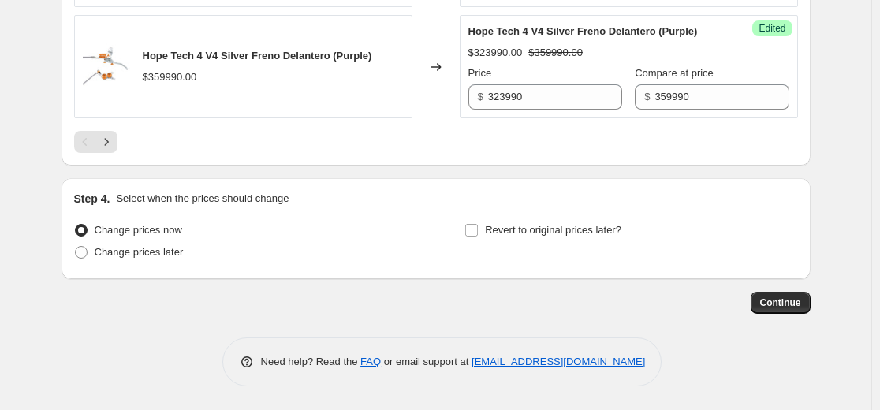
scroll to position [2836, 0]
click at [110, 150] on icon "Next" at bounding box center [107, 142] width 16 height 16
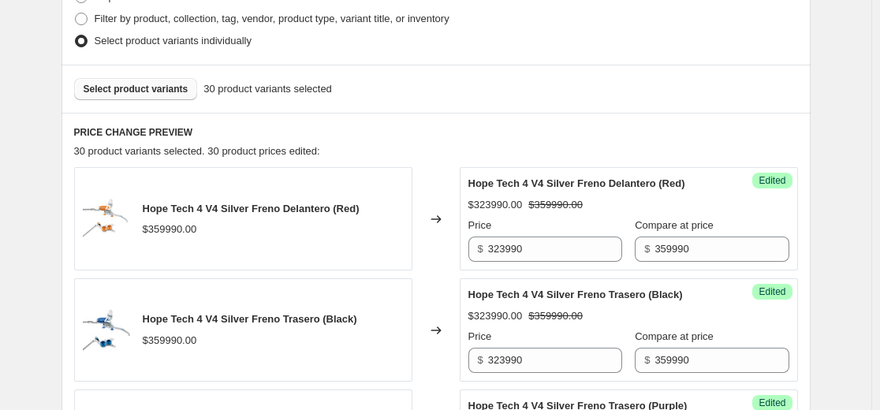
scroll to position [175, 0]
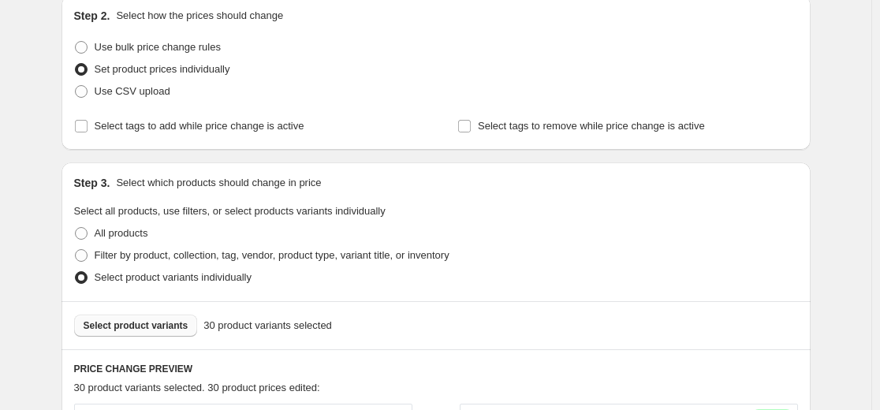
click at [165, 329] on span "Select product variants" at bounding box center [136, 325] width 105 height 13
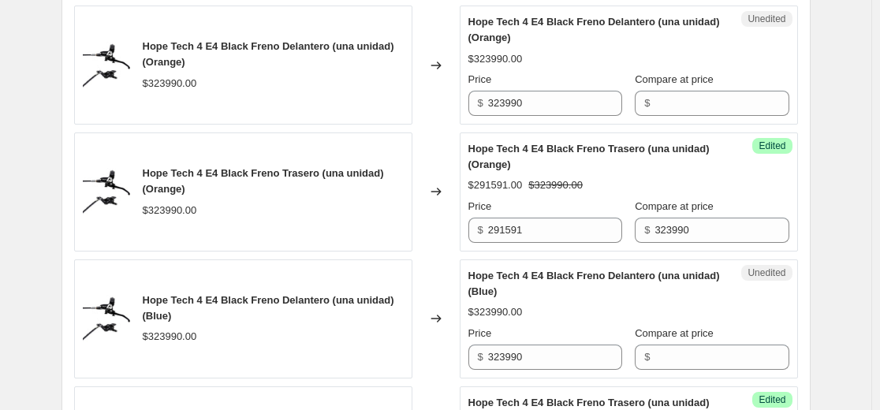
scroll to position [1751, 0]
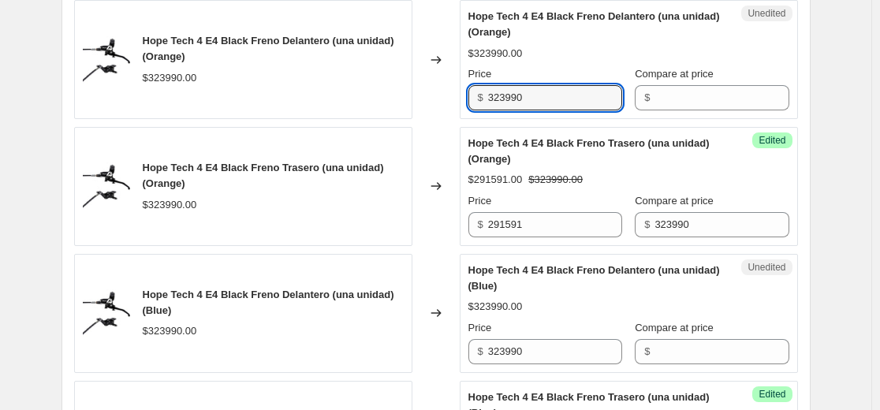
drag, startPoint x: 557, startPoint y: 197, endPoint x: 329, endPoint y: 197, distance: 228.5
click at [329, 119] on div "Hope Tech 4 E4 Black Freno Delantero (una unidad) (Orange) $323990.00 Changed t…" at bounding box center [435, 59] width 723 height 119
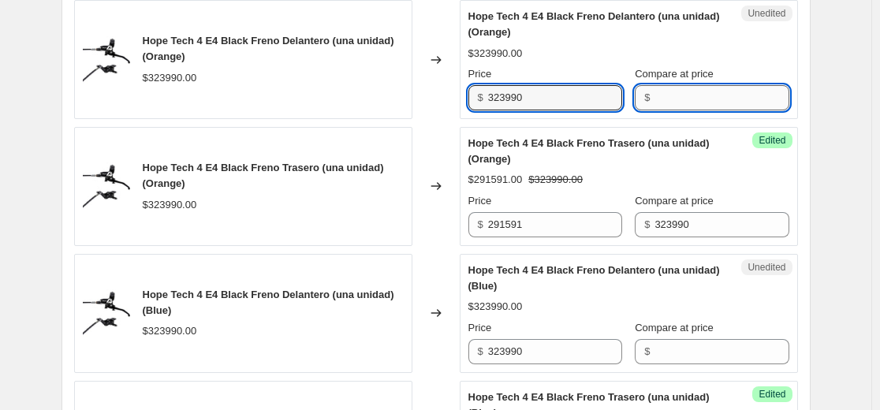
click at [683, 110] on input "Compare at price" at bounding box center [721, 97] width 134 height 25
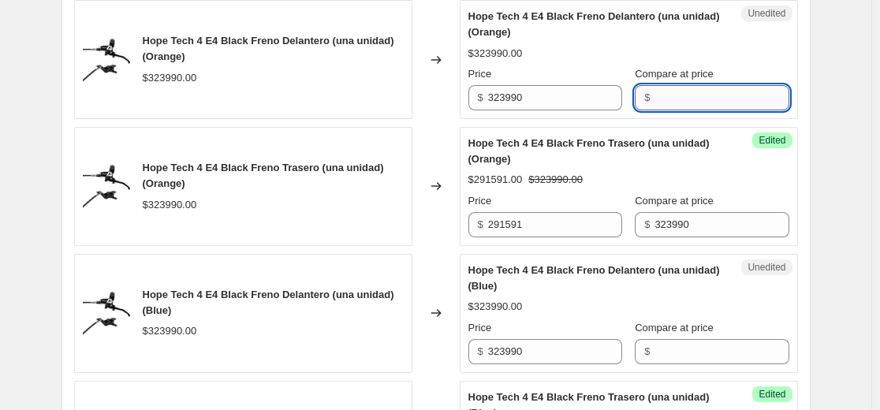
paste input "323990"
type input "323990"
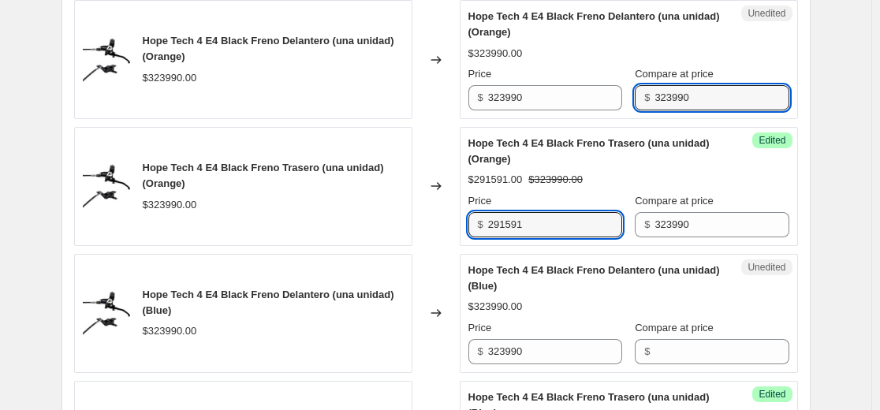
drag, startPoint x: 289, startPoint y: 324, endPoint x: 273, endPoint y: 327, distance: 16.8
click at [273, 246] on div "Hope Tech 4 E4 Black Freno Trasero (una unidad) (Orange) $323990.00 Changed to …" at bounding box center [435, 186] width 723 height 119
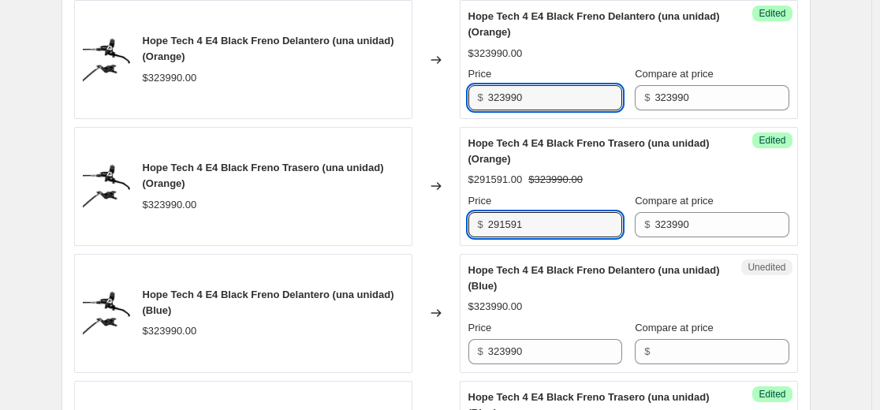
drag, startPoint x: 553, startPoint y: 198, endPoint x: 173, endPoint y: 197, distance: 379.9
click at [195, 119] on div "Hope Tech 4 E4 Black Freno Delantero (una unidad) (Orange) $323990.00 Changed t…" at bounding box center [435, 59] width 723 height 119
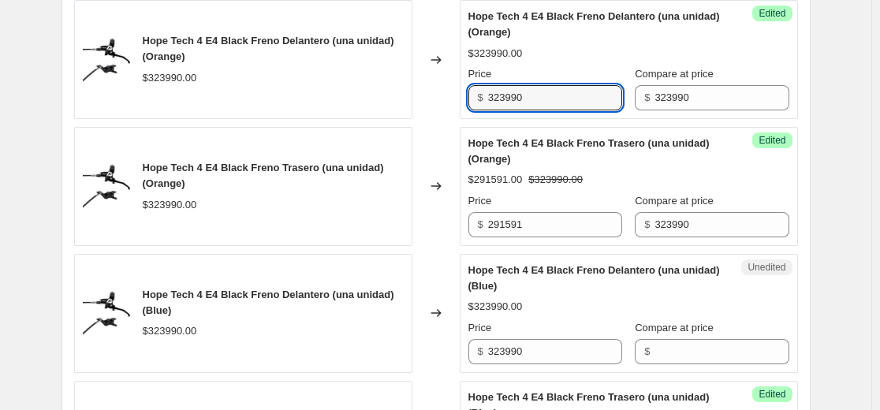
paste input "291591"
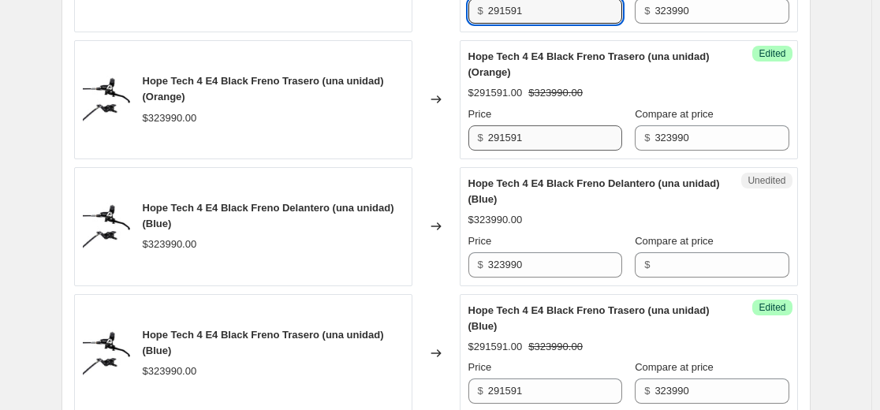
scroll to position [1988, 0]
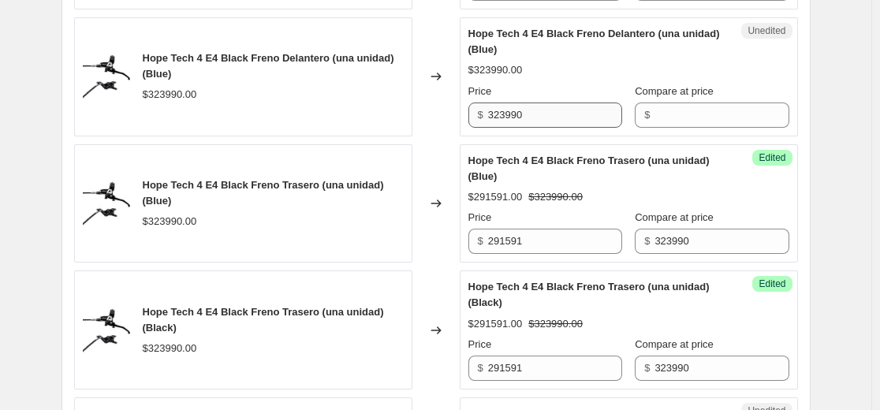
type input "291591"
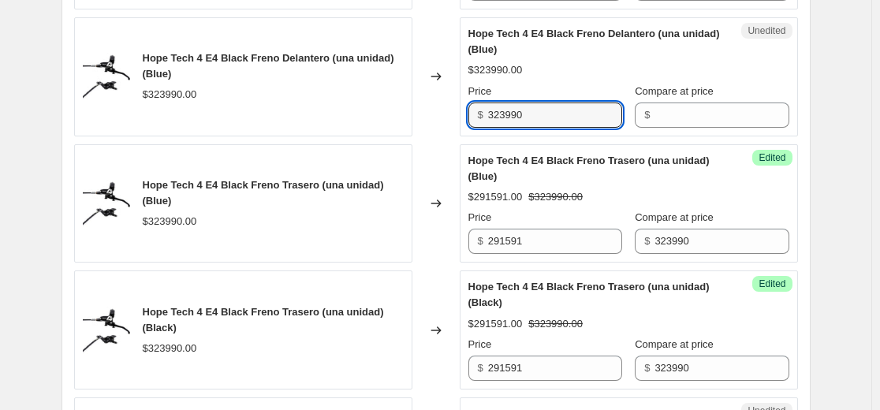
drag, startPoint x: 589, startPoint y: 213, endPoint x: 221, endPoint y: 213, distance: 368.0
click at [307, 136] on div "Hope Tech 4 E4 Black Freno Delantero (una unidad) (Blue) $323990.00 Changed to …" at bounding box center [435, 76] width 723 height 119
paste input "291591"
type input "291591"
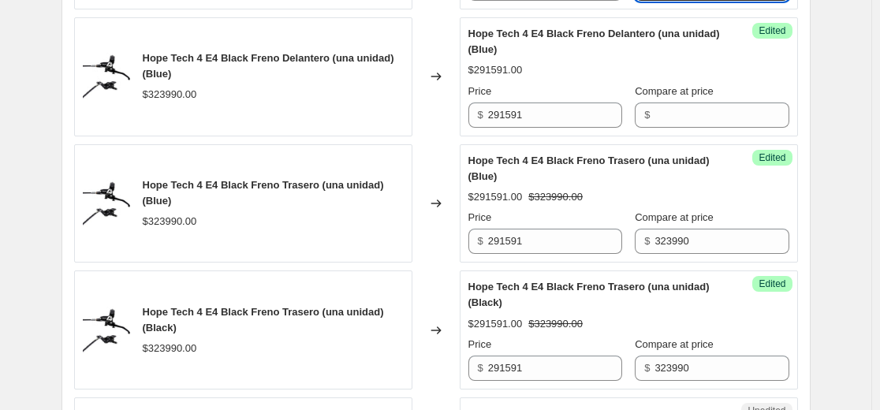
drag, startPoint x: 656, startPoint y: 86, endPoint x: 429, endPoint y: 93, distance: 227.1
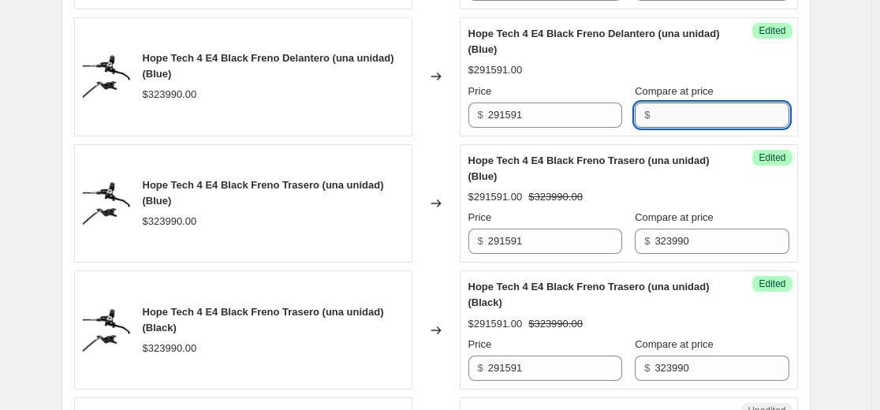
click at [668, 128] on input "Compare at price" at bounding box center [721, 114] width 134 height 25
paste input "323990"
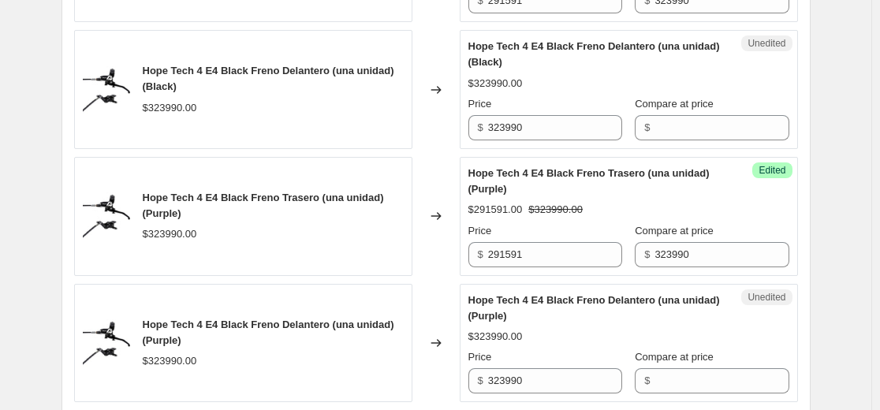
scroll to position [2382, 0]
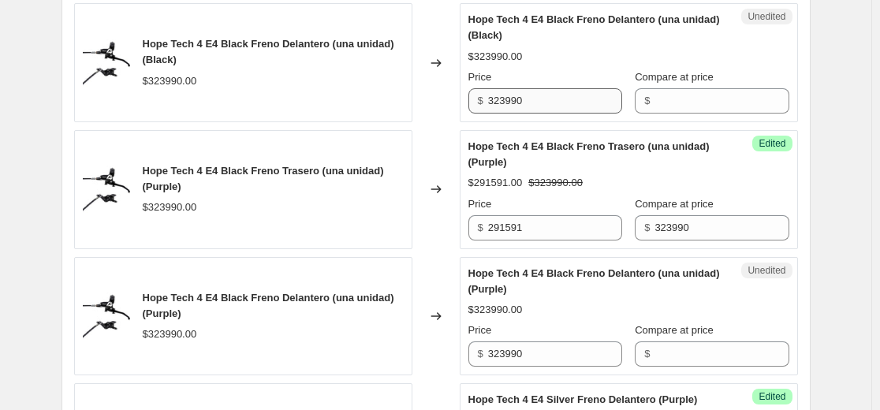
type input "323990"
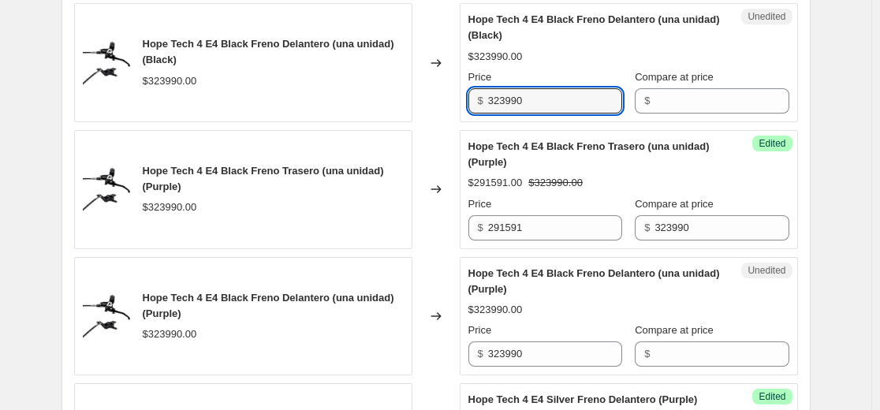
drag, startPoint x: 578, startPoint y: 195, endPoint x: 456, endPoint y: 193, distance: 122.2
click at [212, 122] on div "Hope Tech 4 E4 Black Freno Delantero (una unidad) (Black) $323990.00 Changed to…" at bounding box center [435, 62] width 723 height 119
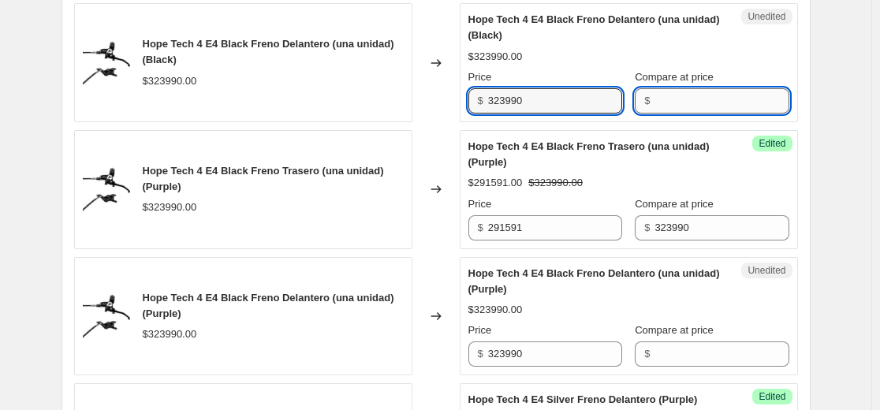
click at [672, 113] on input "Compare at price" at bounding box center [721, 100] width 134 height 25
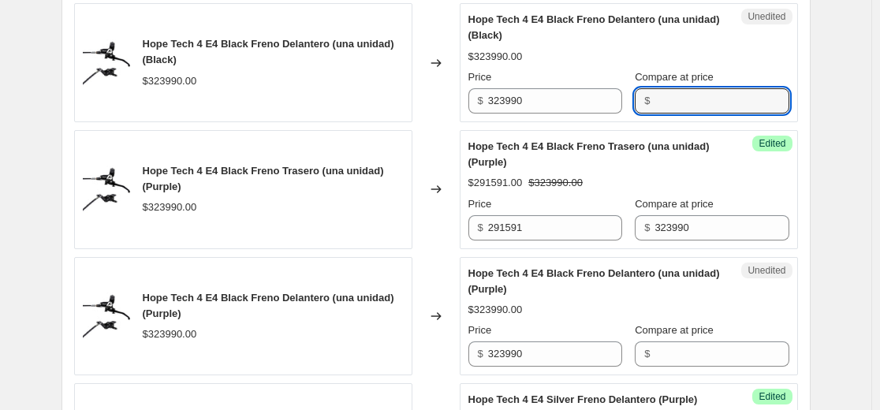
paste input "323990"
type input "323990"
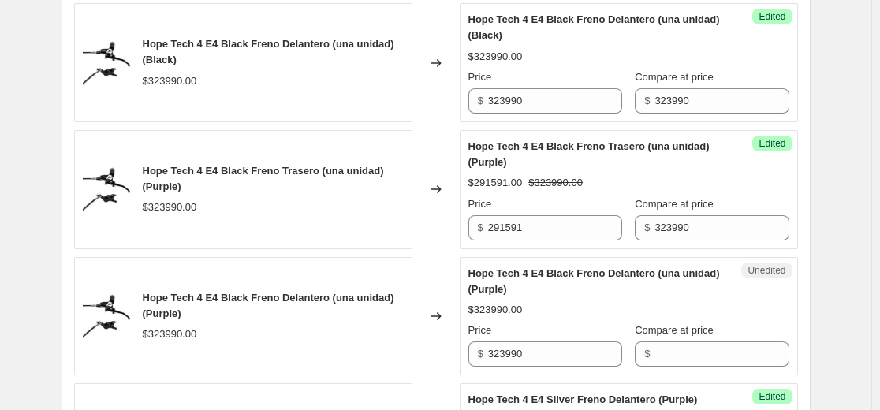
drag, startPoint x: 561, startPoint y: 73, endPoint x: 214, endPoint y: 68, distance: 346.8
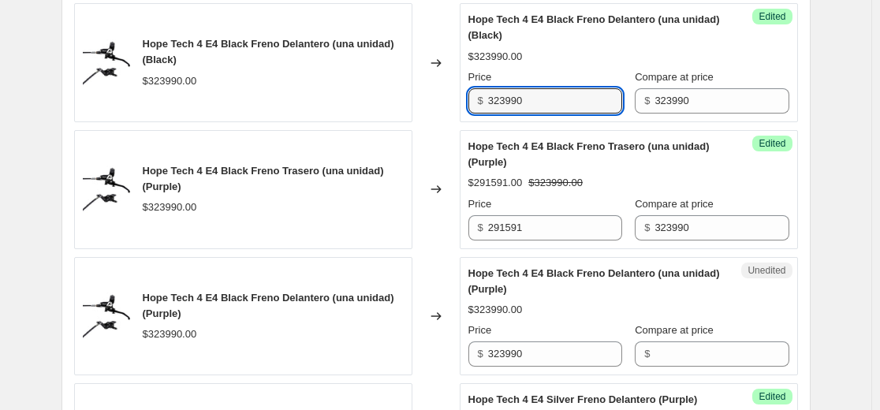
drag, startPoint x: 425, startPoint y: 197, endPoint x: 177, endPoint y: 184, distance: 247.8
click at [266, 122] on div "Hope Tech 4 E4 Black Freno Delantero (una unidad) (Black) $323990.00 Changed to…" at bounding box center [435, 62] width 723 height 119
paste input "291591"
type input "291591"
click at [530, 41] on span "Hope Tech 4 E4 Black Freno Delantero (una unidad) (Black)" at bounding box center [593, 27] width 251 height 28
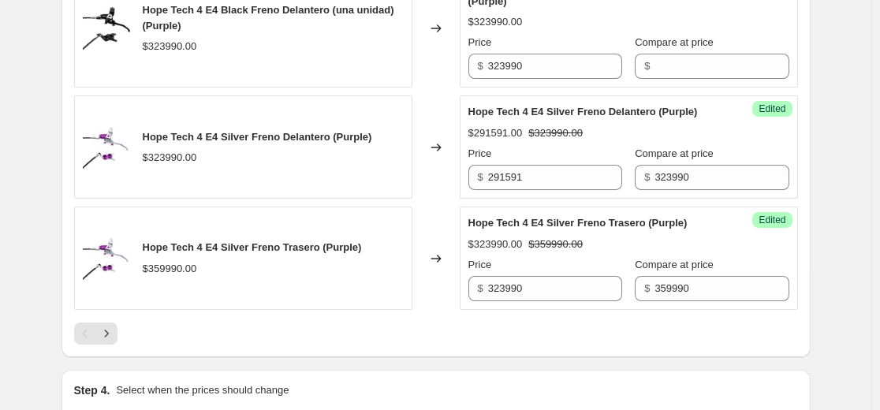
scroll to position [2697, 0]
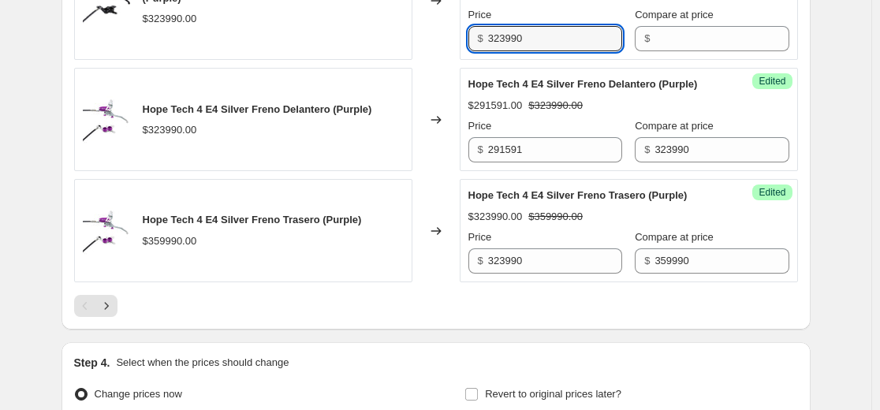
drag, startPoint x: 575, startPoint y: 134, endPoint x: 377, endPoint y: 134, distance: 197.0
click at [377, 61] on div "Hope Tech 4 E4 Black Freno Delantero (una unidad) (Purple) $323990.00 Changed t…" at bounding box center [435, 1] width 723 height 119
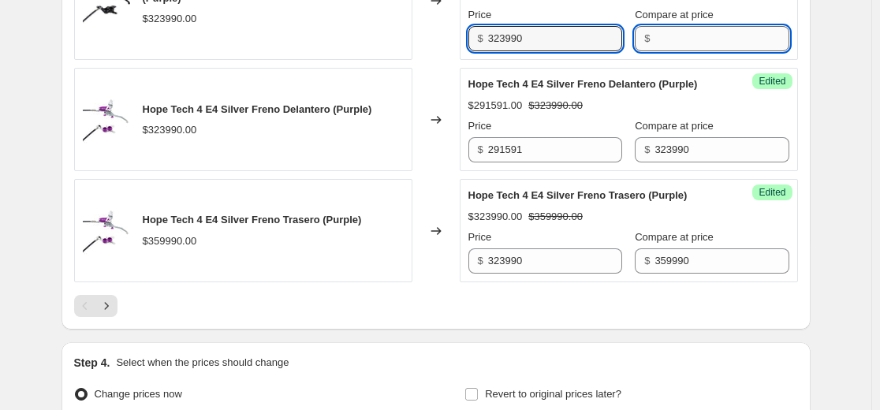
click at [697, 51] on input "Compare at price" at bounding box center [721, 38] width 134 height 25
paste input "323990"
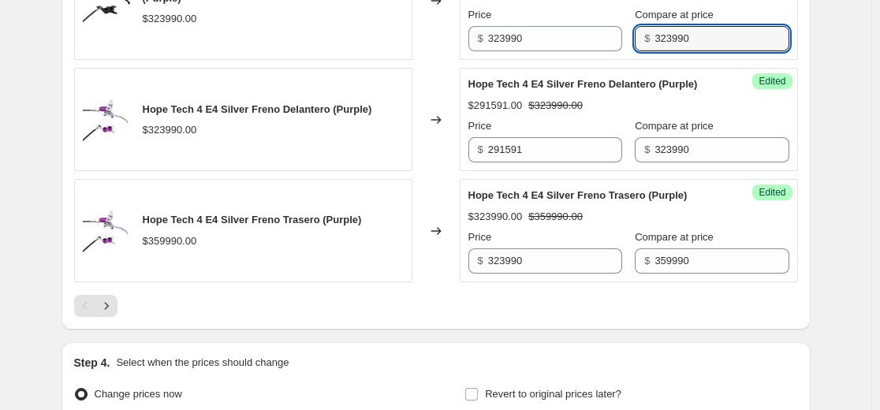
type input "323990"
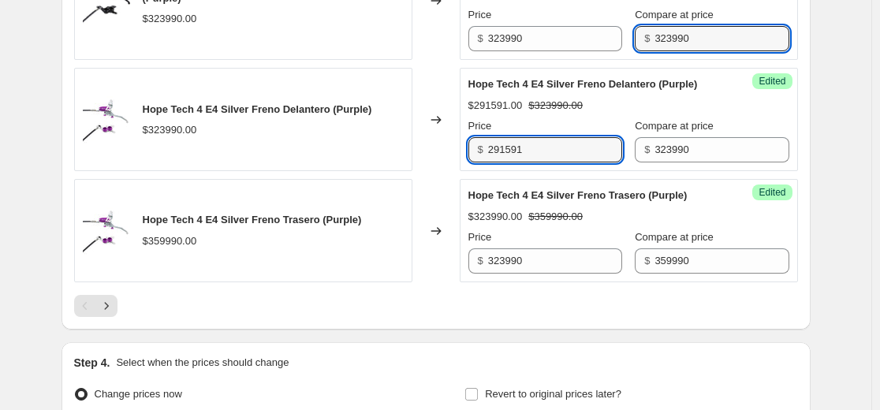
click at [223, 171] on div "Hope Tech 4 E4 Silver Freno Delantero (Purple) $323990.00 Changed to Success Ed…" at bounding box center [435, 119] width 723 height 103
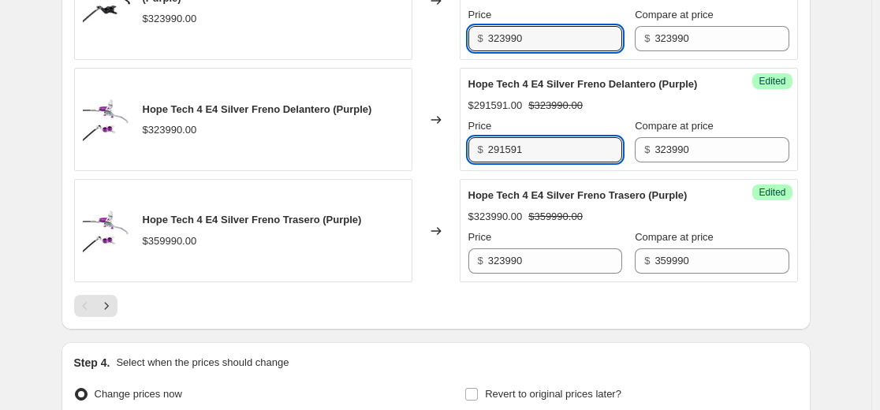
drag, startPoint x: 404, startPoint y: 130, endPoint x: 322, endPoint y: 154, distance: 84.5
click at [339, 61] on div "Hope Tech 4 E4 Black Freno Delantero (una unidad) (Purple) $323990.00 Changed t…" at bounding box center [435, 1] width 723 height 119
paste input "291591"
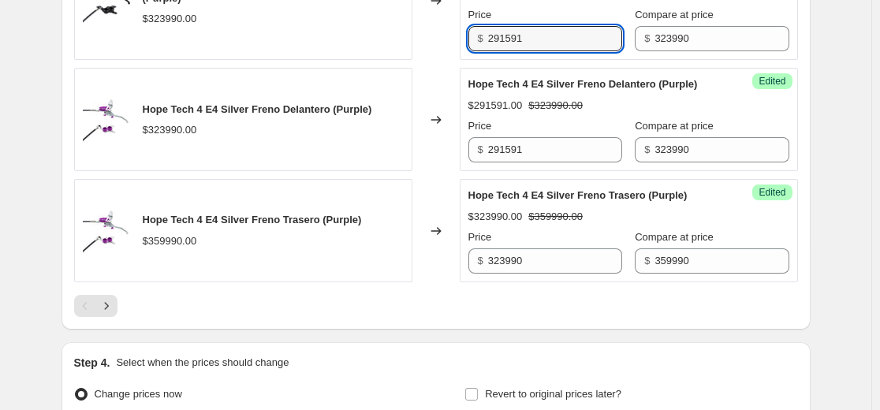
type input "291591"
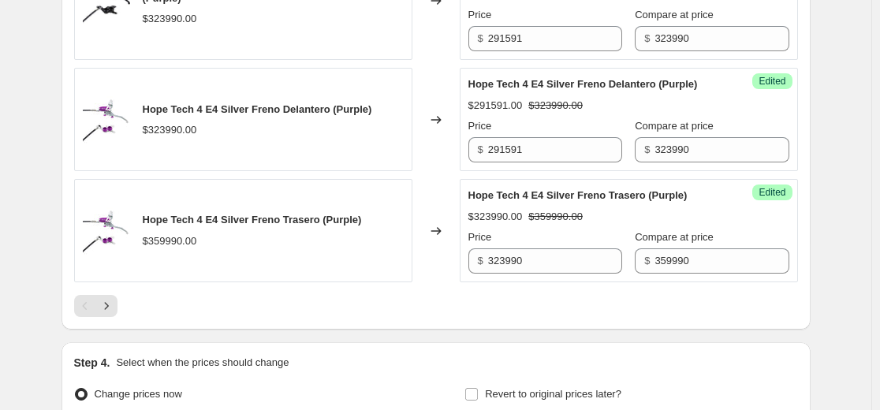
click at [570, 92] on div "Hope Tech 4 E4 Silver Freno Delantero (Purple)" at bounding box center [597, 84] width 258 height 16
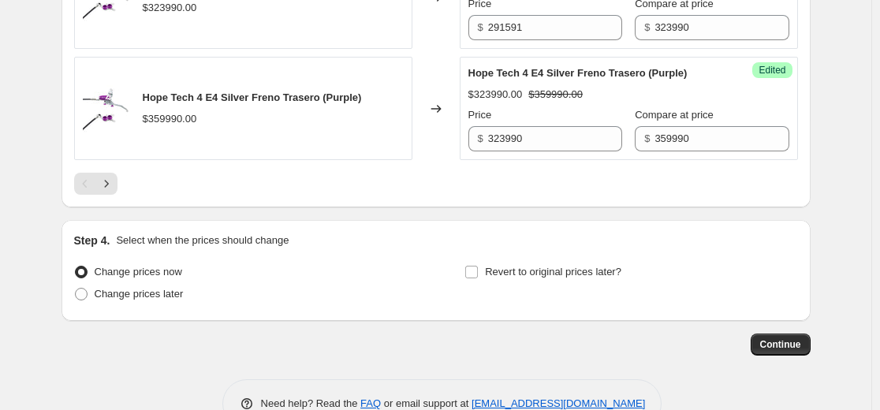
scroll to position [2854, 0]
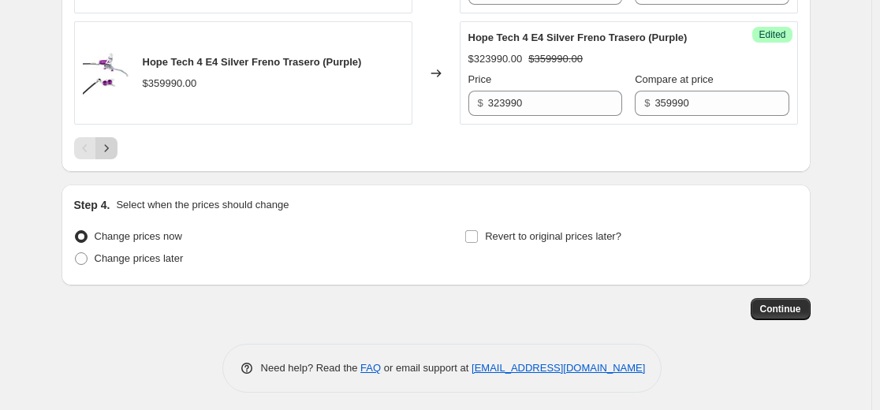
click at [114, 156] on icon "Next" at bounding box center [107, 148] width 16 height 16
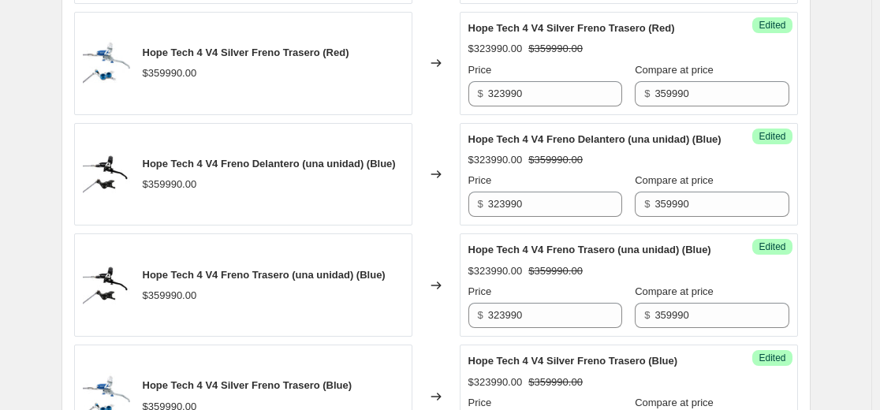
scroll to position [0, 0]
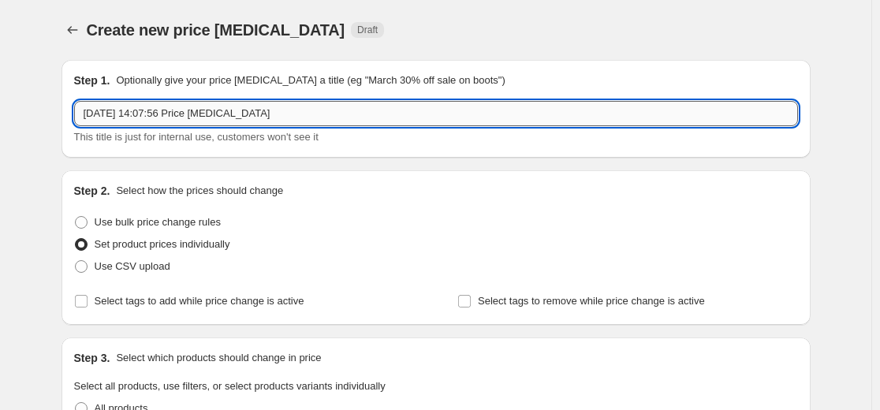
click at [177, 110] on input "[DATE] 14:07:56 Price [MEDICAL_DATA]" at bounding box center [435, 113] width 723 height 25
drag, startPoint x: 296, startPoint y: 115, endPoint x: -189, endPoint y: 117, distance: 484.7
click at [0, 117] on html "Home Settings Plans Skip to content Create new price [MEDICAL_DATA]. This page …" at bounding box center [440, 205] width 880 height 410
paste input "-10% en frenos tech 4 hope"
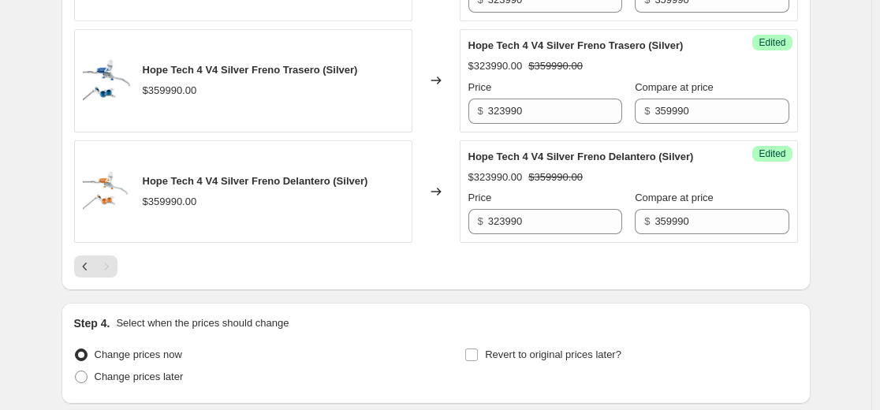
scroll to position [2053, 0]
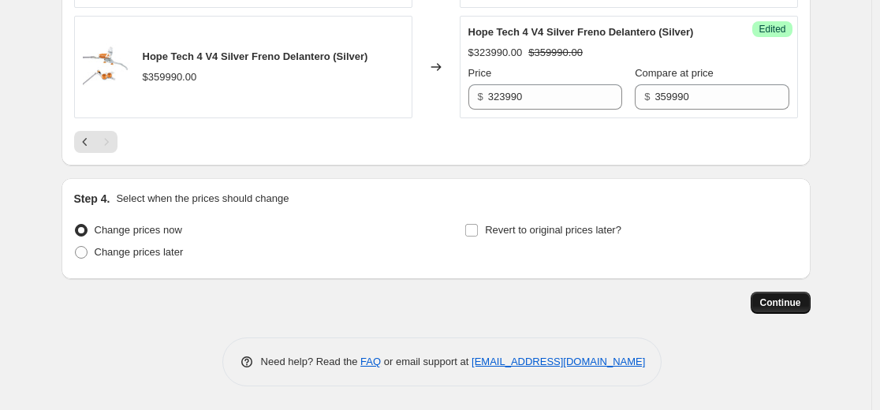
type input "-10% en frenos tech 4 hope"
click at [780, 301] on span "Continue" at bounding box center [780, 302] width 41 height 13
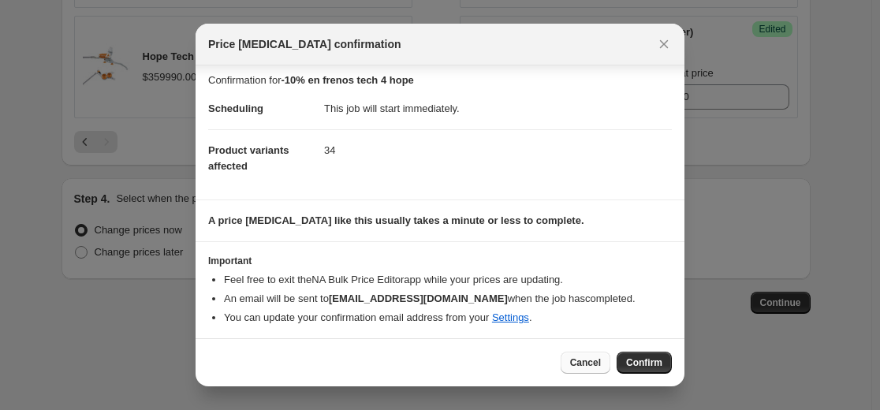
scroll to position [9, 0]
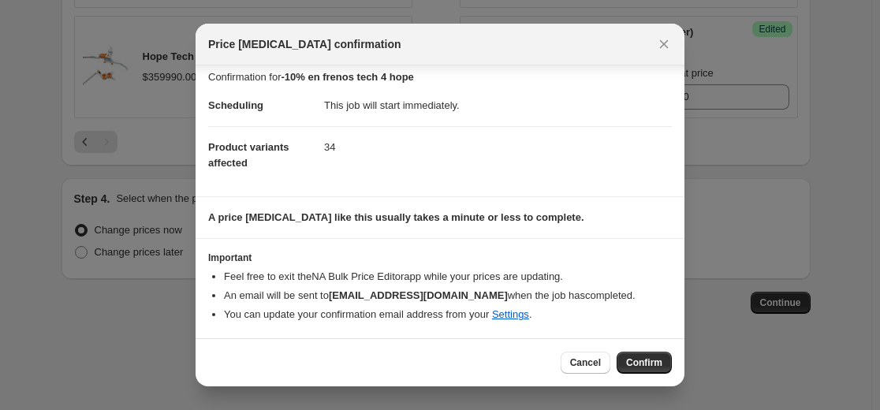
click at [638, 350] on div "Cancel Confirm" at bounding box center [439, 362] width 489 height 48
click at [644, 369] on button "Confirm" at bounding box center [643, 362] width 55 height 22
